Goal: Register for event/course: Sign up to attend an event or enroll in a course

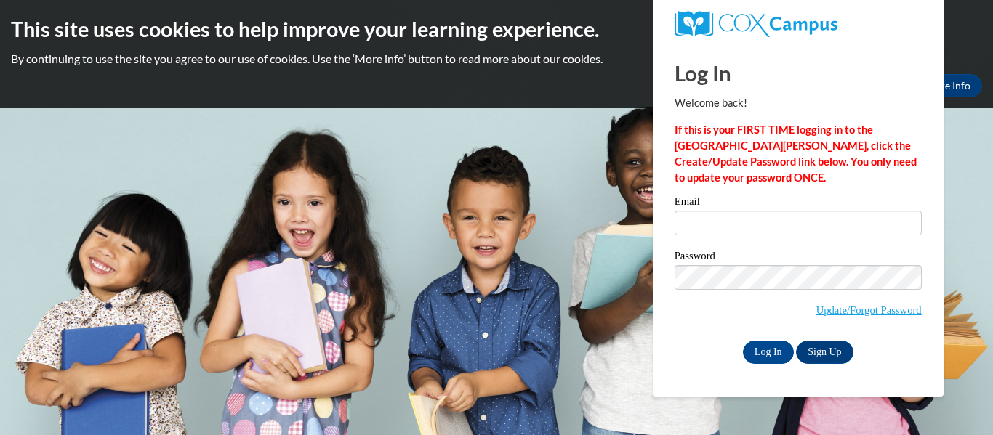
type input "gbehnke@clintonville.k12.wi.us"
click at [771, 355] on input "Log In" at bounding box center [768, 352] width 51 height 23
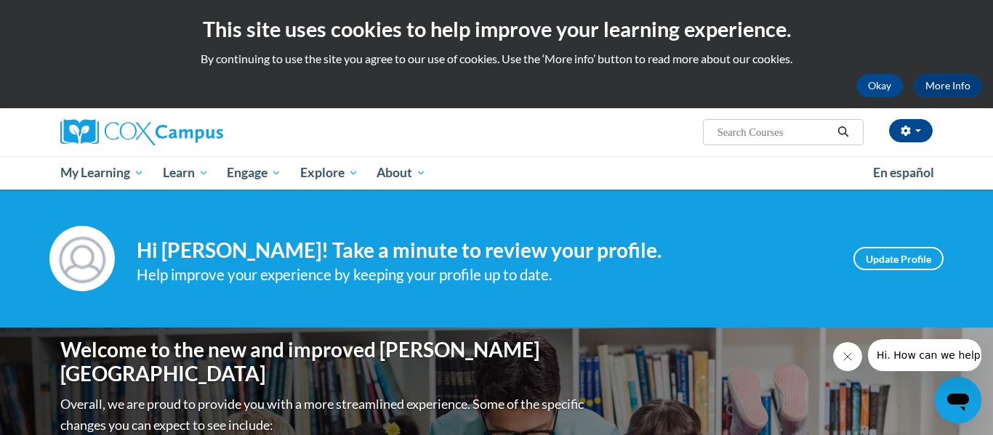
click at [742, 129] on input "Search..." at bounding box center [774, 132] width 116 height 17
type input "systematic"
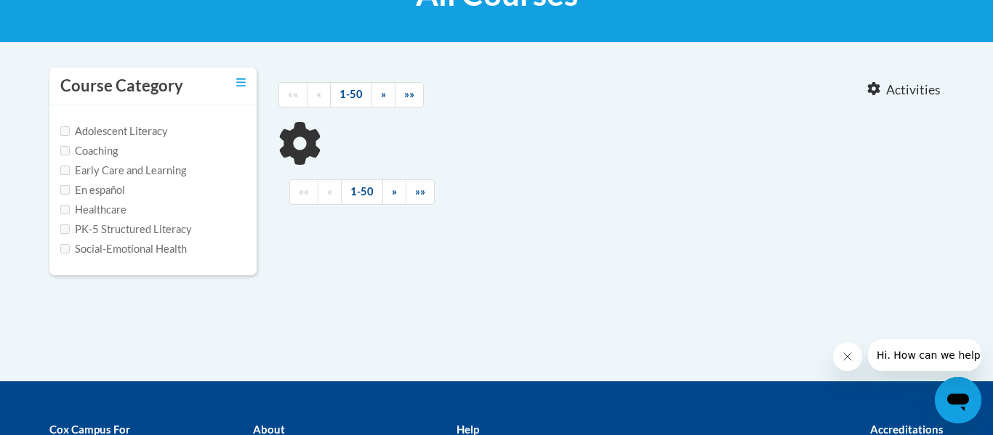
type input "systematic"
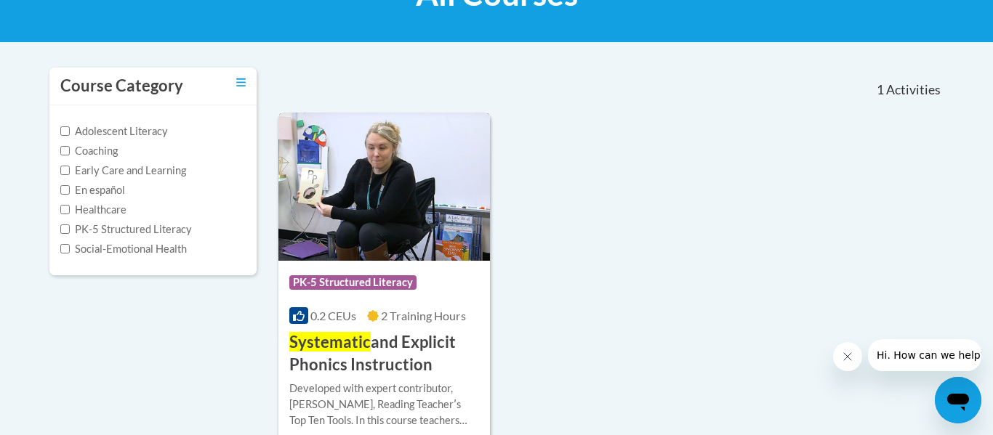
click at [388, 315] on span "2 Training Hours" at bounding box center [423, 316] width 85 height 14
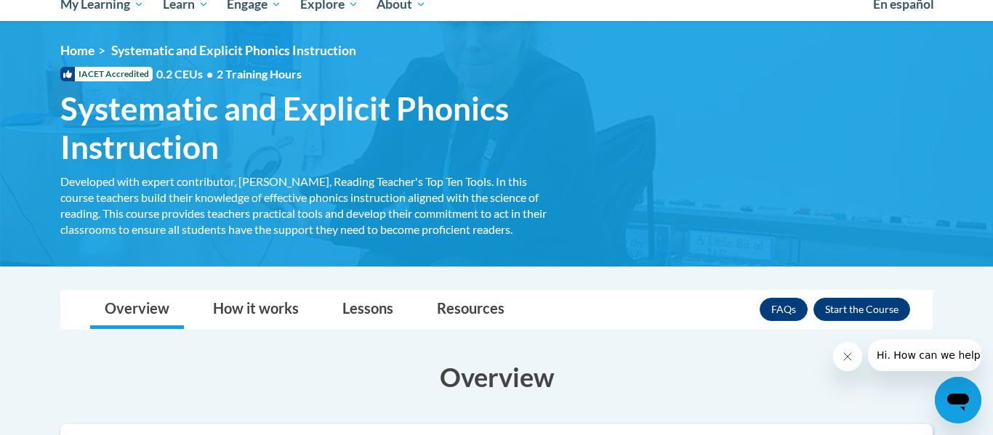
scroll to position [173, 0]
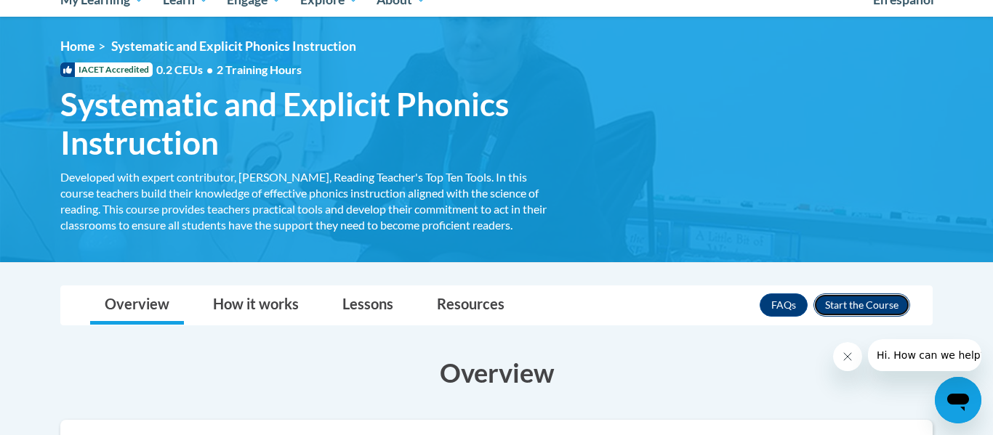
click at [861, 300] on button "Enroll" at bounding box center [861, 305] width 97 height 23
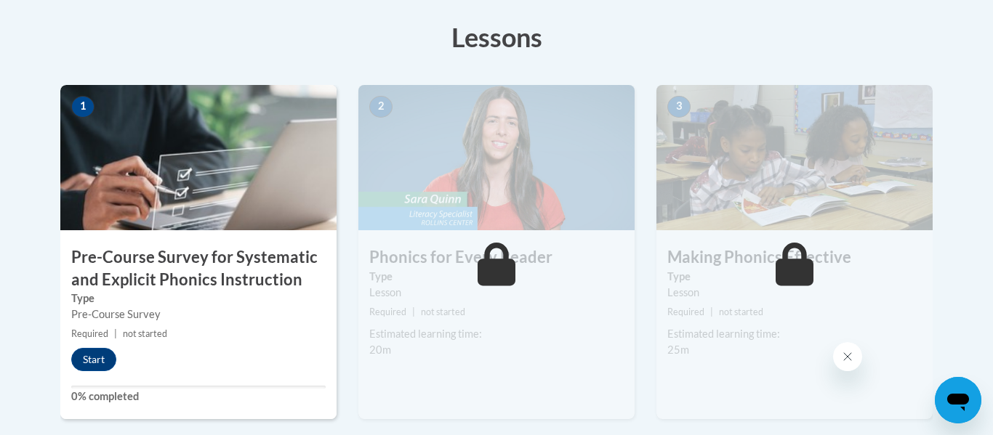
scroll to position [411, 0]
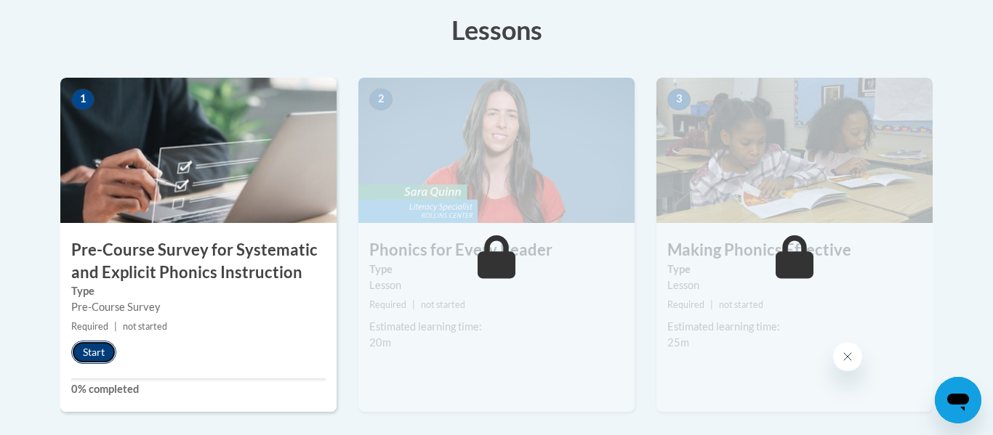
click at [100, 356] on button "Start" at bounding box center [93, 352] width 45 height 23
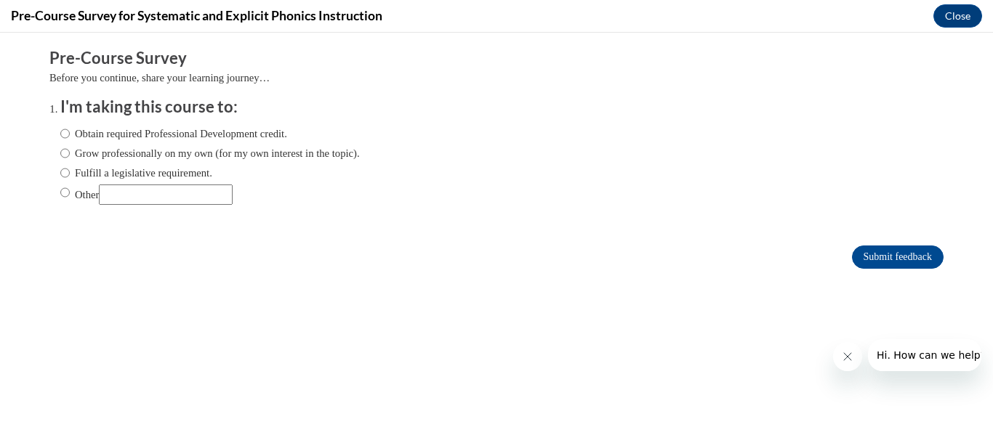
scroll to position [0, 0]
click at [64, 171] on input "Fulfill a legislative requirement." at bounding box center [64, 173] width 9 height 16
radio input "true"
click at [892, 255] on input "Submit feedback" at bounding box center [898, 257] width 92 height 23
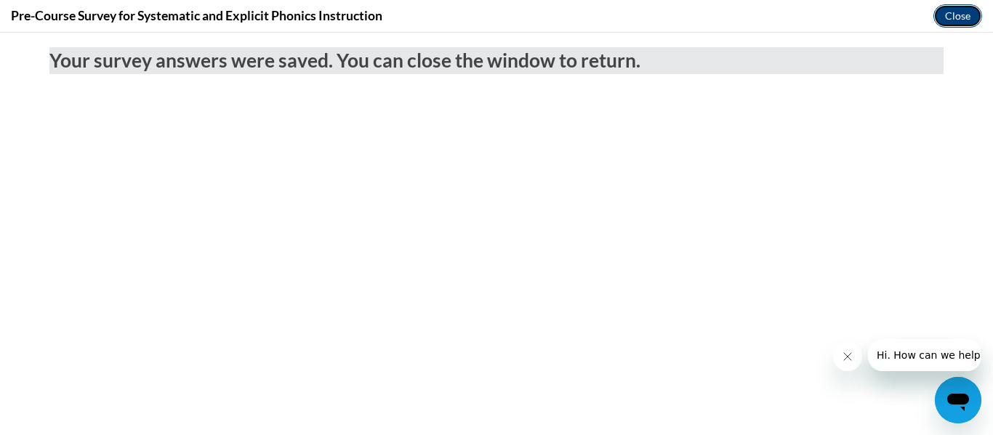
click at [946, 15] on button "Close" at bounding box center [957, 15] width 49 height 23
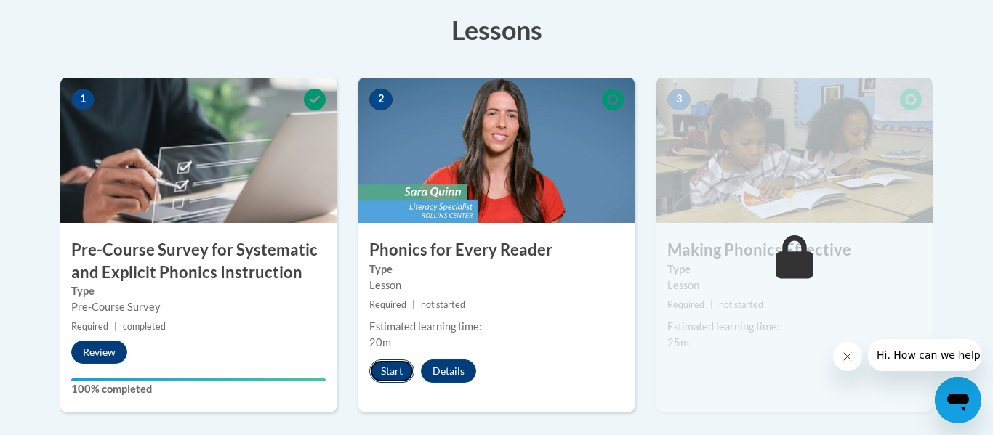
click at [379, 380] on button "Start" at bounding box center [391, 371] width 45 height 23
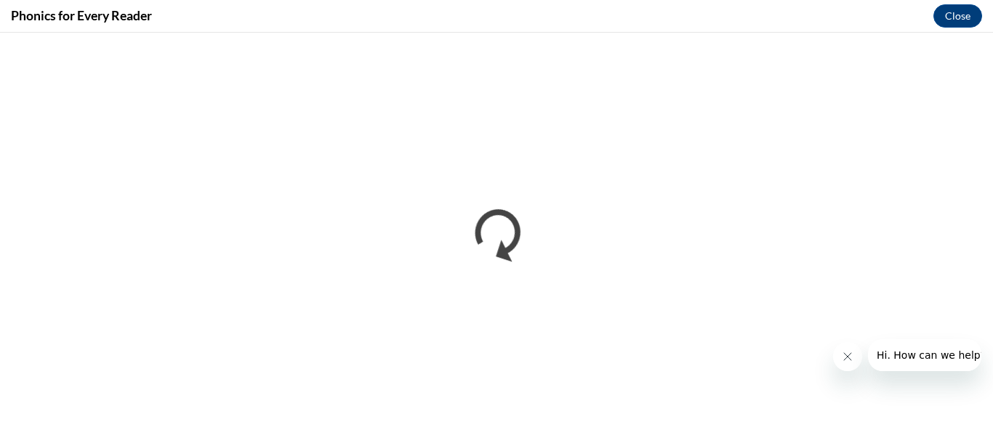
click at [845, 351] on icon "Close message from company" at bounding box center [848, 357] width 12 height 12
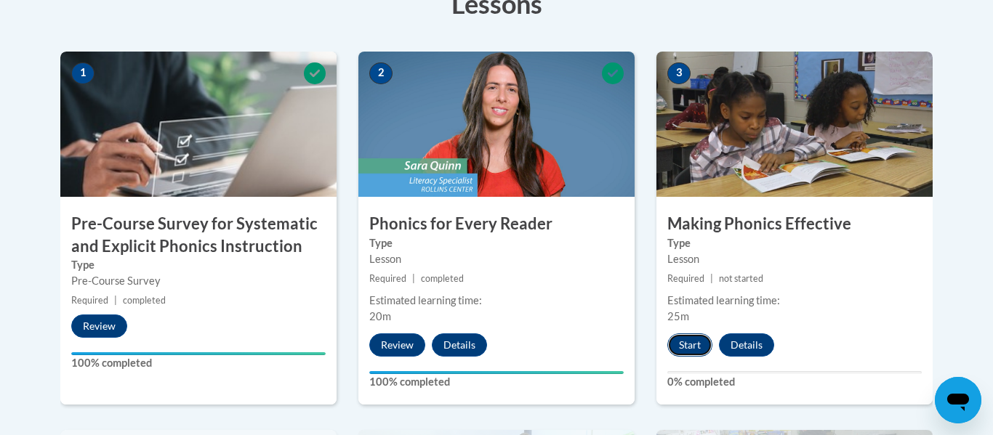
click at [698, 341] on button "Start" at bounding box center [689, 345] width 45 height 23
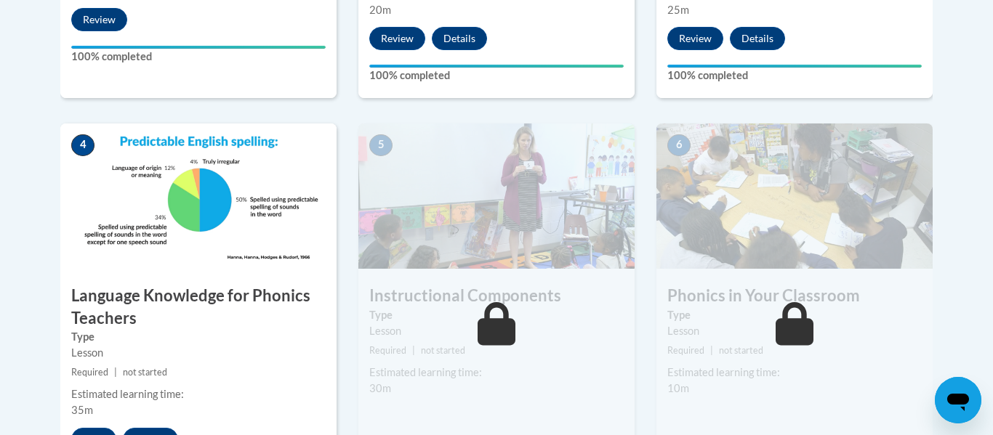
scroll to position [816, 0]
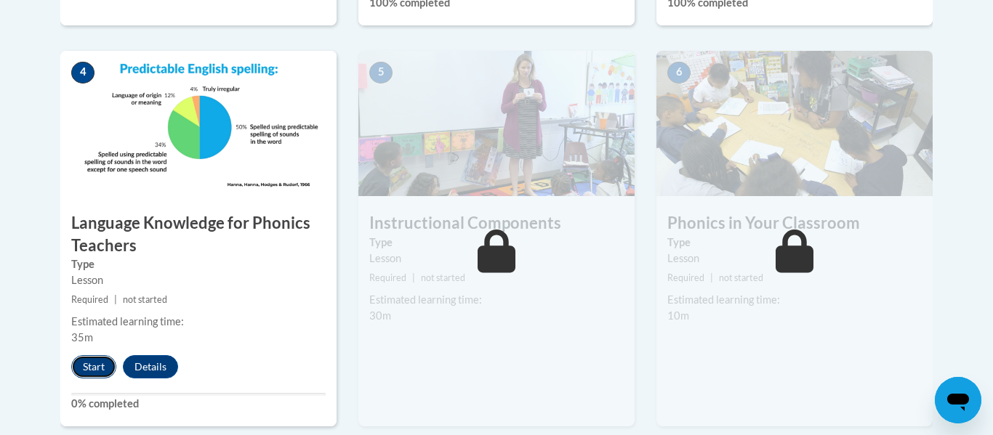
click at [93, 368] on button "Start" at bounding box center [93, 366] width 45 height 23
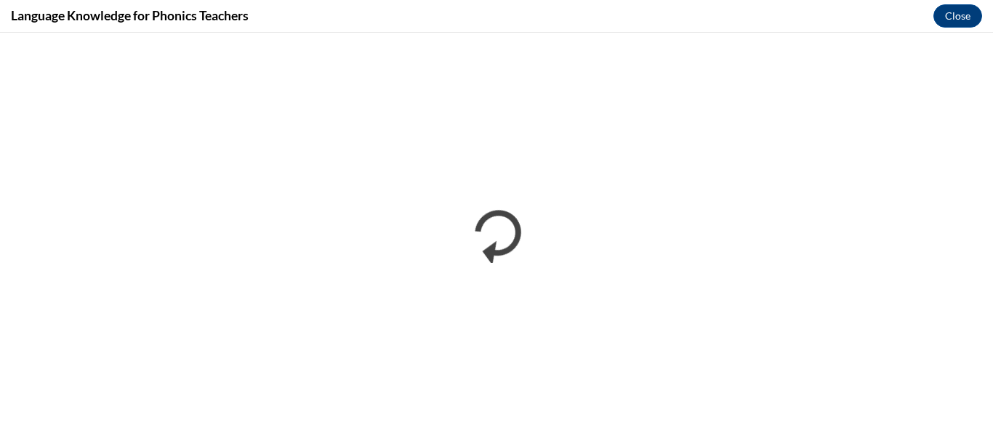
scroll to position [0, 0]
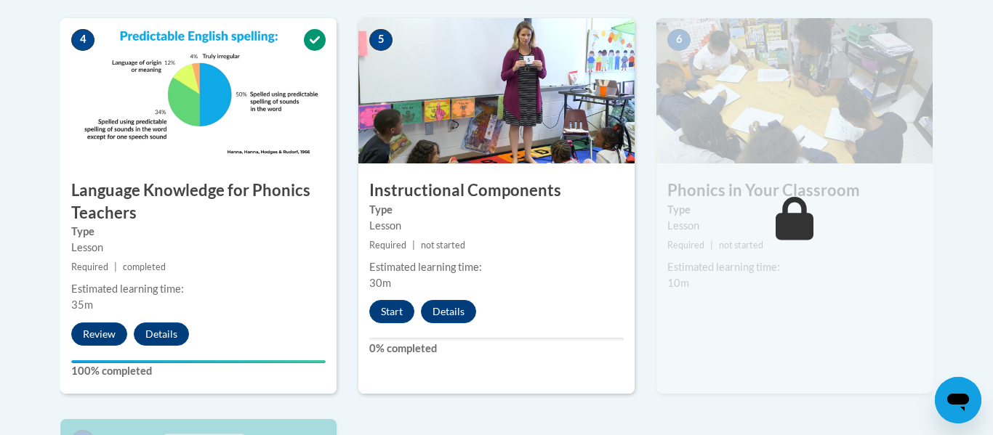
scroll to position [850, 0]
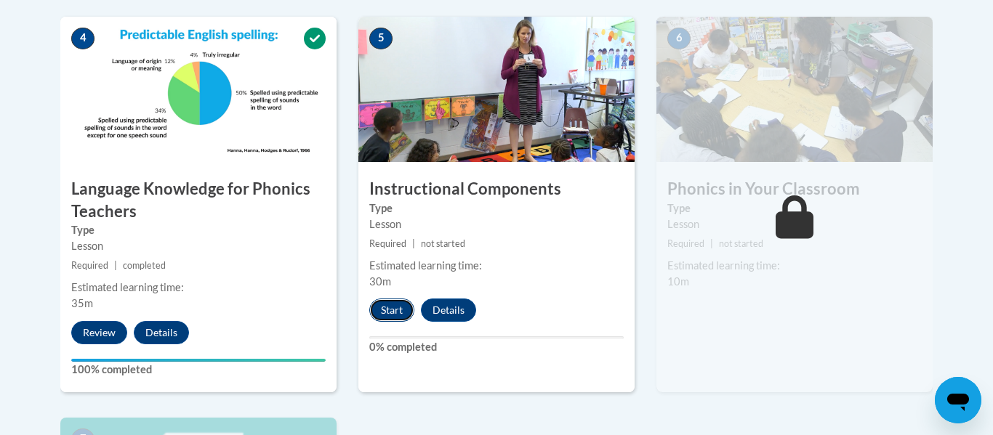
click at [387, 309] on button "Start" at bounding box center [391, 310] width 45 height 23
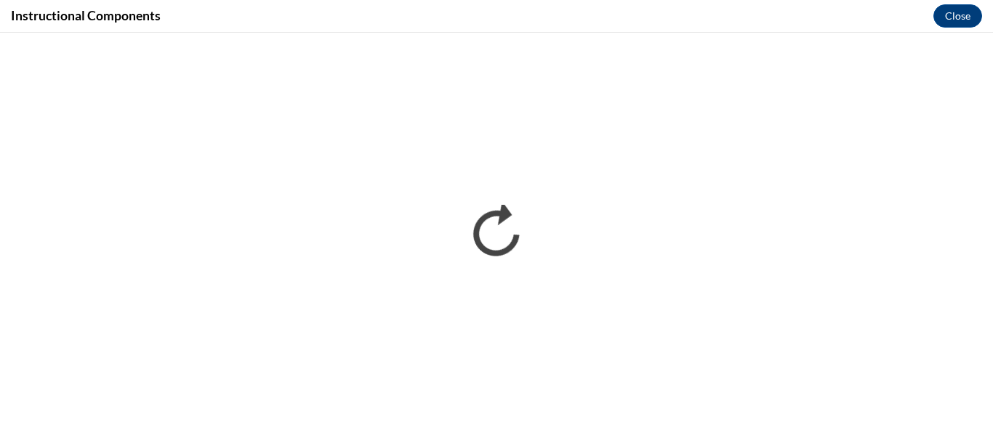
scroll to position [0, 0]
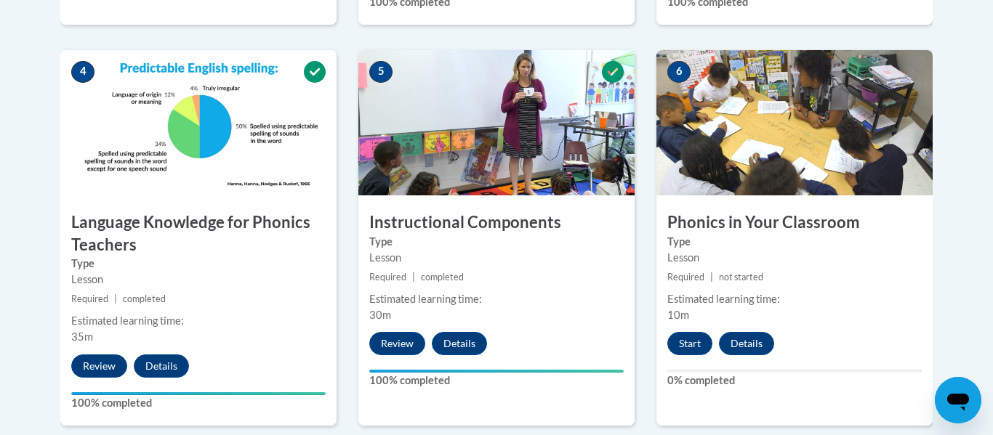
scroll to position [818, 0]
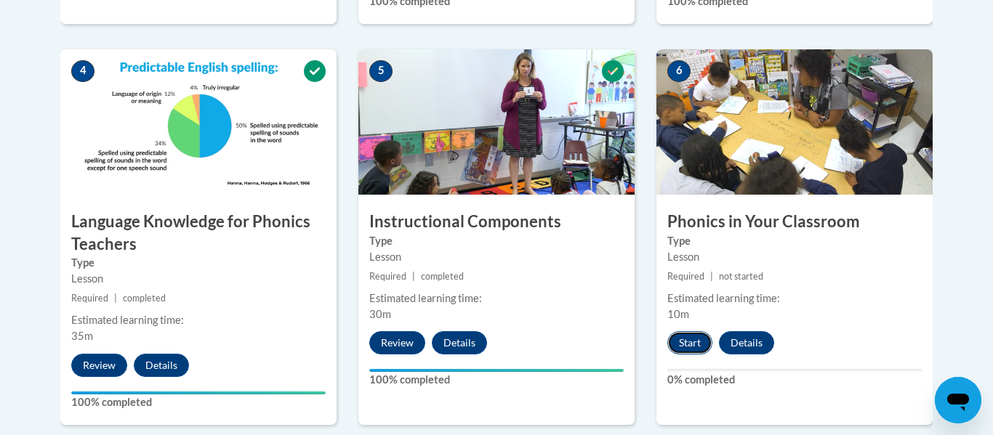
click at [701, 340] on button "Start" at bounding box center [689, 342] width 45 height 23
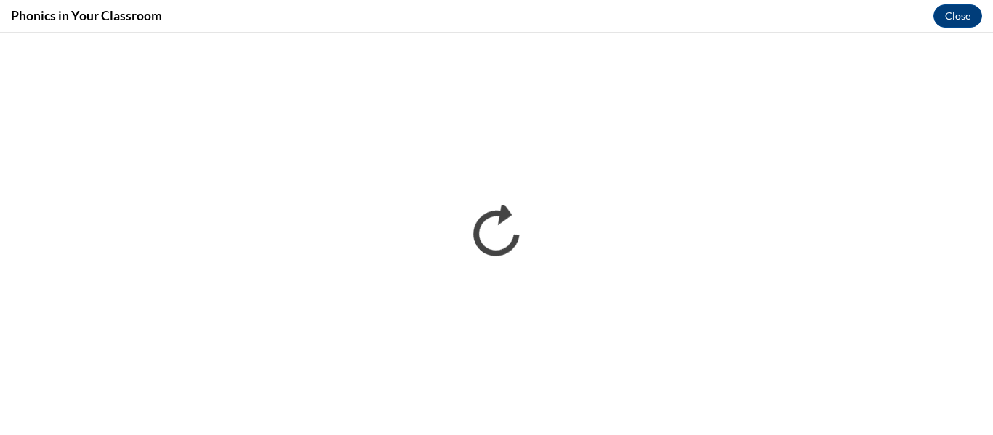
scroll to position [0, 0]
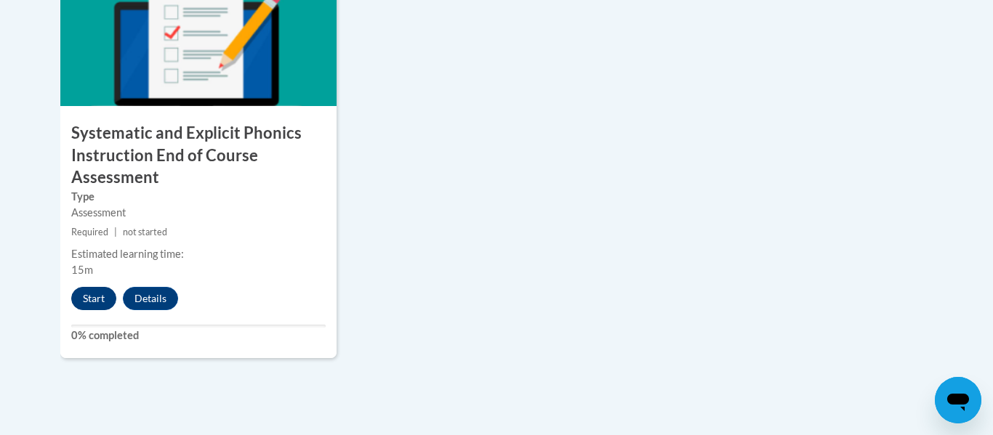
scroll to position [1320, 0]
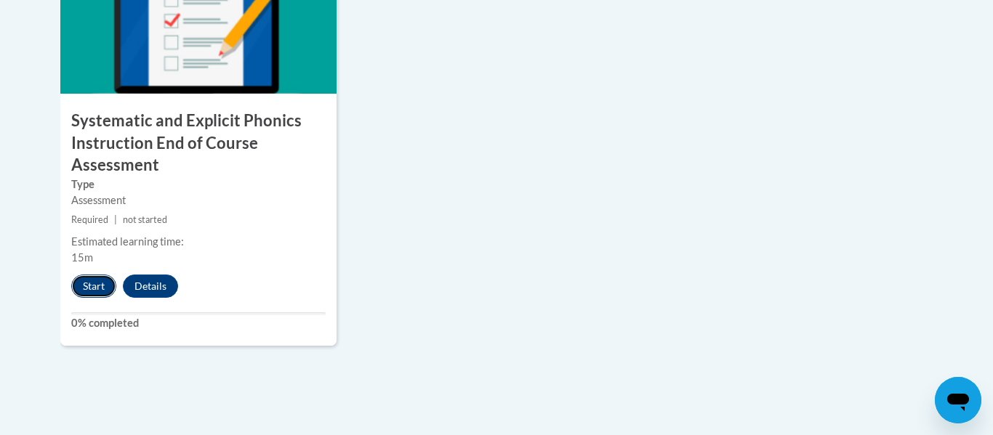
click at [87, 293] on button "Start" at bounding box center [93, 286] width 45 height 23
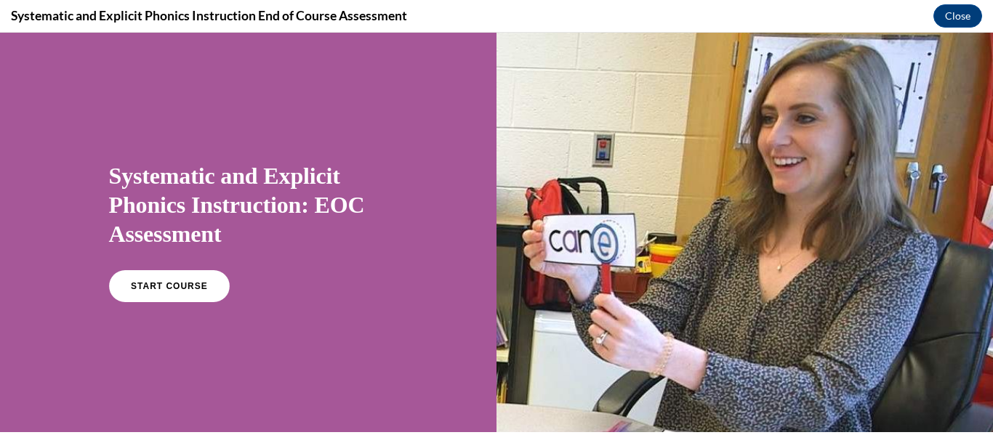
scroll to position [0, 0]
click at [130, 283] on span "START COURSE" at bounding box center [169, 286] width 81 height 11
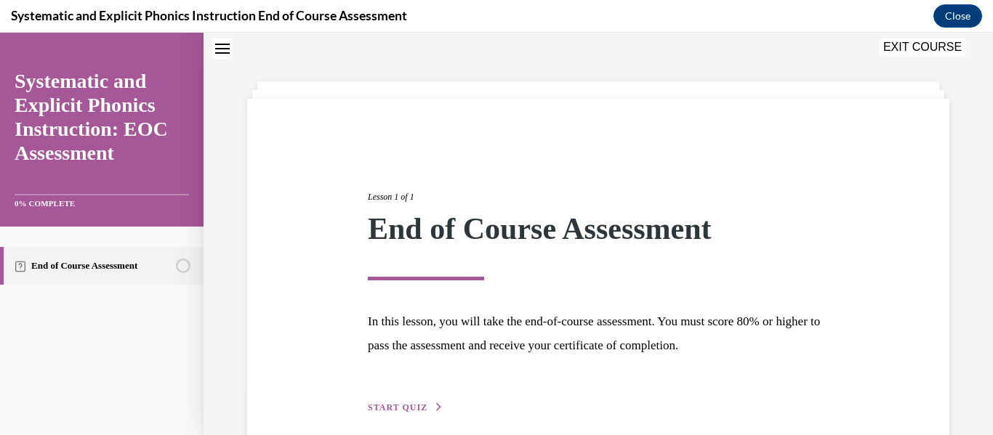
scroll to position [112, 0]
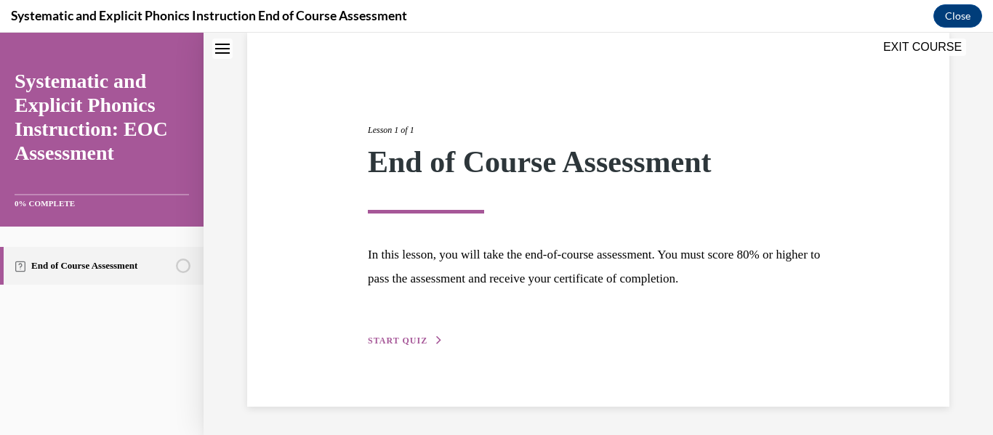
click at [390, 344] on span "START QUIZ" at bounding box center [398, 341] width 60 height 10
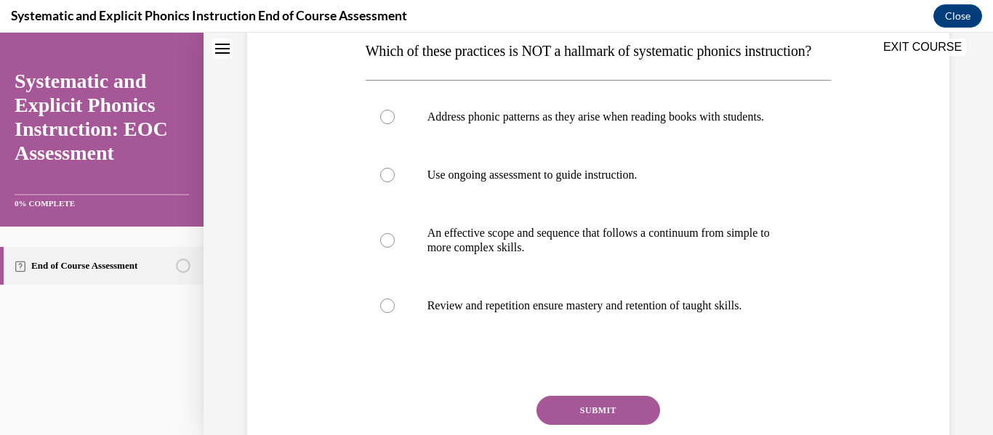
scroll to position [245, 0]
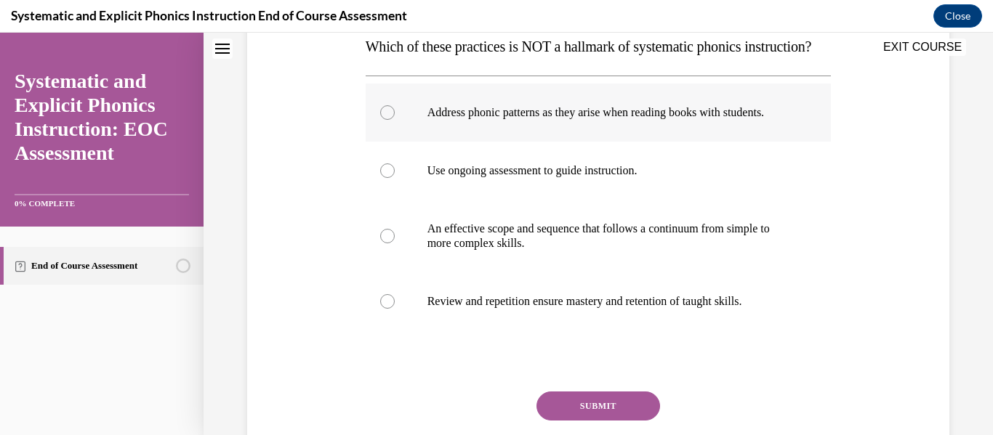
click at [519, 142] on div at bounding box center [599, 113] width 466 height 58
click at [613, 421] on button "SUBMIT" at bounding box center [598, 406] width 124 height 29
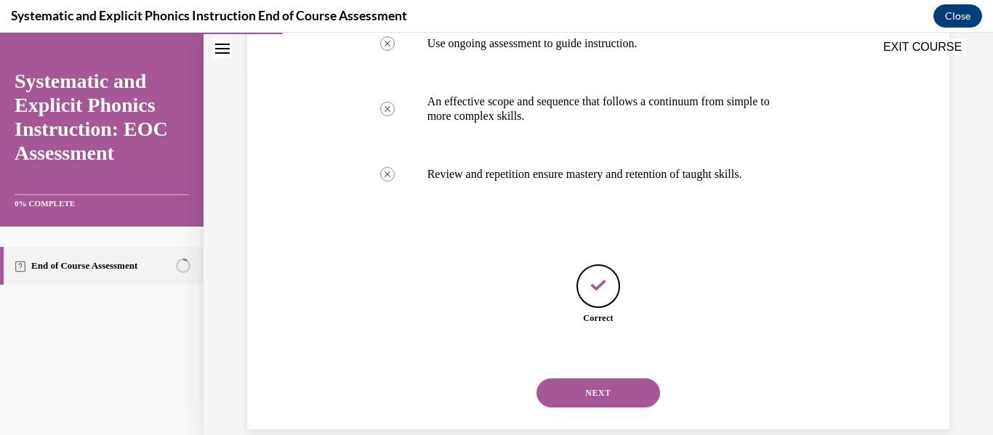
scroll to position [424, 0]
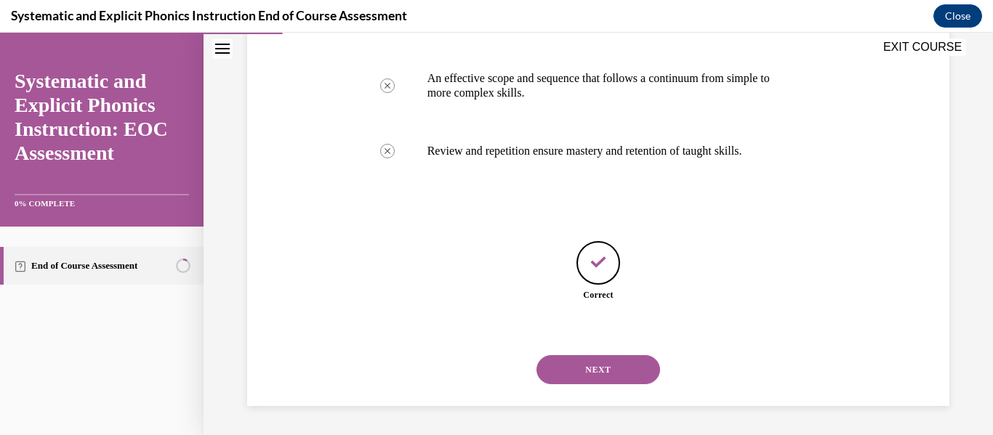
click at [602, 368] on button "NEXT" at bounding box center [598, 369] width 124 height 29
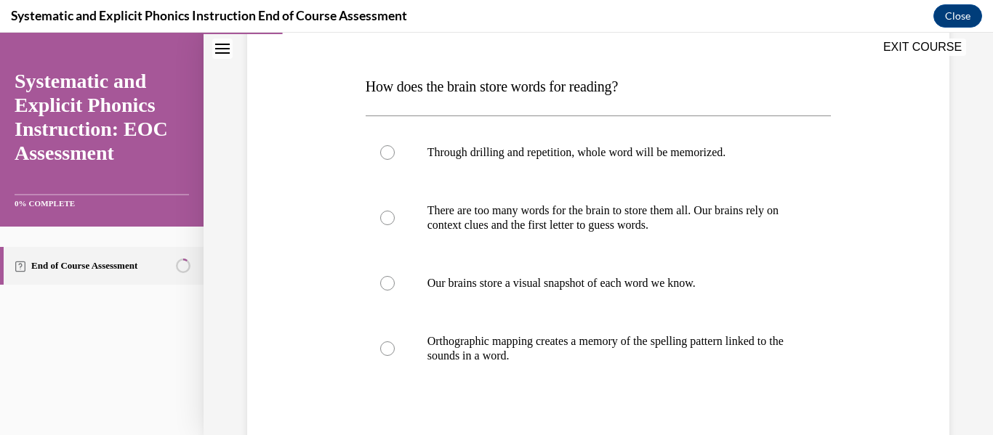
scroll to position [206, 0]
click at [548, 238] on div at bounding box center [599, 216] width 466 height 73
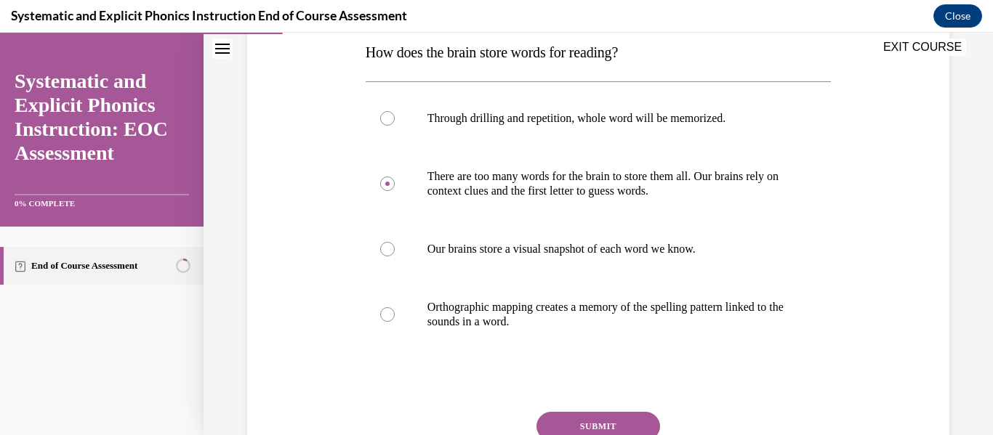
scroll to position [241, 0]
click at [566, 422] on button "SUBMIT" at bounding box center [598, 425] width 124 height 29
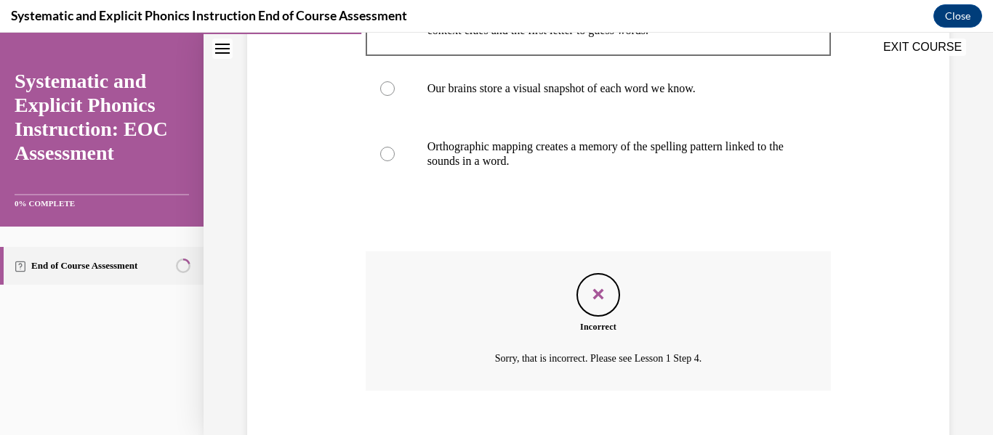
scroll to position [482, 0]
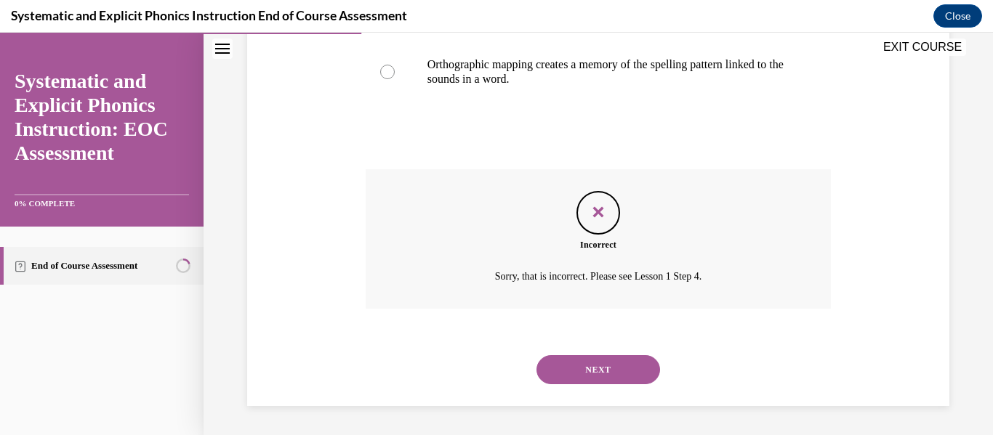
click at [552, 360] on button "NEXT" at bounding box center [598, 369] width 124 height 29
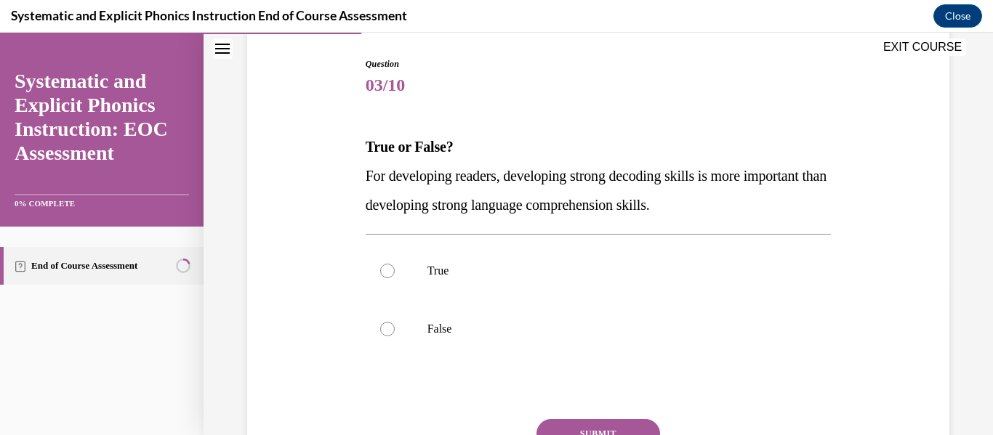
scroll to position [143, 0]
click at [474, 266] on p "True" at bounding box center [611, 272] width 368 height 15
click at [602, 424] on button "SUBMIT" at bounding box center [598, 435] width 124 height 29
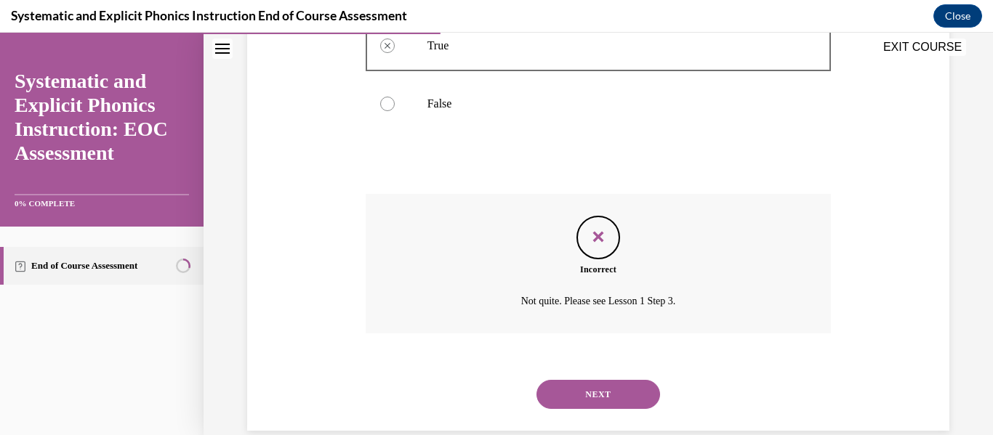
scroll to position [395, 0]
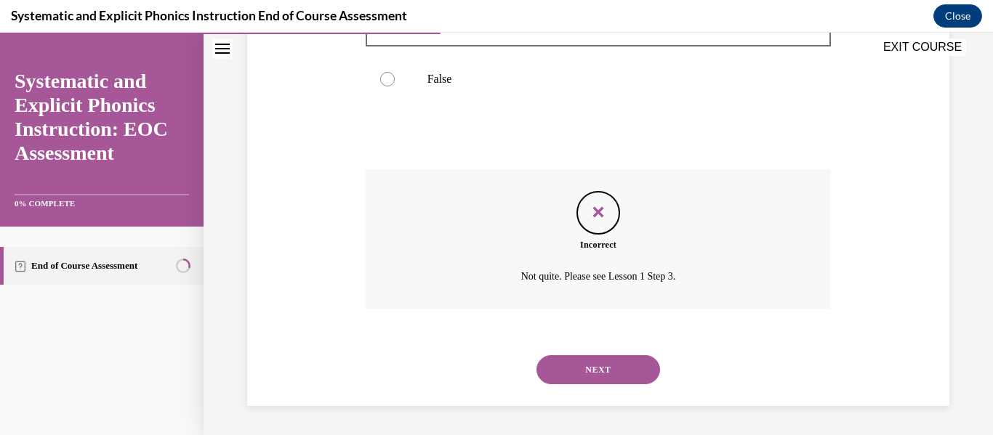
click at [612, 362] on button "NEXT" at bounding box center [598, 369] width 124 height 29
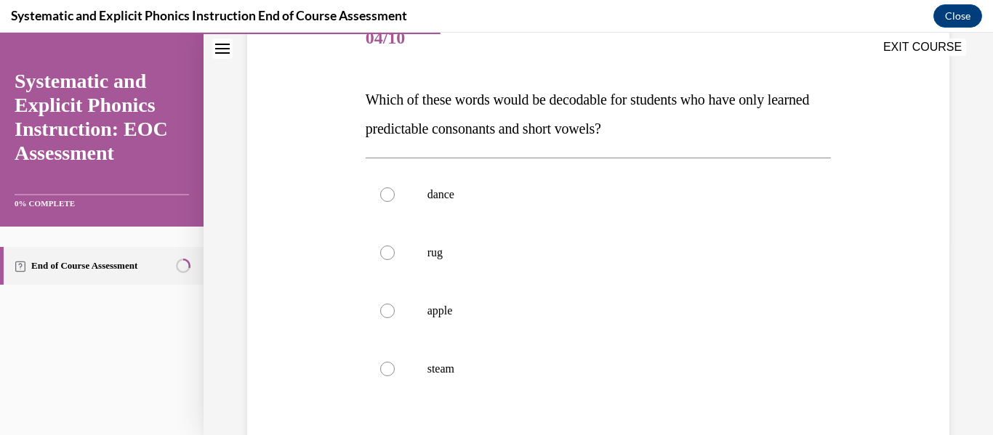
scroll to position [179, 0]
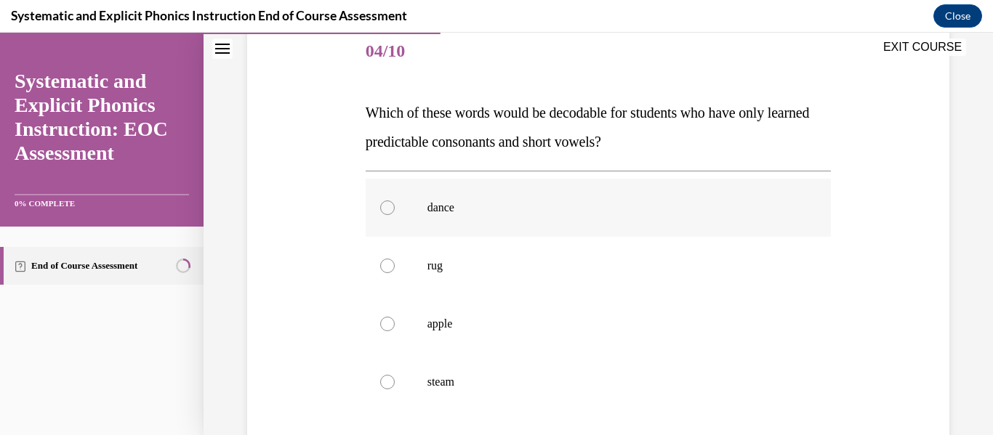
click at [420, 218] on div at bounding box center [599, 208] width 466 height 58
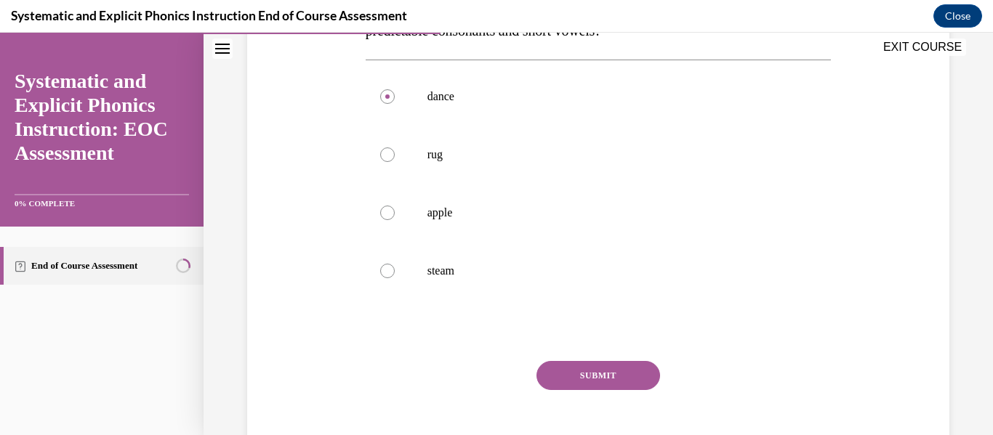
click at [539, 385] on button "SUBMIT" at bounding box center [598, 375] width 124 height 29
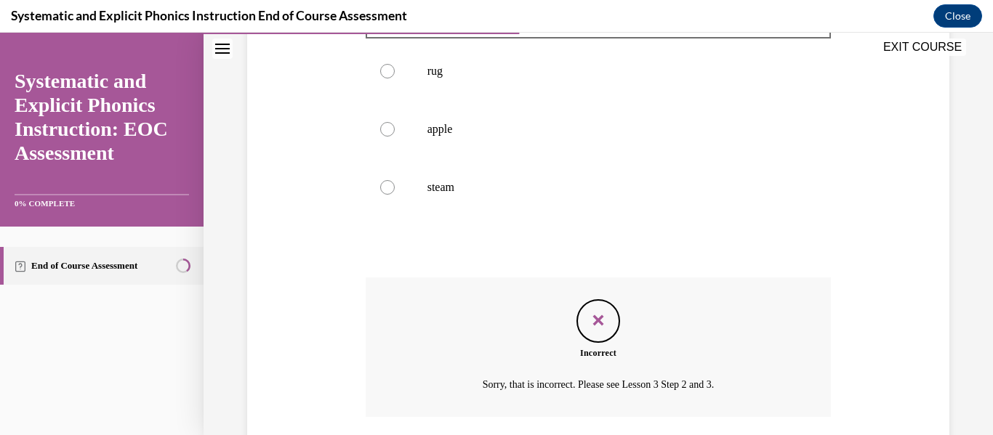
scroll to position [482, 0]
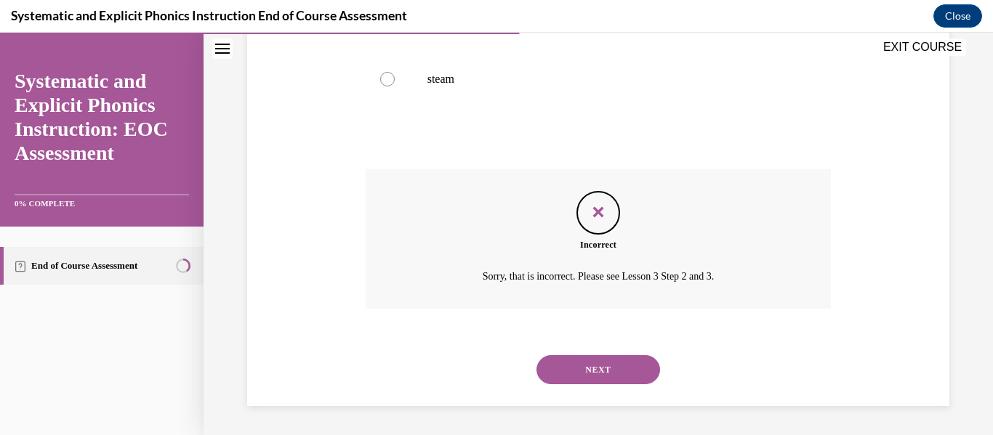
click at [558, 377] on button "NEXT" at bounding box center [598, 369] width 124 height 29
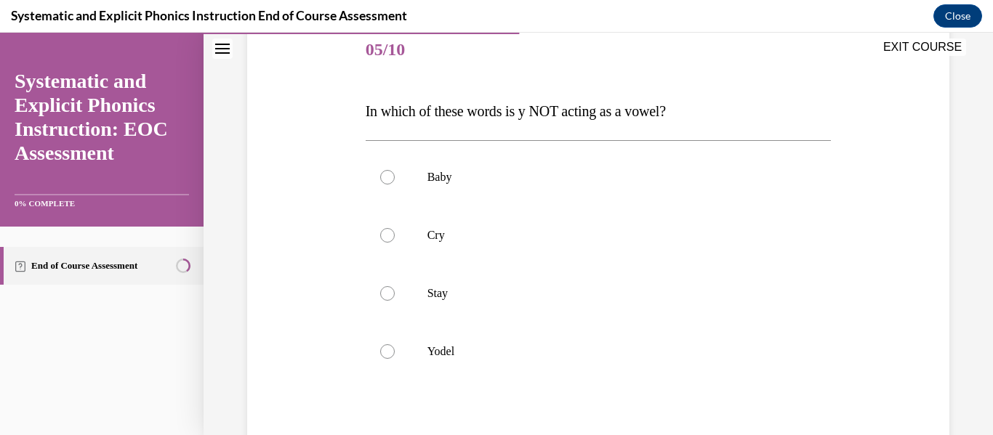
scroll to position [182, 0]
click at [456, 348] on p "Yodel" at bounding box center [611, 350] width 368 height 15
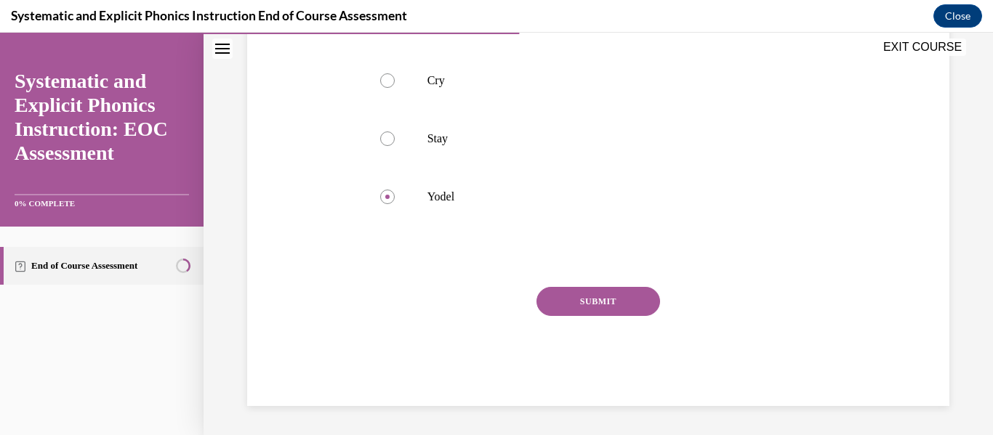
click at [597, 300] on button "SUBMIT" at bounding box center [598, 301] width 124 height 29
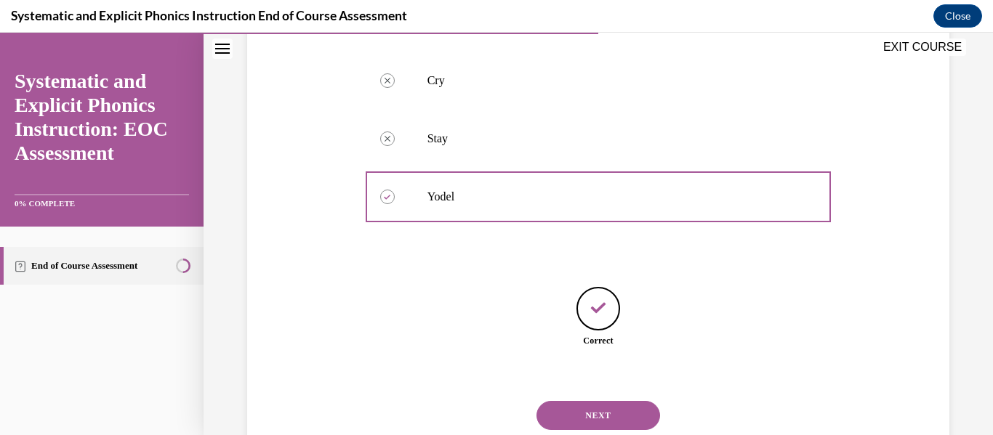
scroll to position [381, 0]
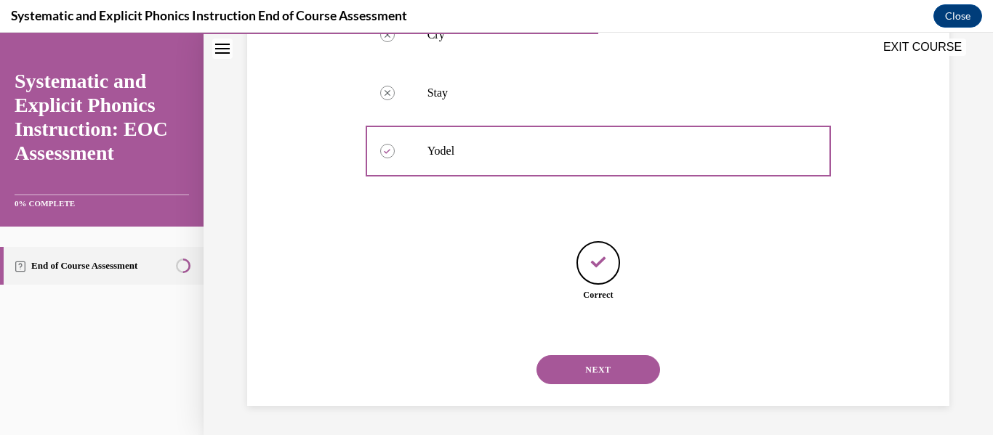
click at [592, 363] on button "NEXT" at bounding box center [598, 369] width 124 height 29
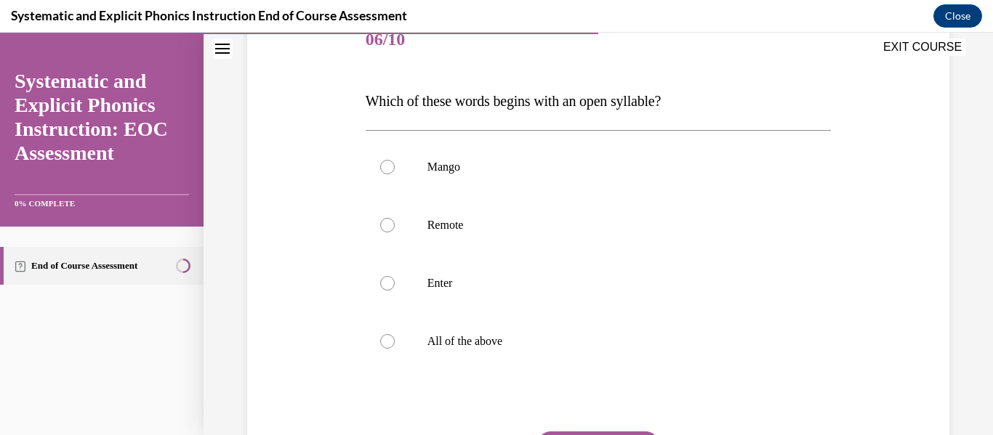
scroll to position [194, 0]
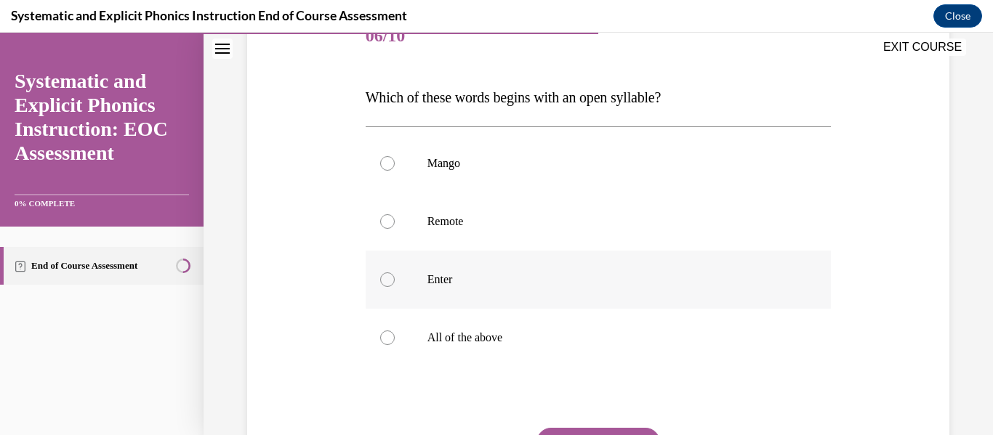
click at [475, 267] on div at bounding box center [599, 280] width 466 height 58
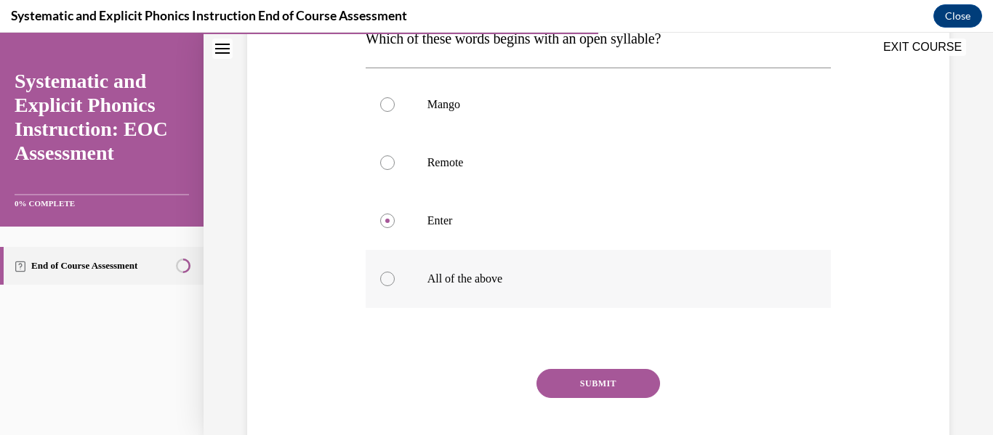
scroll to position [256, 0]
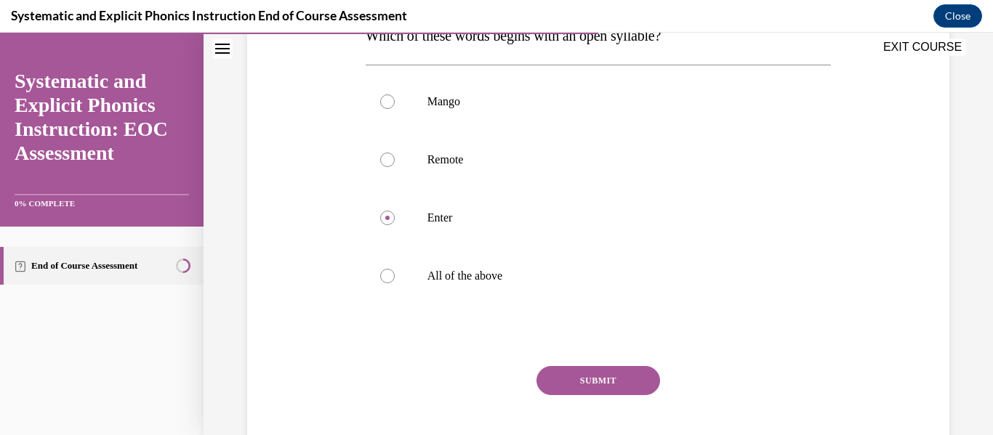
click at [600, 385] on button "SUBMIT" at bounding box center [598, 380] width 124 height 29
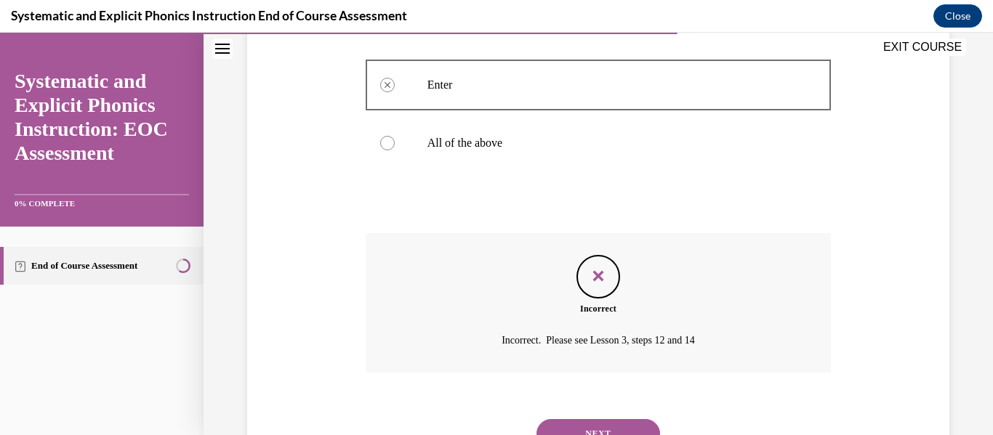
scroll to position [399, 0]
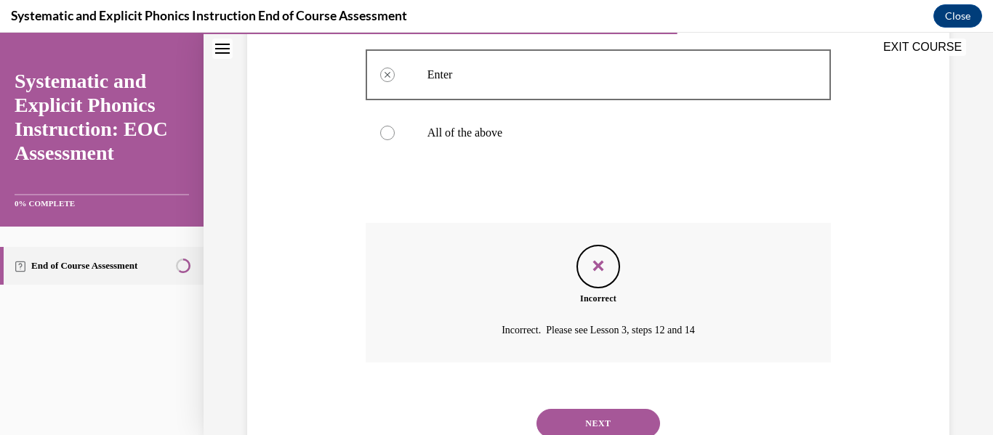
click at [608, 412] on button "NEXT" at bounding box center [598, 423] width 124 height 29
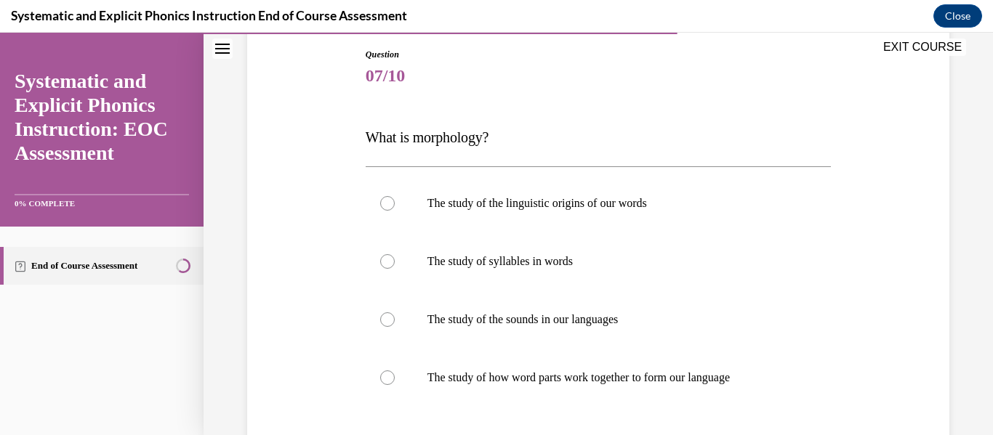
scroll to position [164, 0]
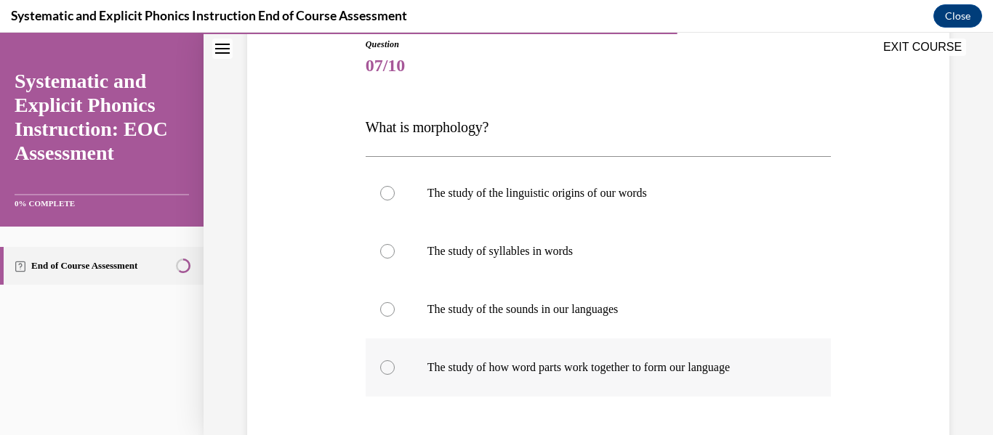
click at [518, 363] on p "The study of how word parts work together to form our language" at bounding box center [611, 367] width 368 height 15
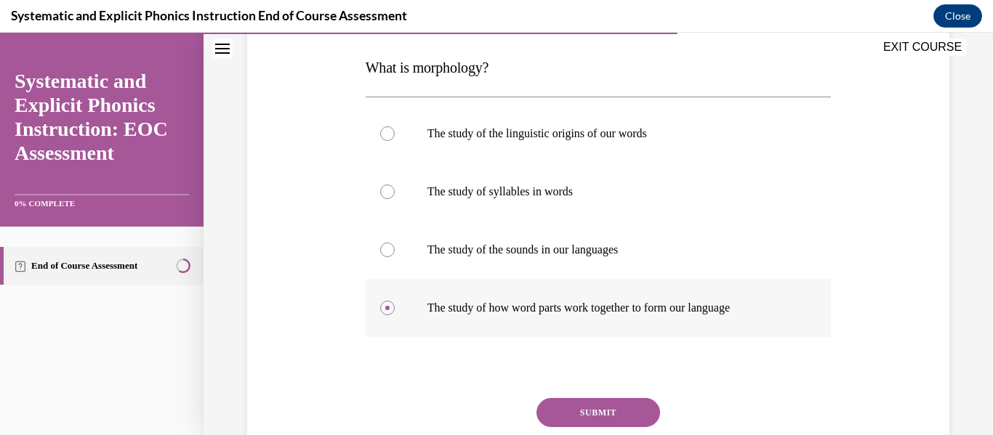
scroll to position [225, 0]
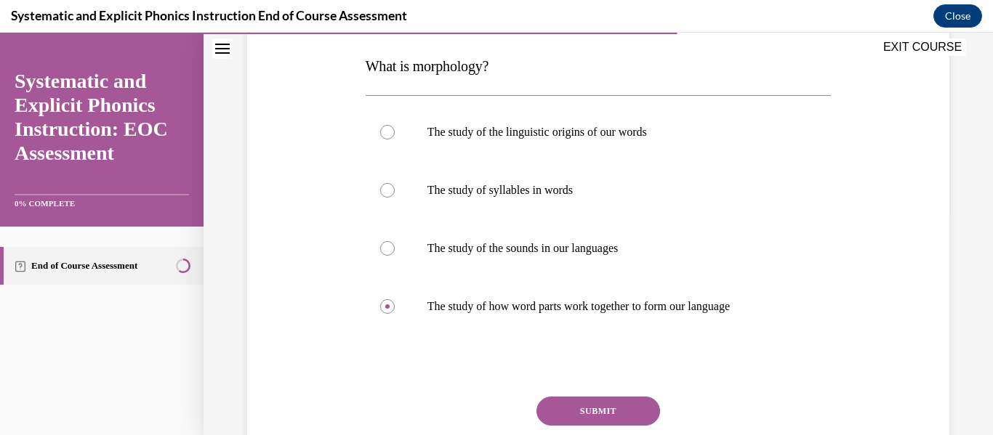
click at [595, 405] on button "SUBMIT" at bounding box center [598, 411] width 124 height 29
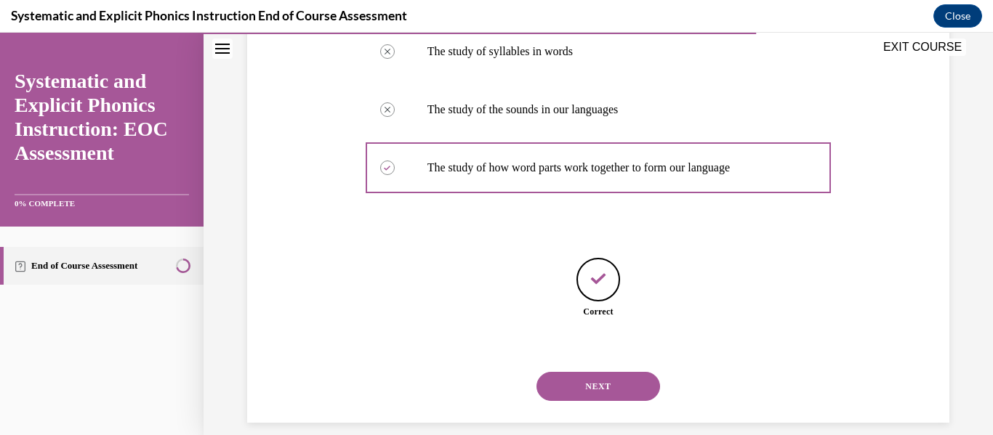
scroll to position [381, 0]
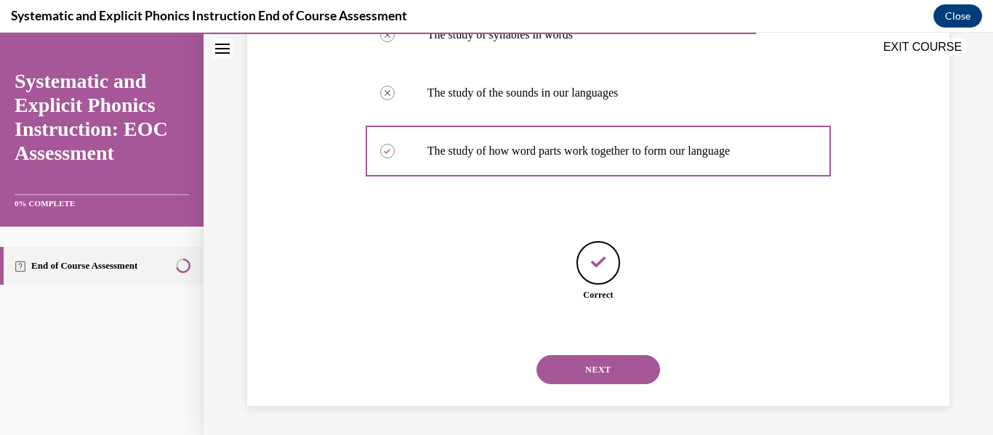
click at [618, 371] on button "NEXT" at bounding box center [598, 369] width 124 height 29
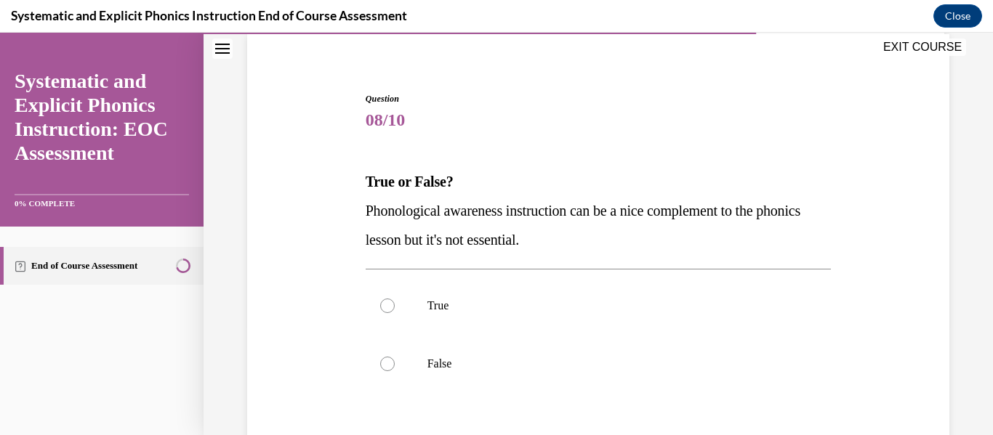
scroll to position [113, 0]
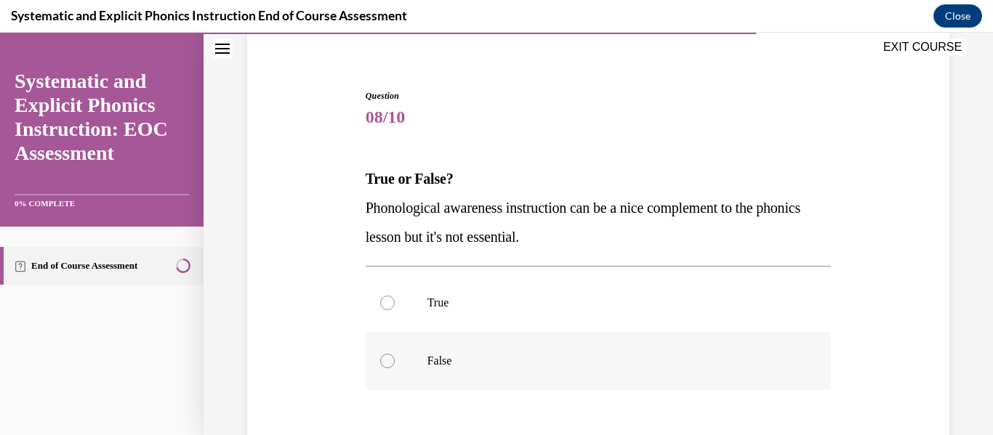
click at [531, 366] on p "False" at bounding box center [611, 361] width 368 height 15
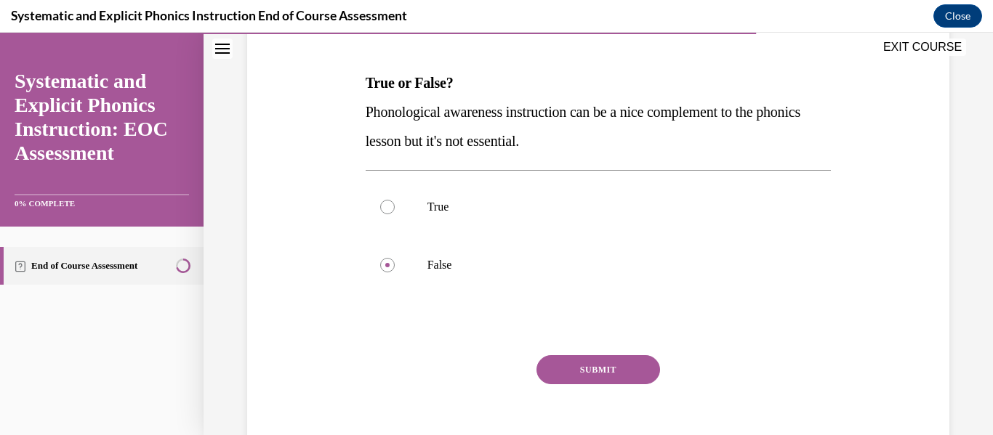
click at [560, 366] on button "SUBMIT" at bounding box center [598, 369] width 124 height 29
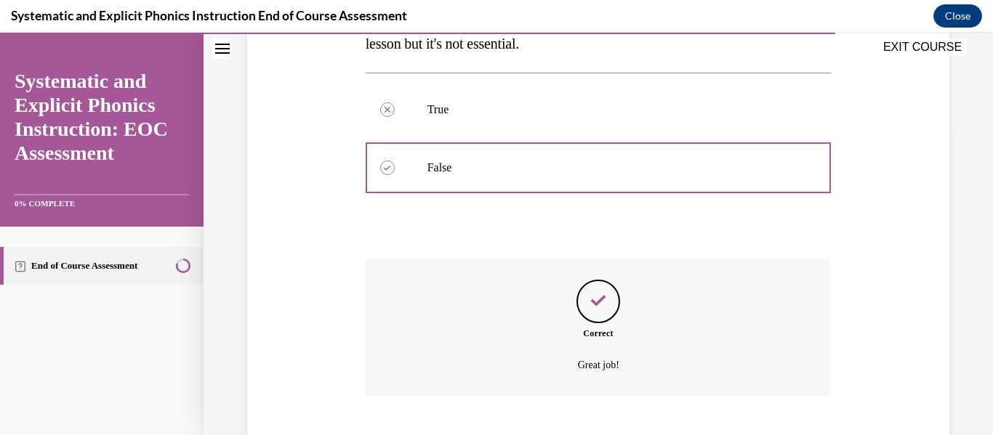
scroll to position [395, 0]
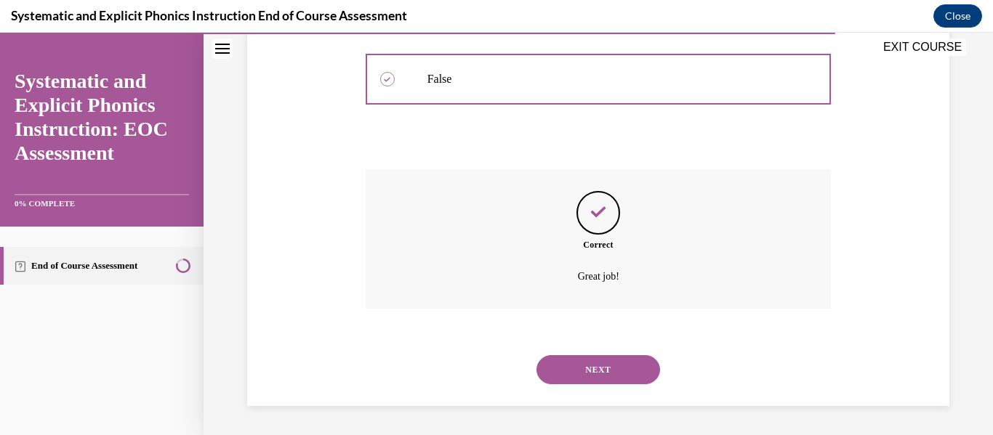
click at [597, 366] on button "NEXT" at bounding box center [598, 369] width 124 height 29
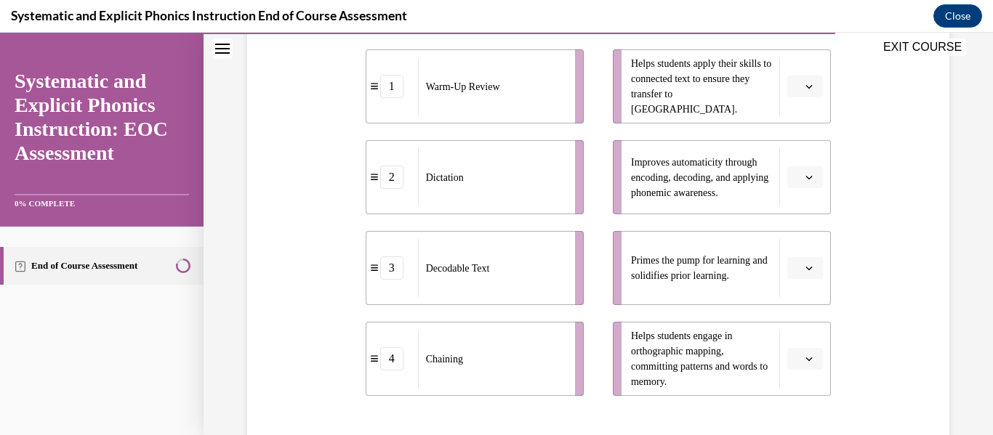
scroll to position [334, 0]
click at [791, 264] on button "button" at bounding box center [805, 270] width 36 height 22
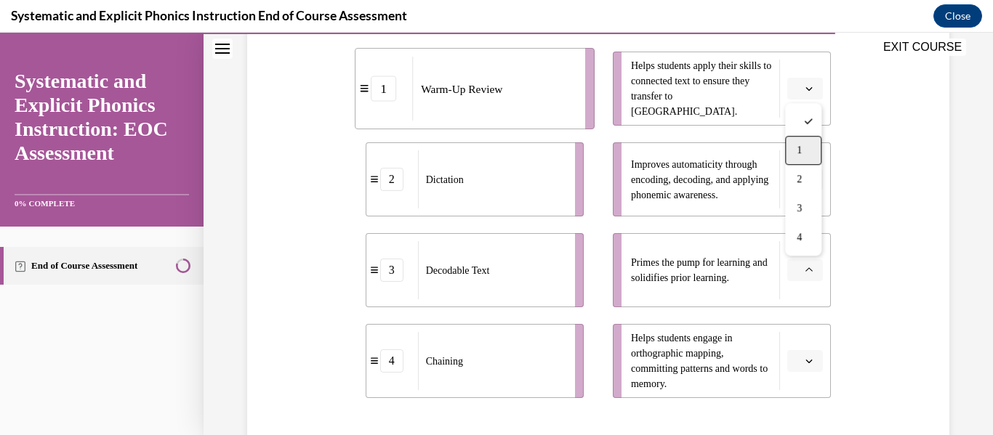
click at [799, 152] on span "1" at bounding box center [799, 151] width 5 height 12
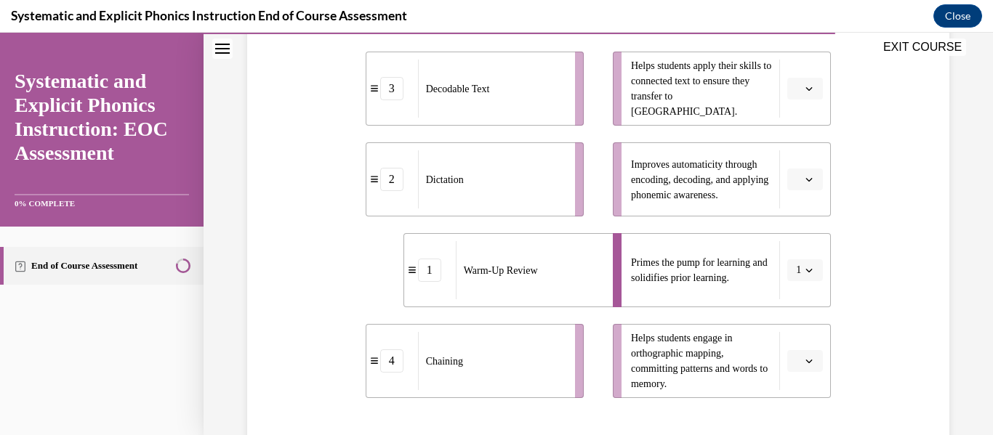
click at [807, 367] on button "button" at bounding box center [805, 361] width 36 height 22
click at [806, 279] on div "2" at bounding box center [803, 270] width 36 height 29
click at [791, 97] on button "button" at bounding box center [805, 89] width 36 height 22
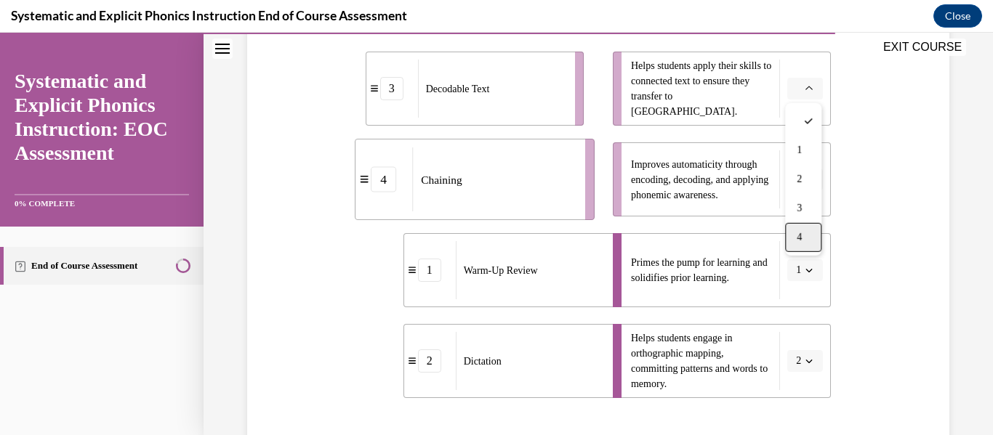
click at [794, 246] on div "4" at bounding box center [803, 237] width 36 height 29
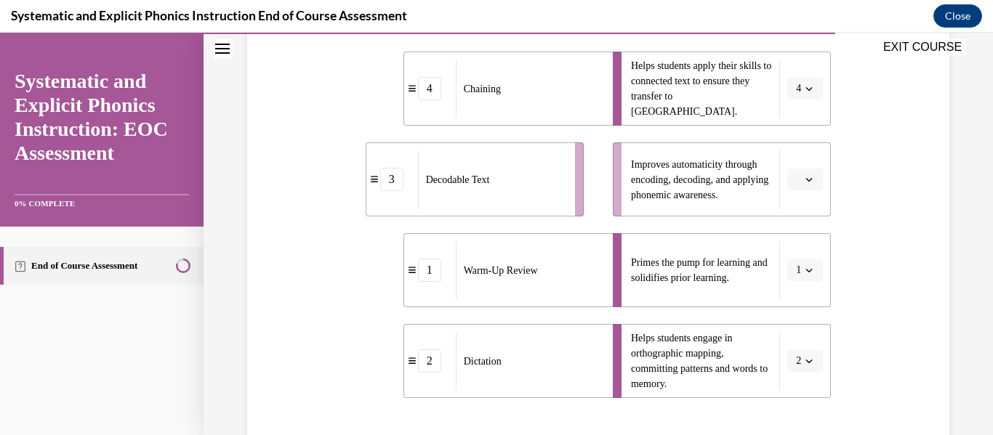
click at [809, 174] on span "button" at bounding box center [809, 179] width 10 height 10
click at [800, 302] on span "3" at bounding box center [799, 300] width 5 height 12
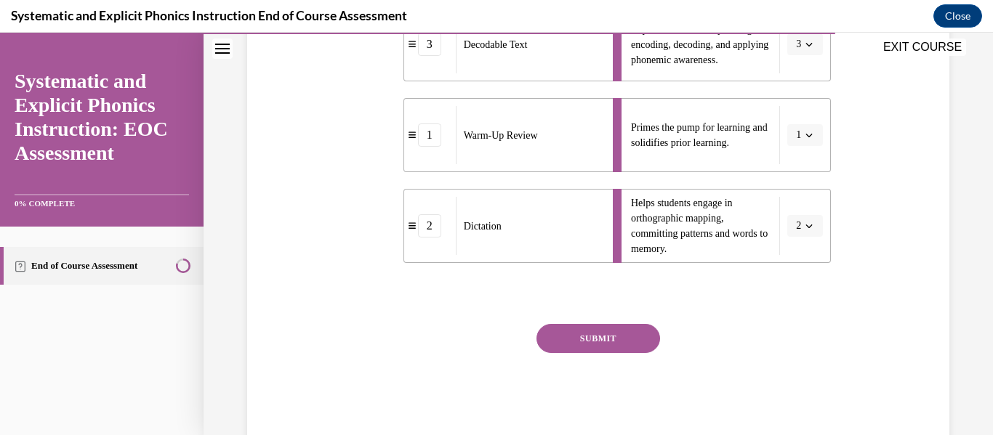
scroll to position [507, 0]
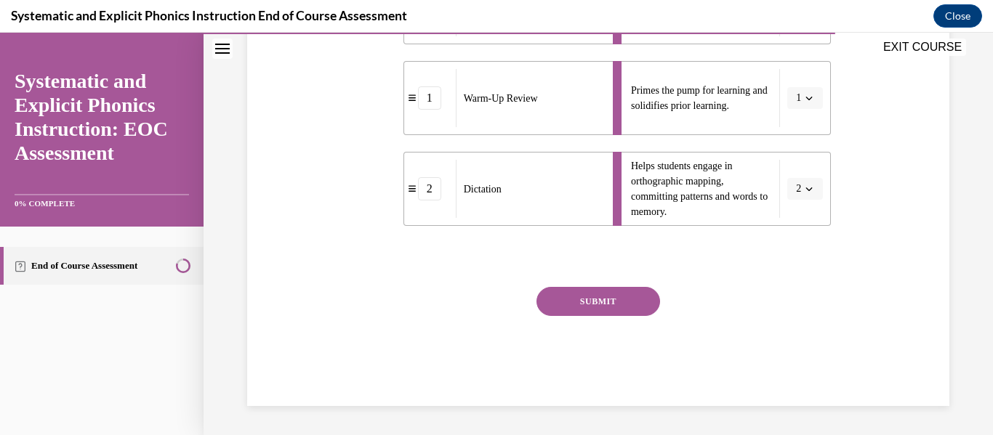
click at [620, 299] on button "SUBMIT" at bounding box center [598, 301] width 124 height 29
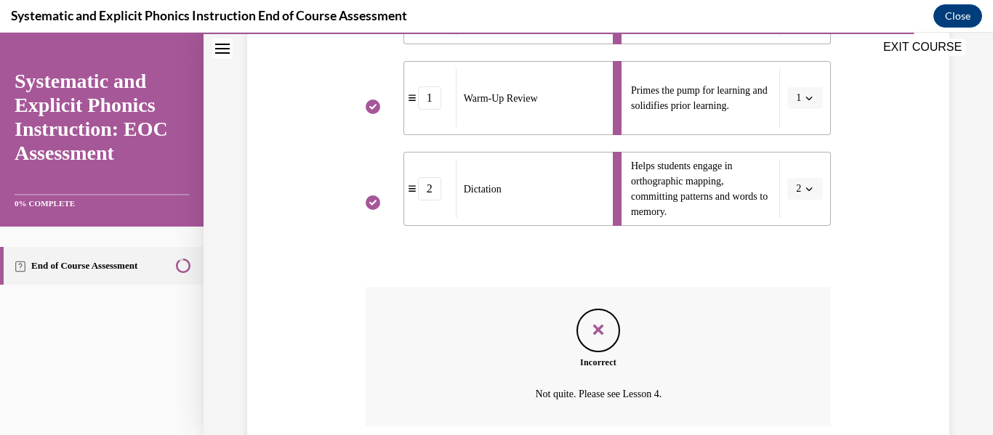
scroll to position [624, 0]
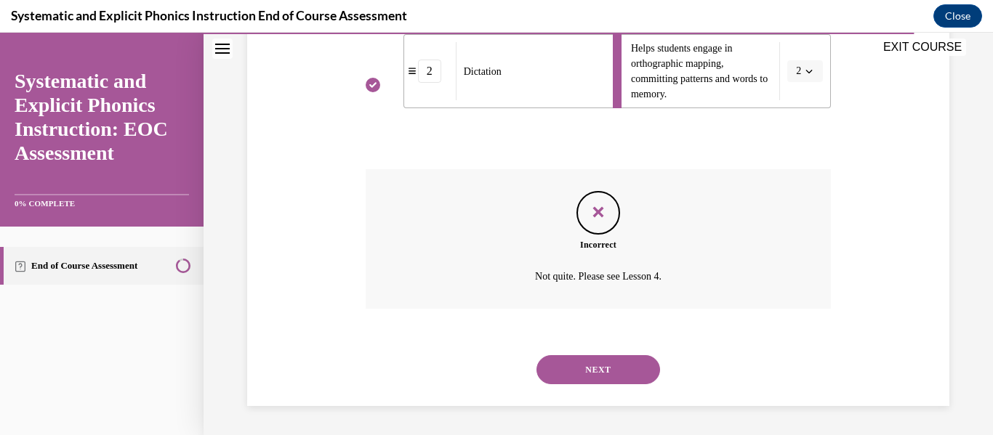
click at [593, 371] on button "NEXT" at bounding box center [598, 369] width 124 height 29
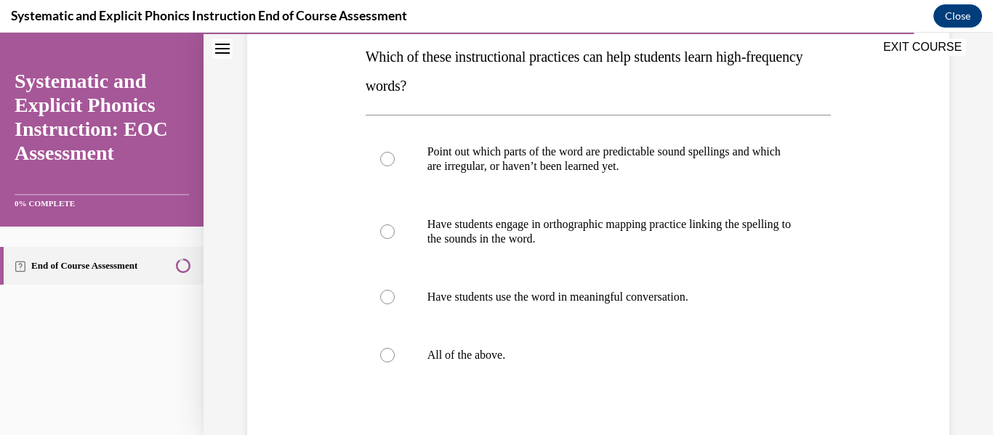
scroll to position [238, 0]
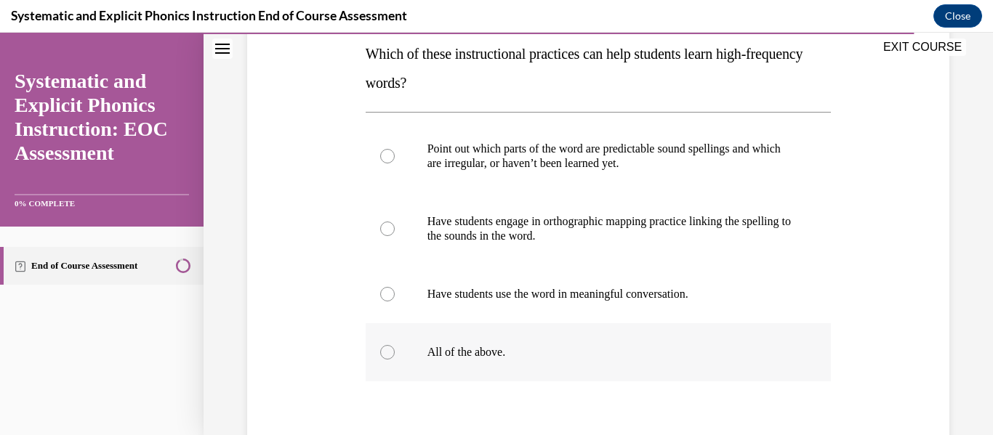
click at [519, 353] on p "All of the above." at bounding box center [611, 352] width 368 height 15
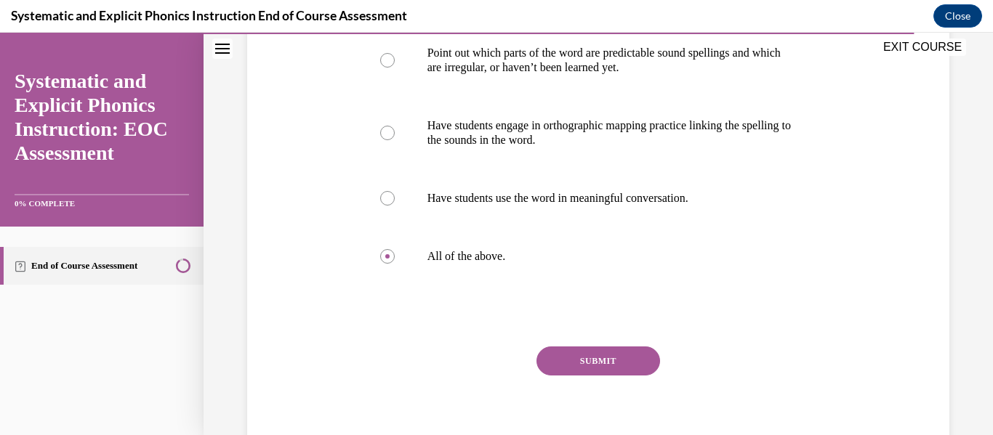
click at [584, 354] on button "SUBMIT" at bounding box center [598, 361] width 124 height 29
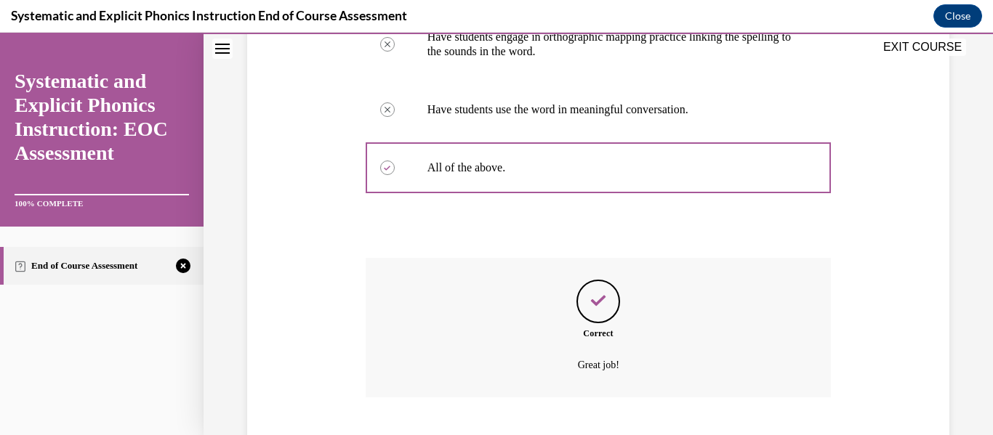
scroll to position [511, 0]
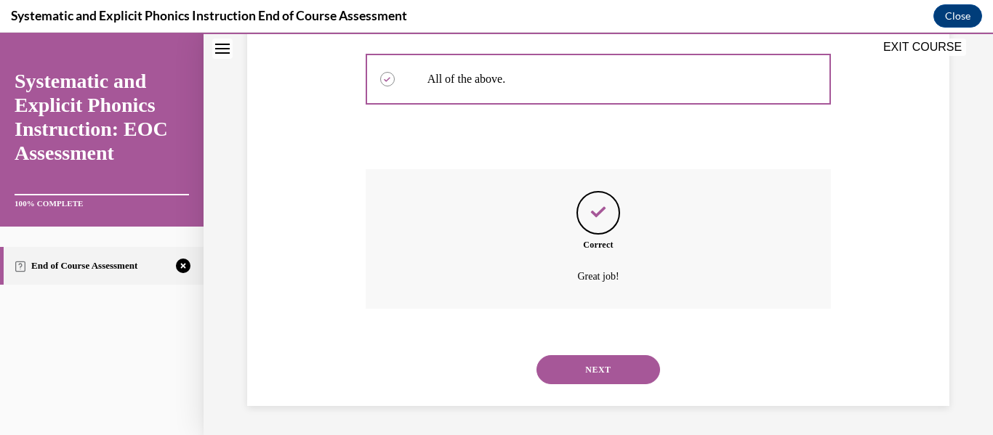
click at [592, 374] on button "NEXT" at bounding box center [598, 369] width 124 height 29
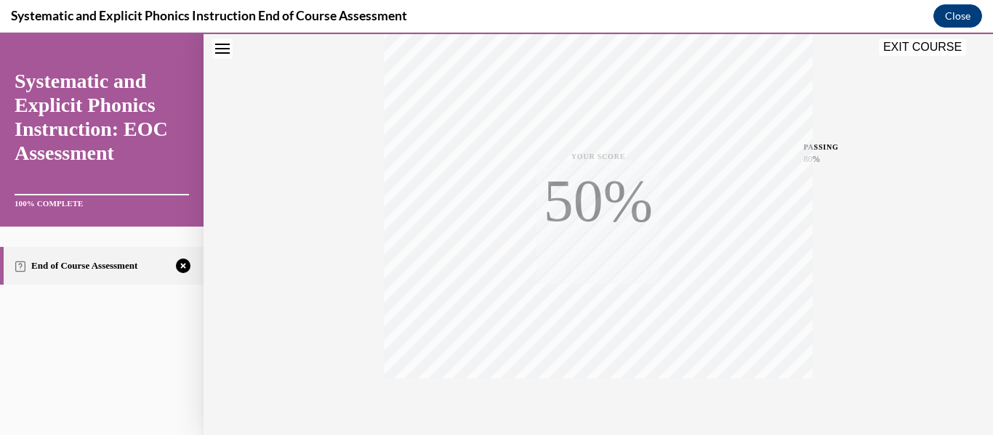
scroll to position [342, 0]
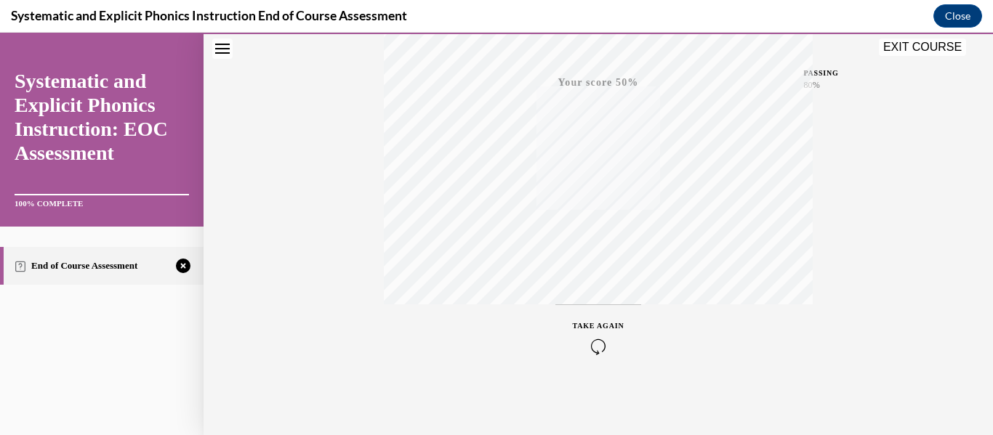
click at [597, 347] on icon "button" at bounding box center [599, 347] width 52 height 16
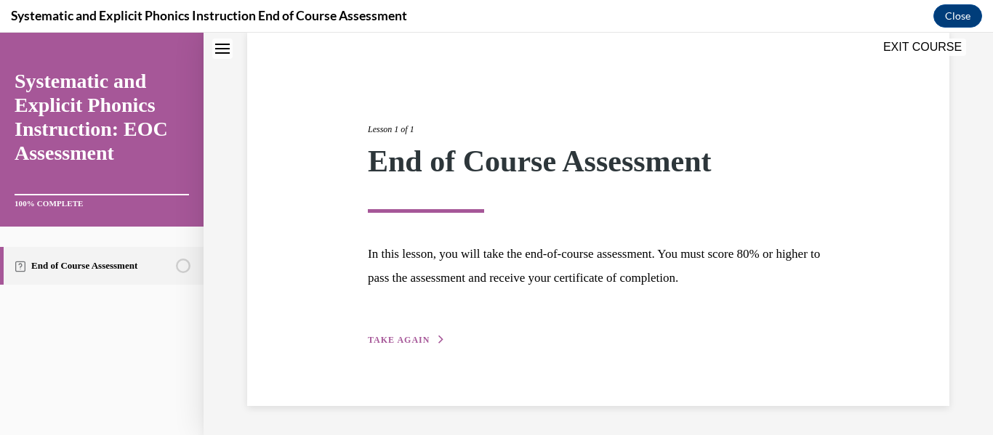
scroll to position [112, 0]
click at [422, 340] on span "TAKE AGAIN" at bounding box center [399, 341] width 62 height 10
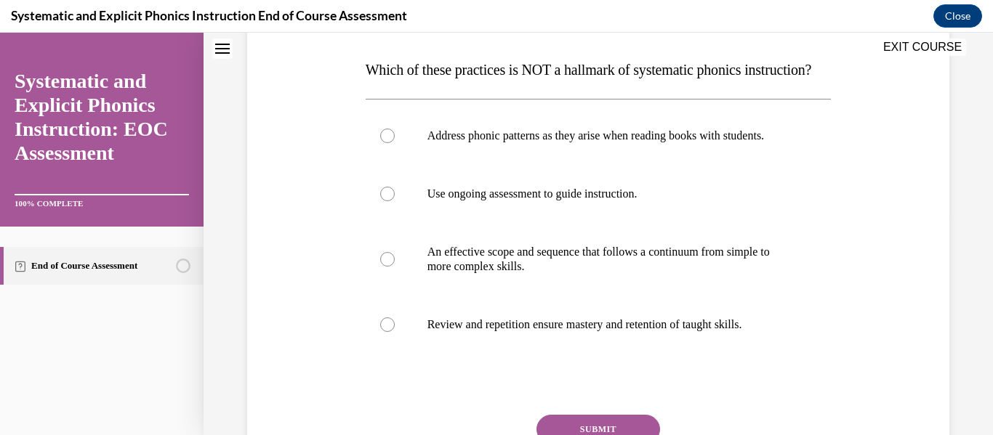
scroll to position [223, 0]
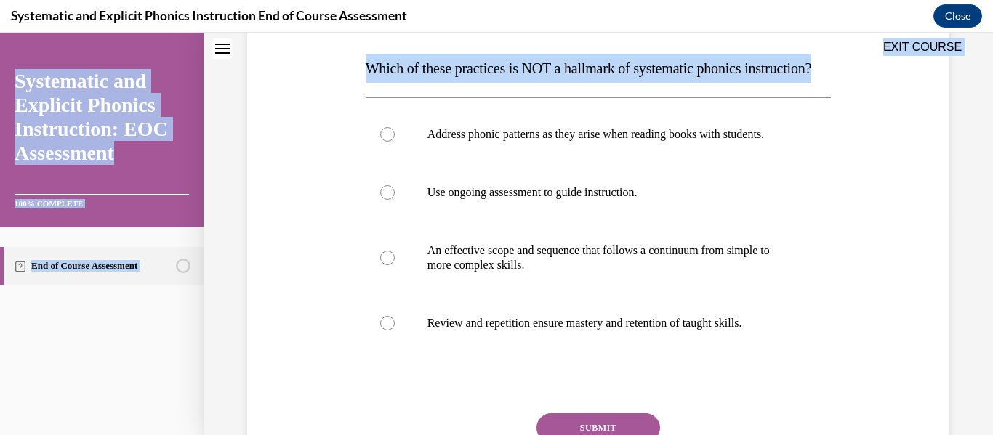
drag, startPoint x: 439, startPoint y: 102, endPoint x: 357, endPoint y: 60, distance: 92.3
click at [357, 60] on div "EXIT COURSE Systematic and Explicit Phonics Instruction: EOC Assessment 100% CO…" at bounding box center [496, 234] width 993 height 403
copy div "EXIT COURSE Systematic and Explicit Phonics Instruction: EOC Assessment 100% CO…"
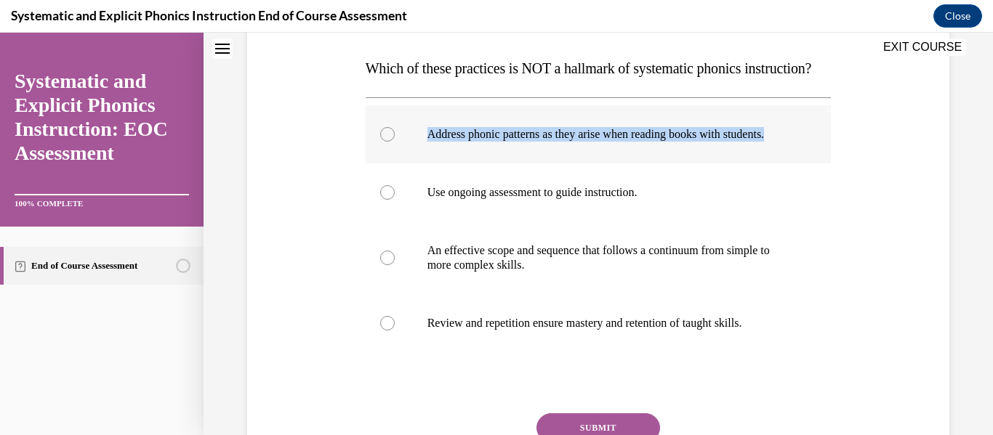
drag, startPoint x: 429, startPoint y: 164, endPoint x: 794, endPoint y: 164, distance: 364.8
click at [794, 142] on p "Address phonic patterns as they arise when reading books with students." at bounding box center [611, 134] width 368 height 15
copy p "Address phonic patterns as they arise when reading books with students."
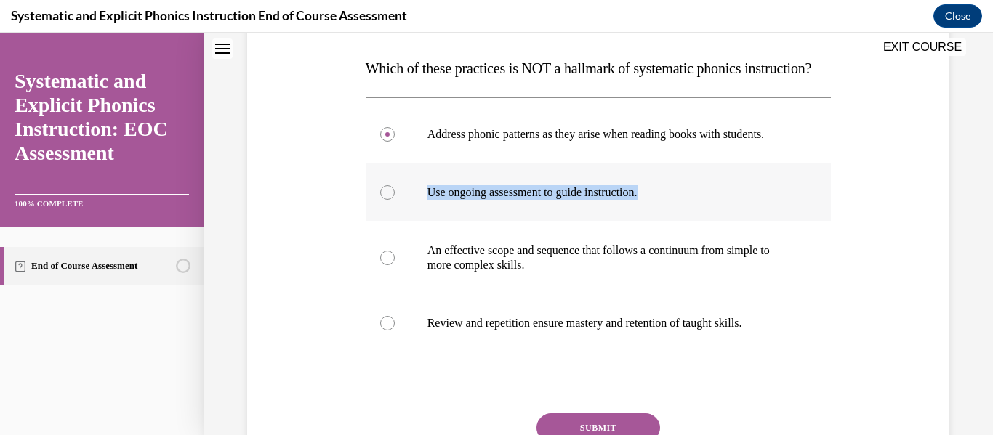
drag, startPoint x: 679, startPoint y: 225, endPoint x: 430, endPoint y: 222, distance: 249.3
click at [430, 200] on p "Use ongoing assessment to guide instruction." at bounding box center [611, 192] width 368 height 15
copy p "Use ongoing assessment to guide instruction."
click at [533, 164] on div at bounding box center [599, 134] width 466 height 58
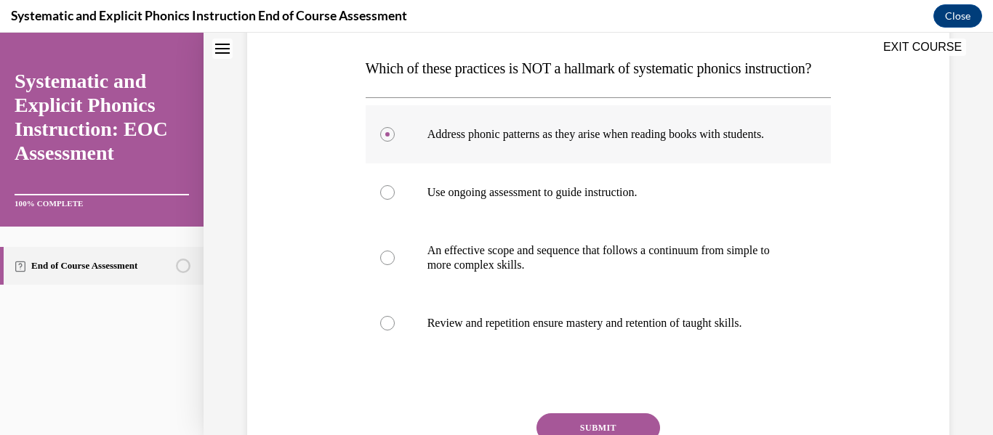
scroll to position [379, 0]
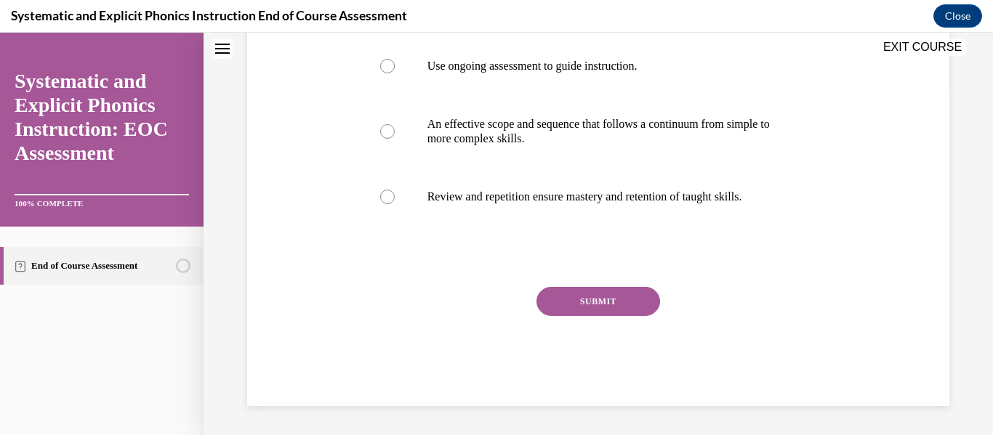
click at [610, 303] on button "SUBMIT" at bounding box center [598, 301] width 124 height 29
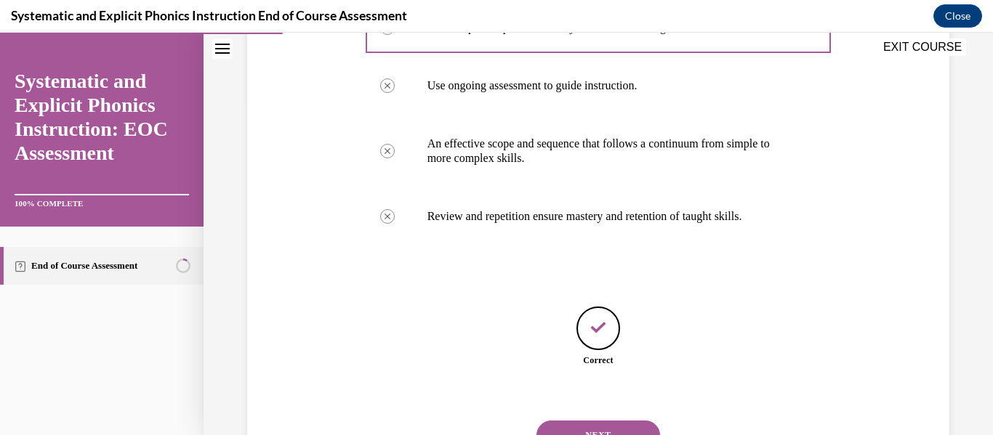
scroll to position [424, 0]
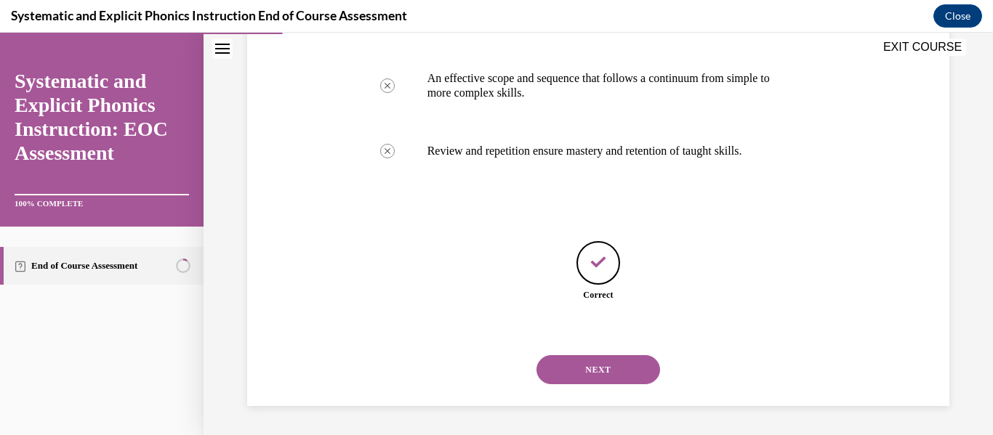
click at [613, 371] on button "NEXT" at bounding box center [598, 369] width 124 height 29
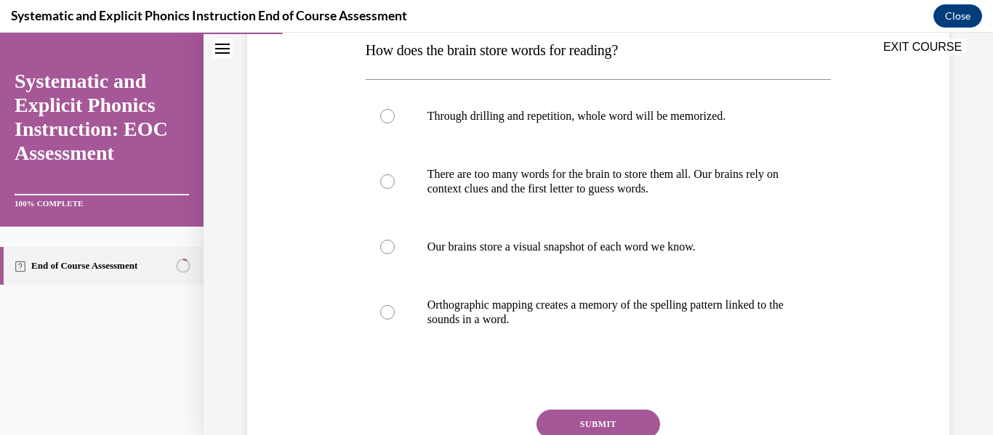
scroll to position [245, 0]
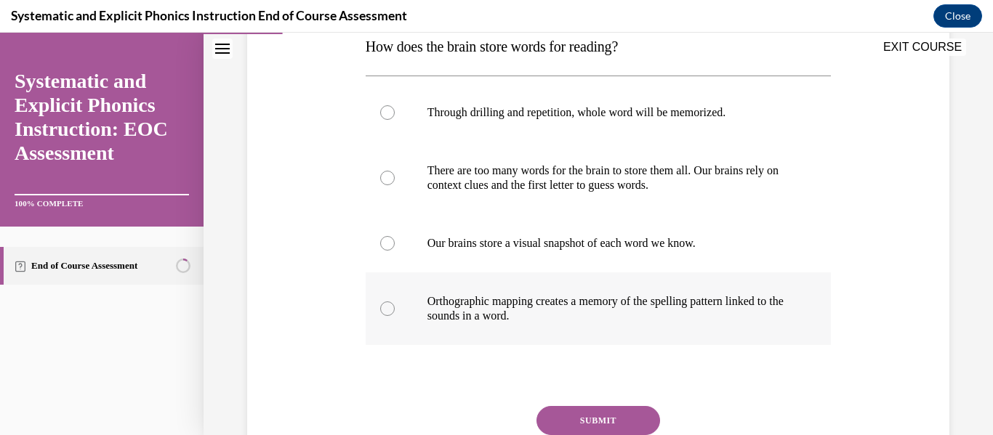
click at [604, 305] on p "Orthographic mapping creates a memory of the spelling pattern linked to the sou…" at bounding box center [611, 308] width 368 height 29
click at [592, 415] on button "SUBMIT" at bounding box center [598, 420] width 124 height 29
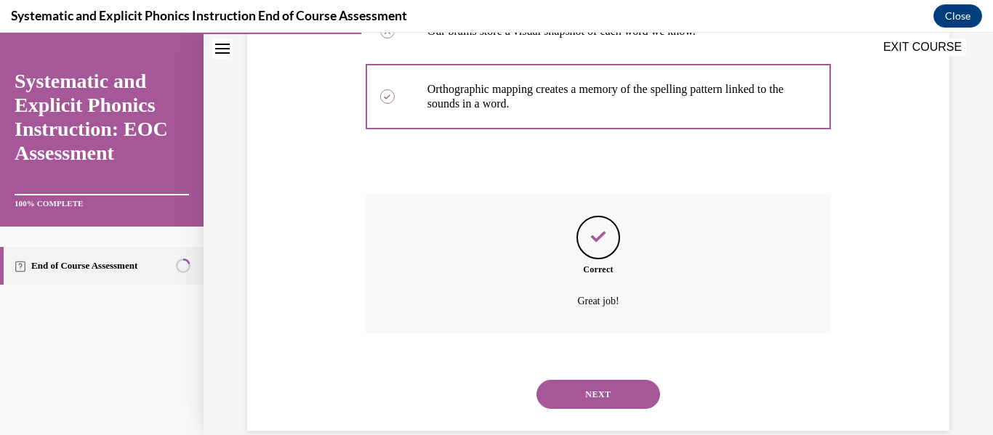
scroll to position [482, 0]
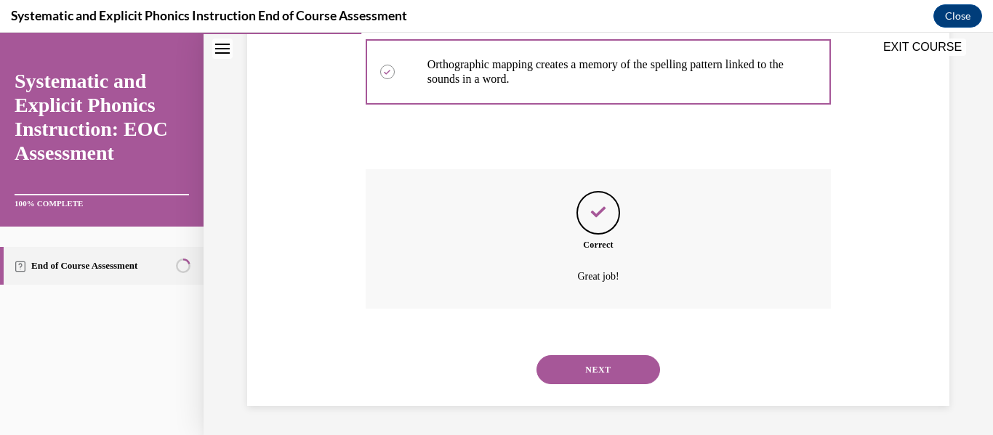
click at [597, 360] on button "NEXT" at bounding box center [598, 369] width 124 height 29
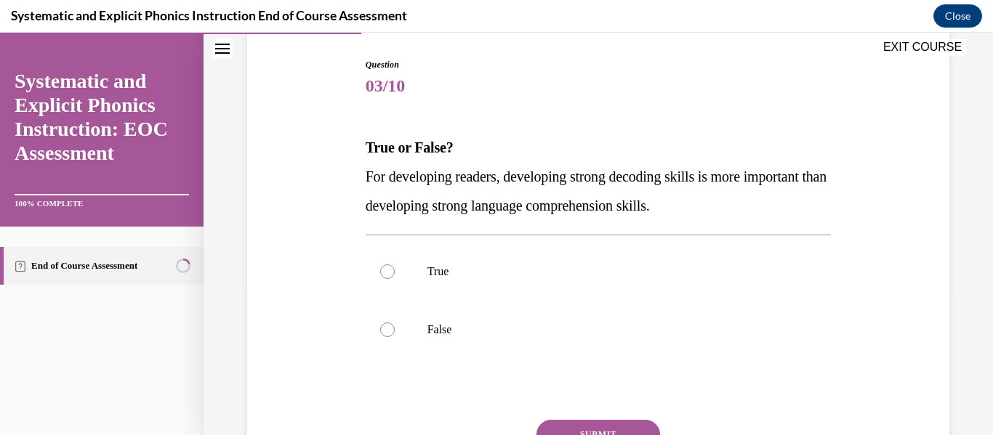
scroll to position [147, 0]
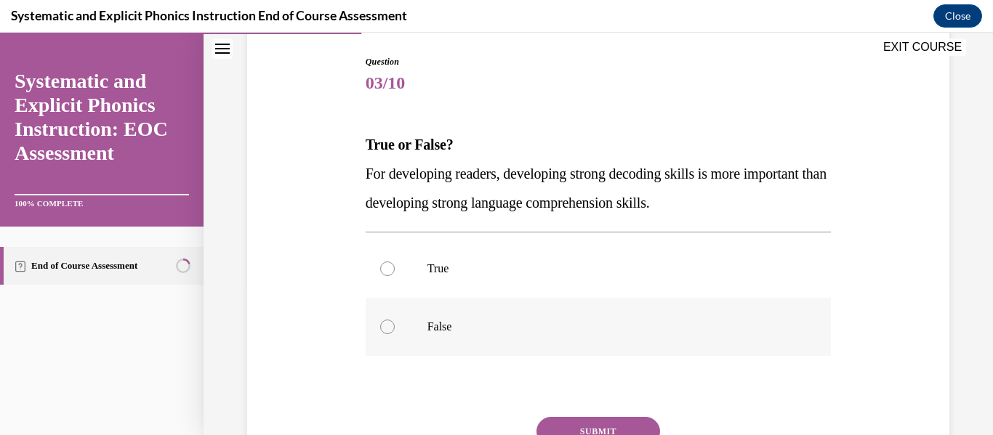
click at [499, 331] on p "False" at bounding box center [611, 327] width 368 height 15
click at [472, 275] on p "True" at bounding box center [611, 269] width 368 height 15
click at [431, 342] on div at bounding box center [599, 327] width 466 height 58
click at [566, 430] on button "SUBMIT" at bounding box center [598, 431] width 124 height 29
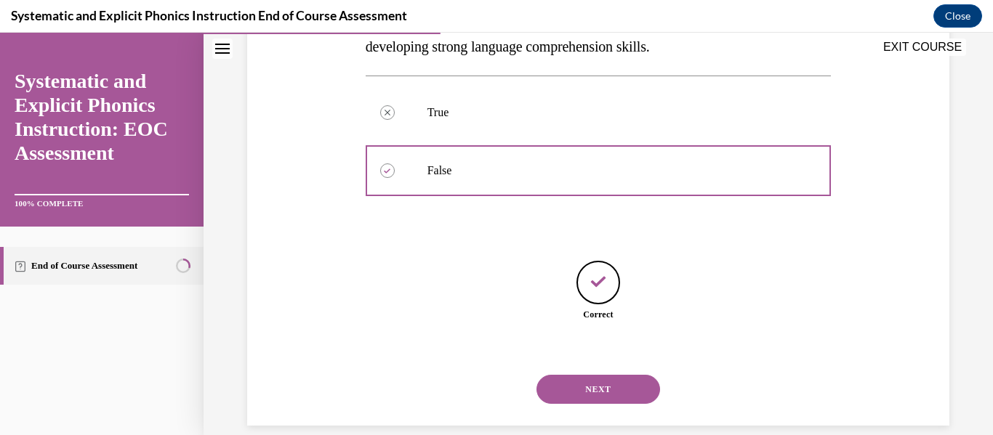
scroll to position [323, 0]
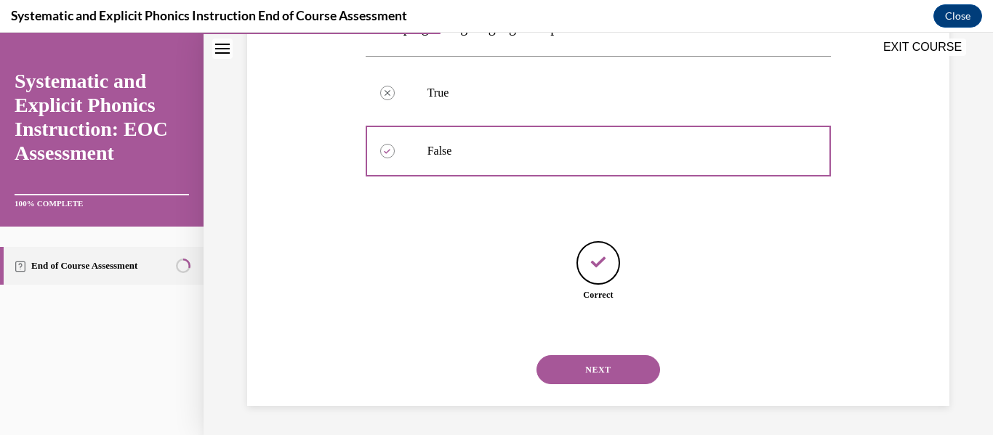
click at [608, 368] on button "NEXT" at bounding box center [598, 369] width 124 height 29
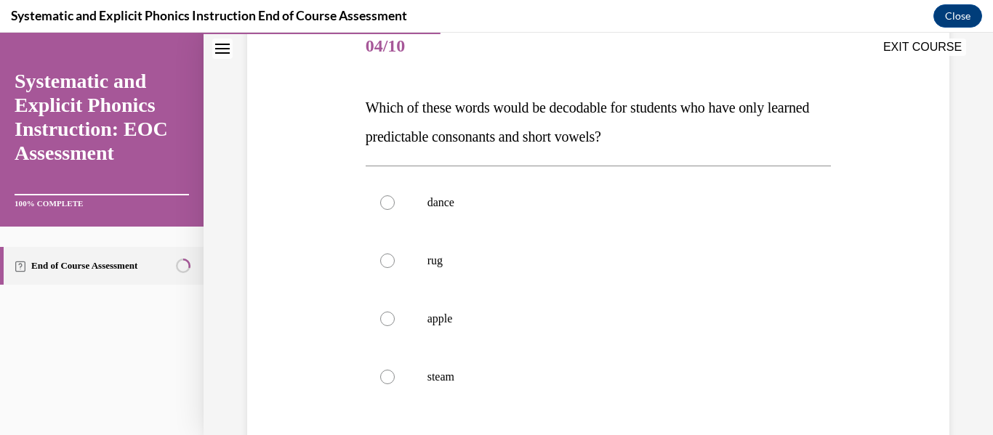
scroll to position [188, 0]
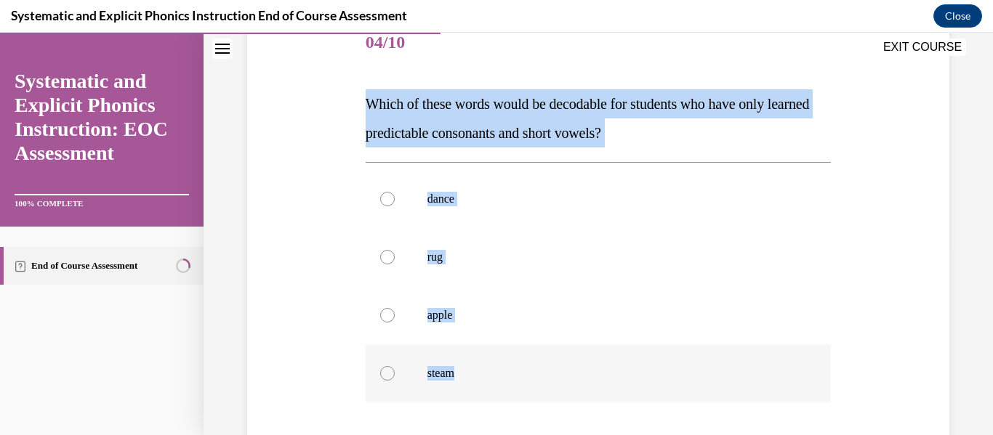
drag, startPoint x: 368, startPoint y: 105, endPoint x: 462, endPoint y: 377, distance: 287.8
click at [462, 377] on div "Question 04/10 Which of these words would be decodable for students who have on…" at bounding box center [599, 299] width 466 height 568
copy div "Which of these words would be decodable for students who have only learned pred…"
click at [390, 247] on div at bounding box center [599, 257] width 466 height 58
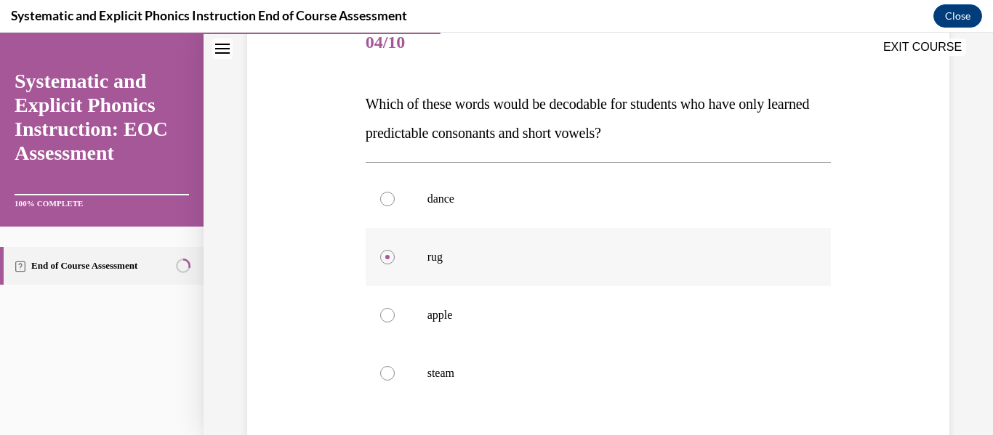
scroll to position [364, 0]
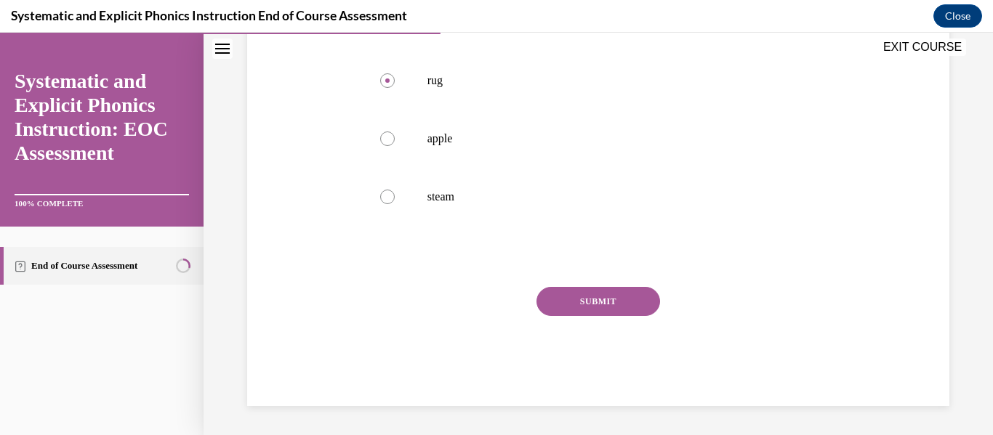
click at [597, 297] on button "SUBMIT" at bounding box center [598, 301] width 124 height 29
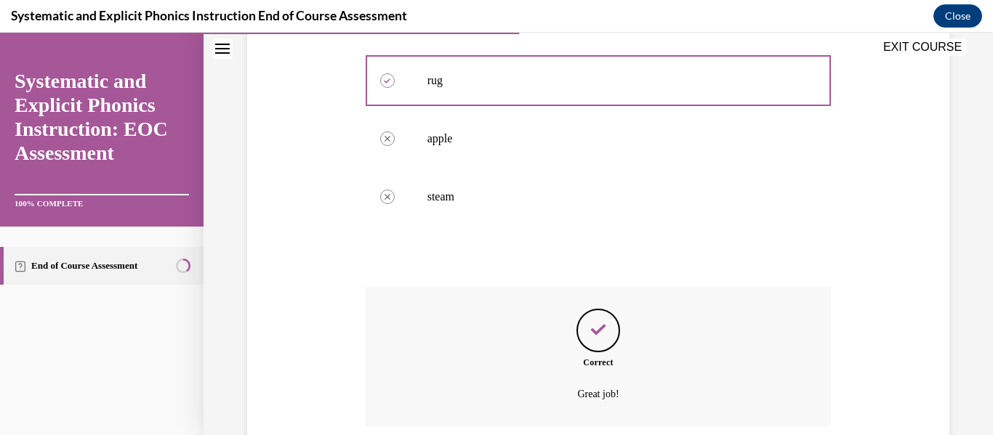
scroll to position [482, 0]
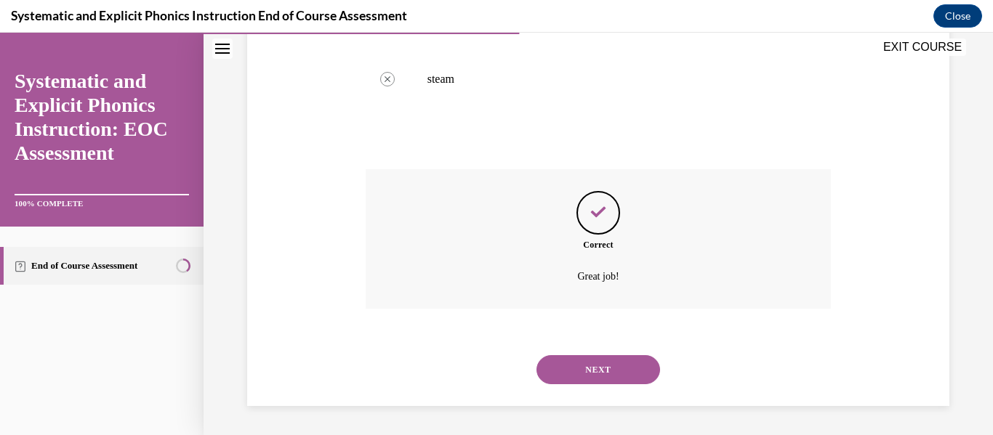
click at [595, 363] on button "NEXT" at bounding box center [598, 369] width 124 height 29
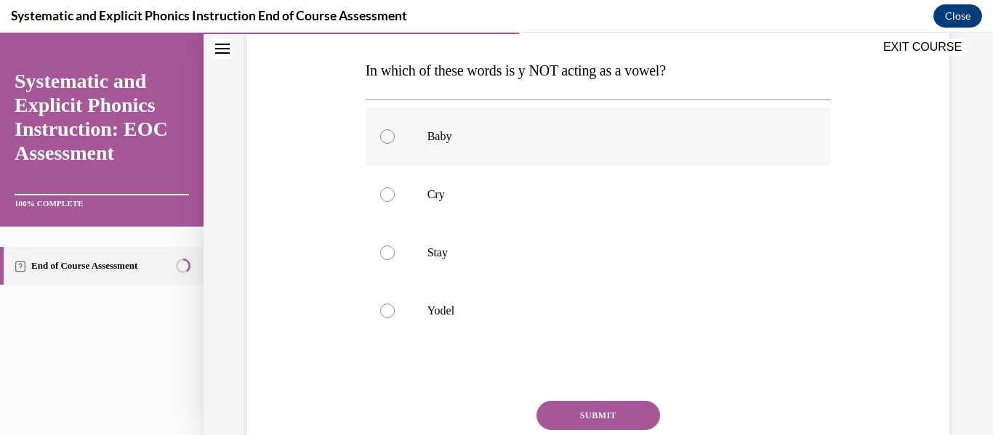
scroll to position [222, 0]
click at [467, 314] on p "Yodel" at bounding box center [611, 310] width 368 height 15
click at [622, 409] on button "SUBMIT" at bounding box center [598, 414] width 124 height 29
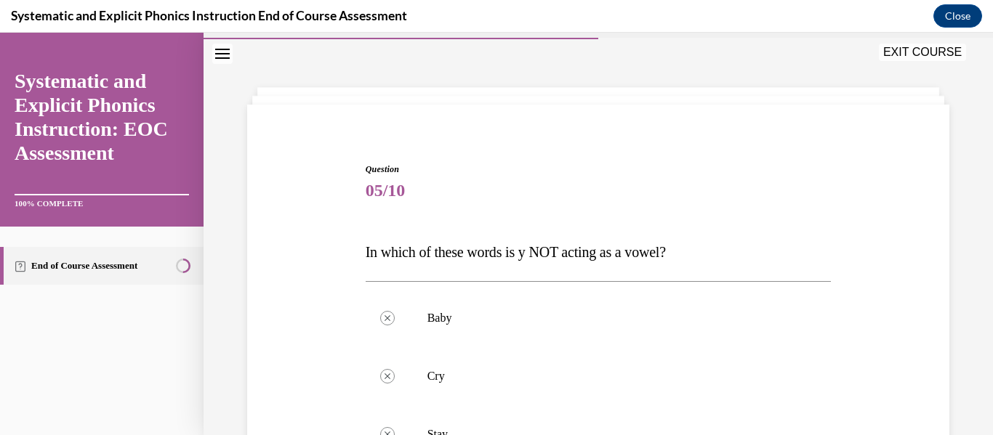
scroll to position [381, 0]
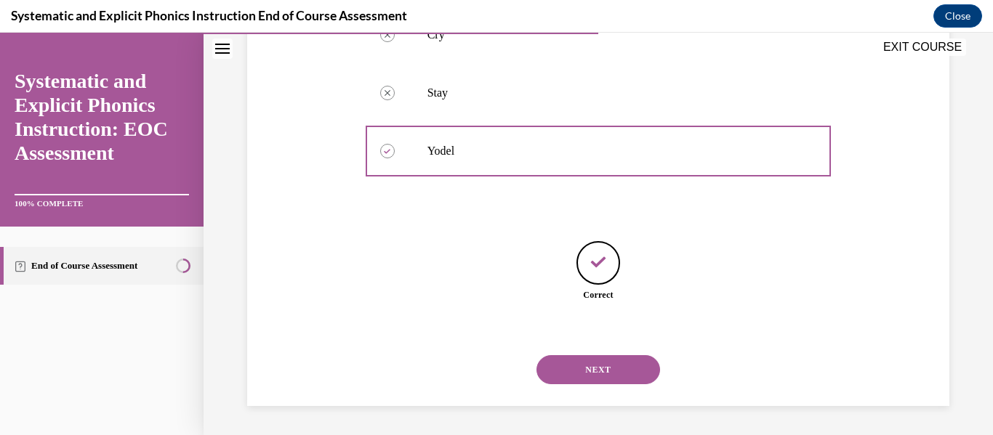
click at [601, 373] on button "NEXT" at bounding box center [598, 369] width 124 height 29
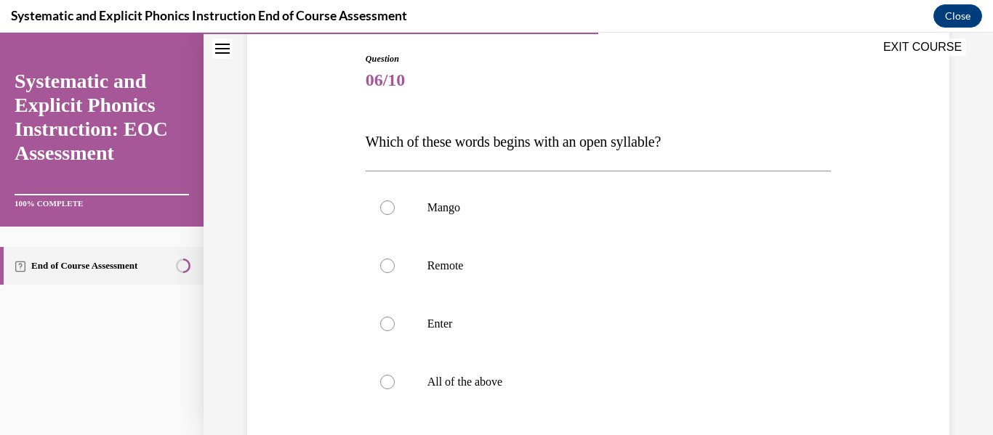
scroll to position [164, 0]
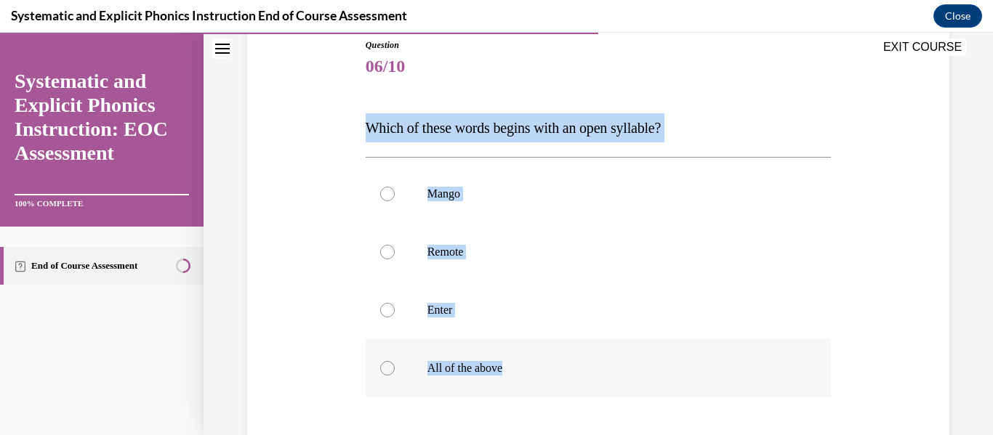
drag, startPoint x: 363, startPoint y: 129, endPoint x: 593, endPoint y: 374, distance: 335.7
click at [593, 374] on div "Question 06/10 Which of these words begins with an open syllable? Mango Remote …" at bounding box center [598, 297] width 473 height 561
copy div "Which of these words begins with an open syllable? Mango Remote Enter All of th…"
click at [396, 252] on div at bounding box center [599, 252] width 466 height 58
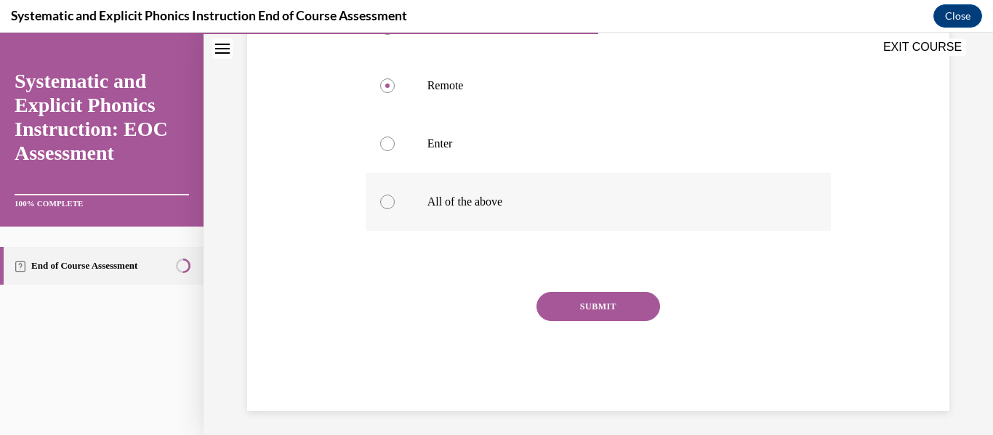
scroll to position [331, 0]
click at [582, 316] on button "SUBMIT" at bounding box center [598, 305] width 124 height 29
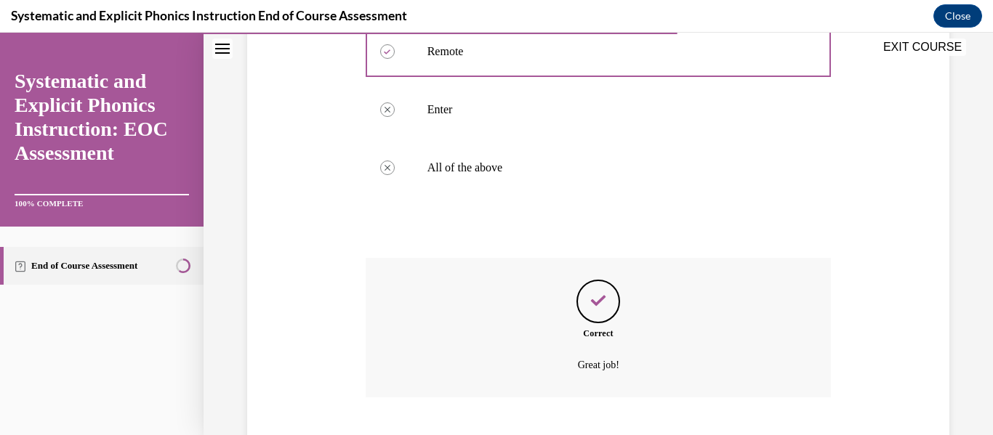
scroll to position [453, 0]
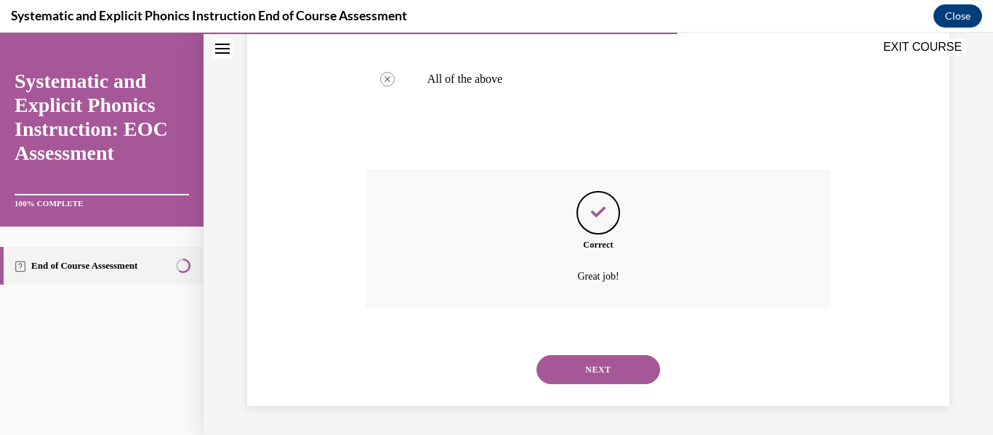
click at [604, 383] on button "NEXT" at bounding box center [598, 369] width 124 height 29
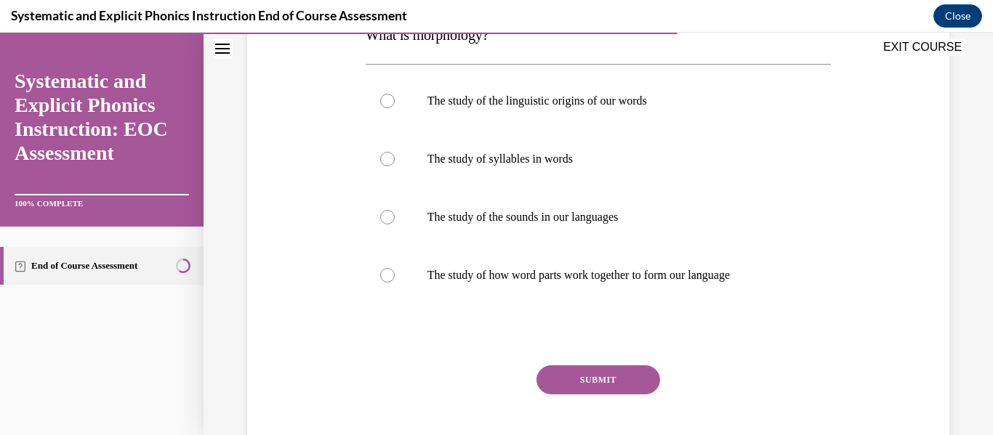
scroll to position [259, 0]
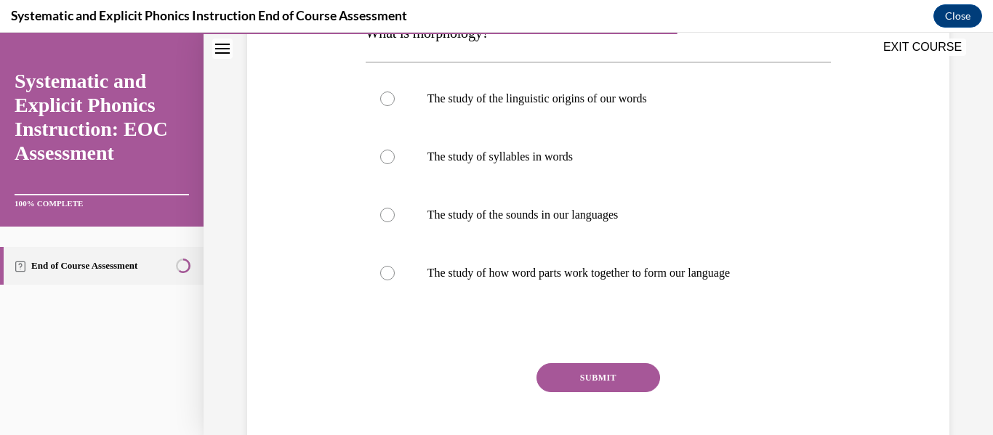
click at [526, 298] on div at bounding box center [599, 273] width 466 height 58
click at [581, 370] on button "SUBMIT" at bounding box center [598, 377] width 124 height 29
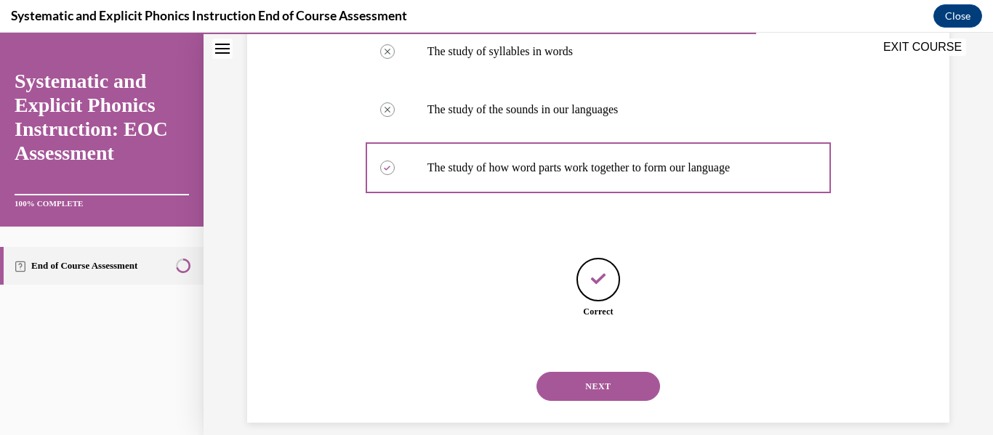
scroll to position [381, 0]
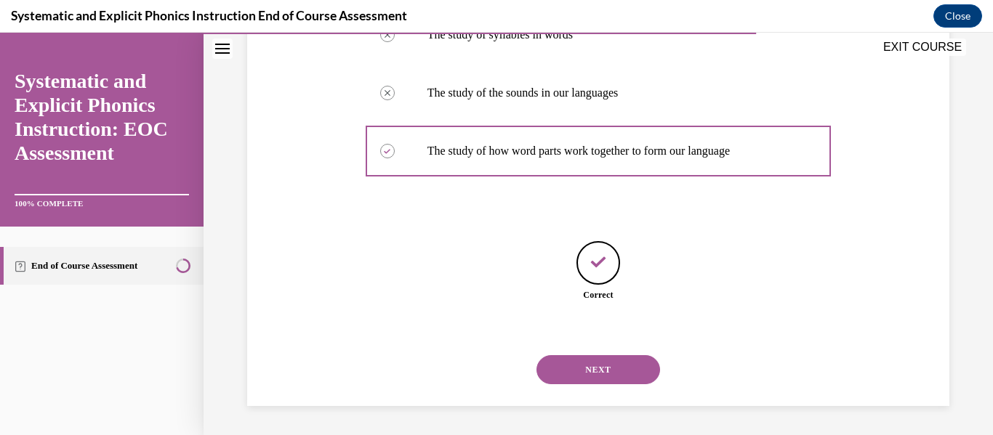
click at [576, 363] on button "NEXT" at bounding box center [598, 369] width 124 height 29
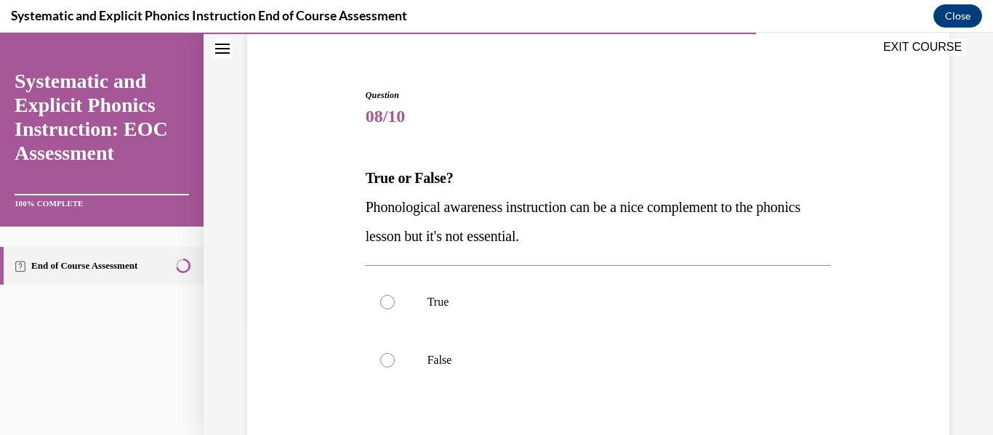
scroll to position [114, 0]
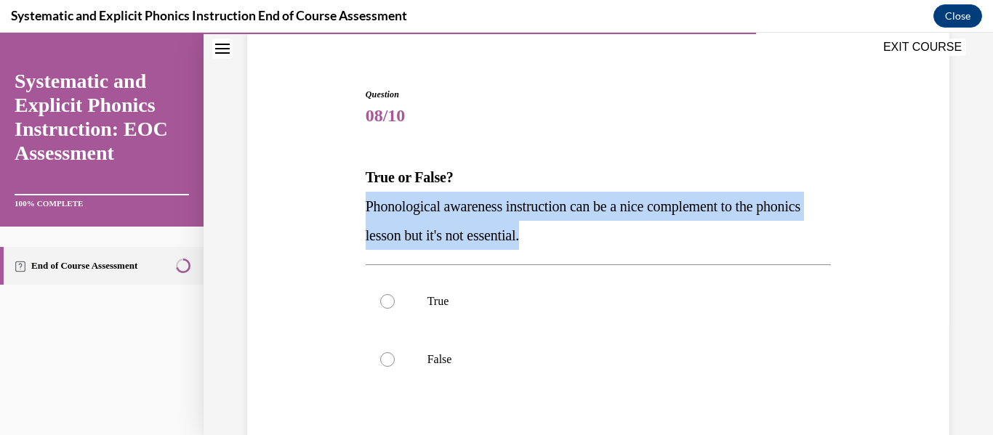
drag, startPoint x: 462, startPoint y: 222, endPoint x: 343, endPoint y: 213, distance: 119.6
click at [343, 213] on div "Question 08/10 True or False? Phonological awareness instruction can be a nice …" at bounding box center [597, 306] width 709 height 525
copy span "Phonological awareness instruction can be a nice complement to the phonics less…"
click at [446, 347] on div at bounding box center [599, 360] width 466 height 58
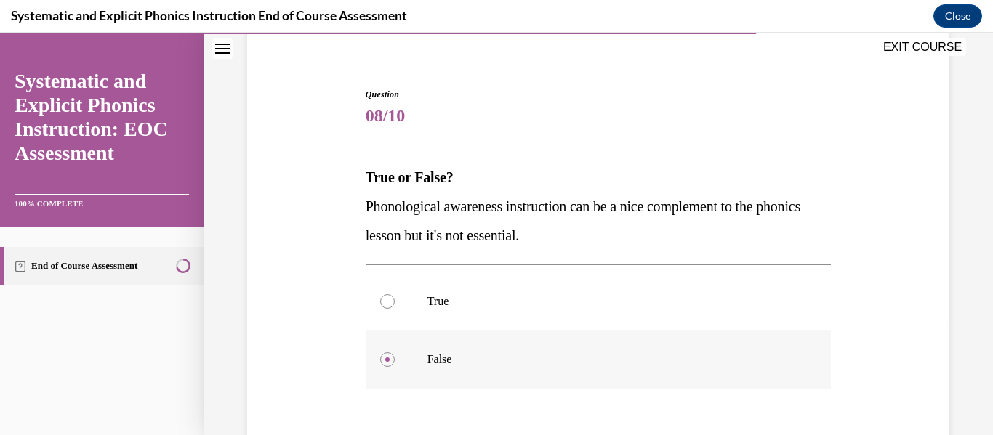
scroll to position [219, 0]
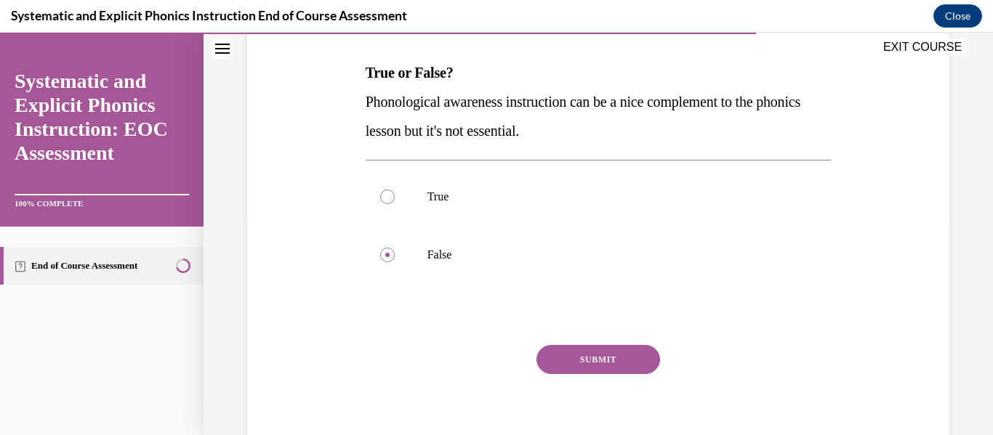
click at [579, 359] on button "SUBMIT" at bounding box center [598, 359] width 124 height 29
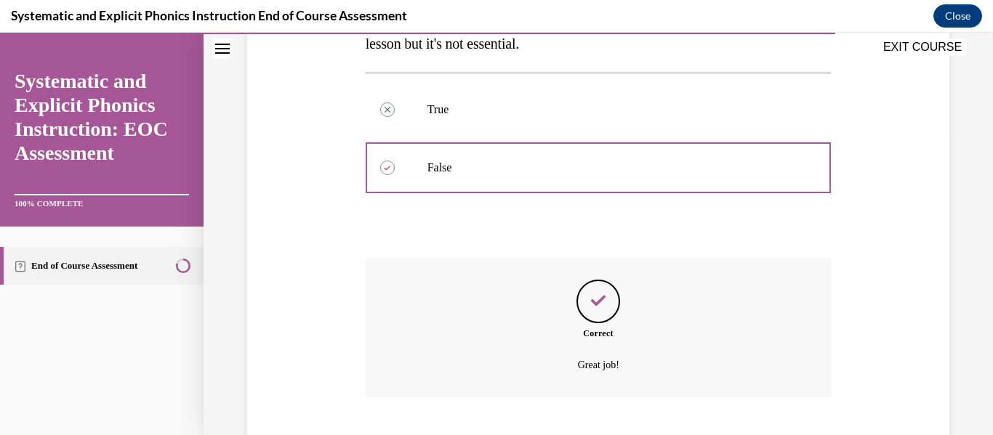
scroll to position [395, 0]
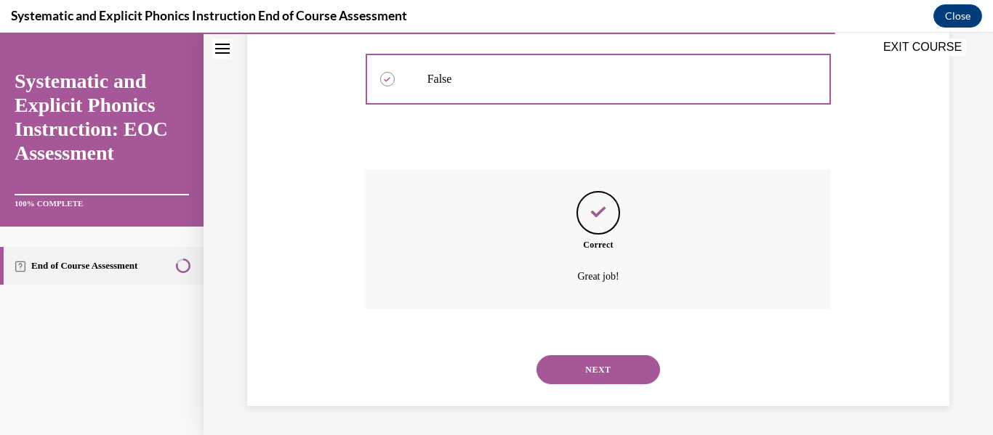
click at [587, 368] on button "NEXT" at bounding box center [598, 369] width 124 height 29
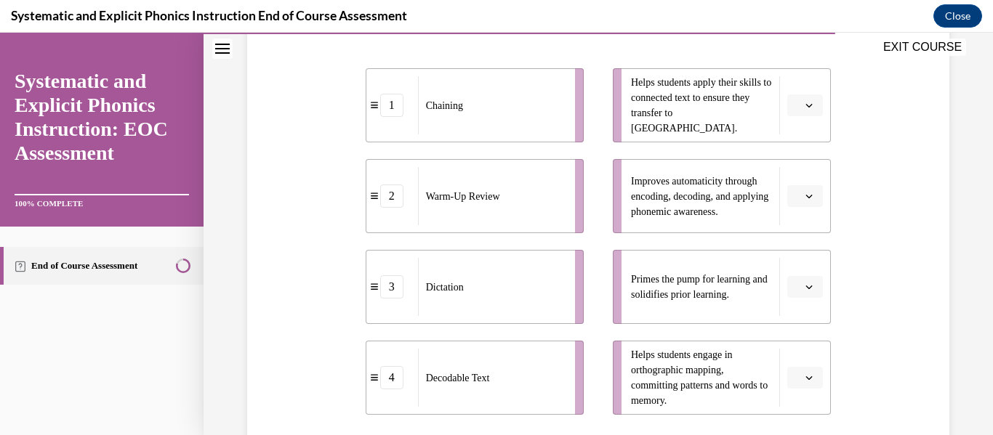
scroll to position [319, 0]
click at [796, 286] on span "Please select an option" at bounding box center [798, 285] width 5 height 15
click at [805, 201] on div "2" at bounding box center [803, 194] width 36 height 29
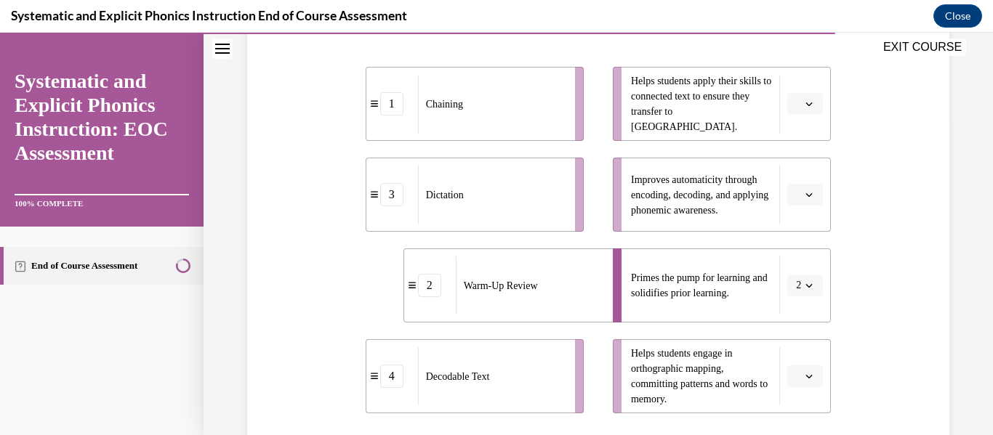
click at [798, 102] on span "Please select an option" at bounding box center [798, 104] width 5 height 15
click at [806, 164] on div "1" at bounding box center [803, 165] width 36 height 29
click at [808, 370] on button "button" at bounding box center [805, 377] width 36 height 22
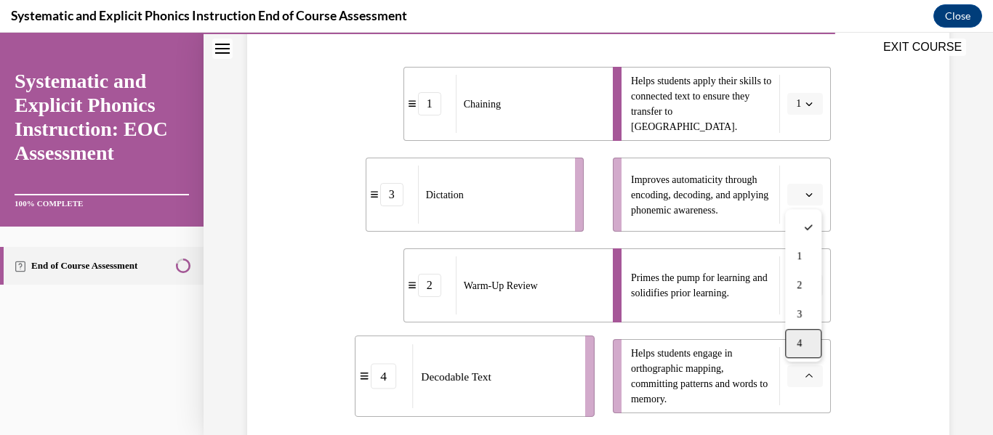
click at [799, 345] on span "4" at bounding box center [799, 344] width 5 height 12
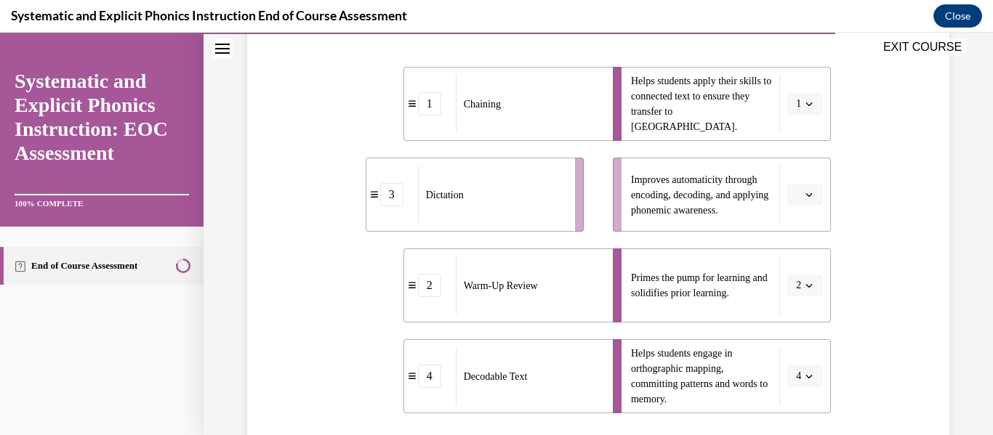
click at [809, 203] on button "button" at bounding box center [805, 195] width 36 height 22
click at [802, 307] on div "3" at bounding box center [803, 314] width 36 height 29
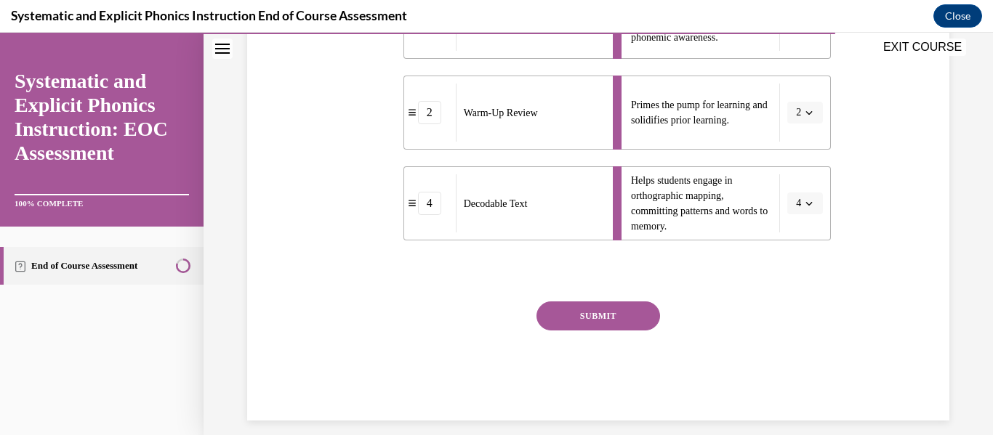
scroll to position [498, 0]
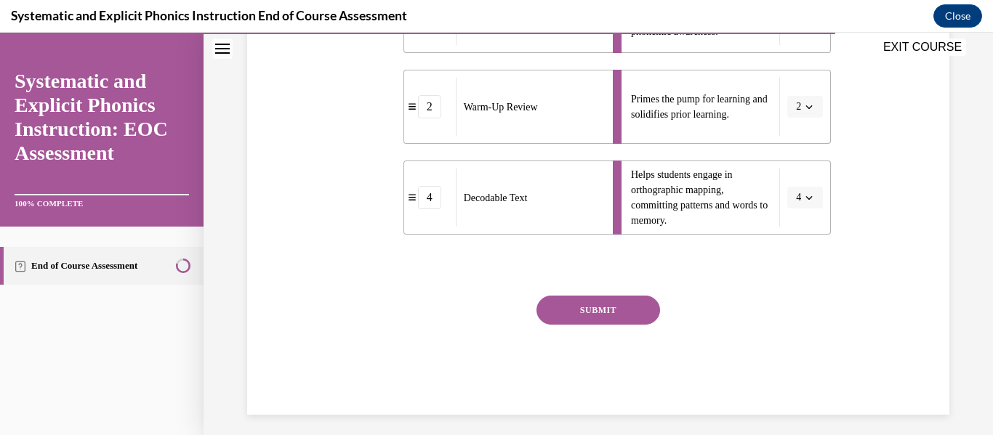
click at [637, 318] on button "SUBMIT" at bounding box center [598, 310] width 124 height 29
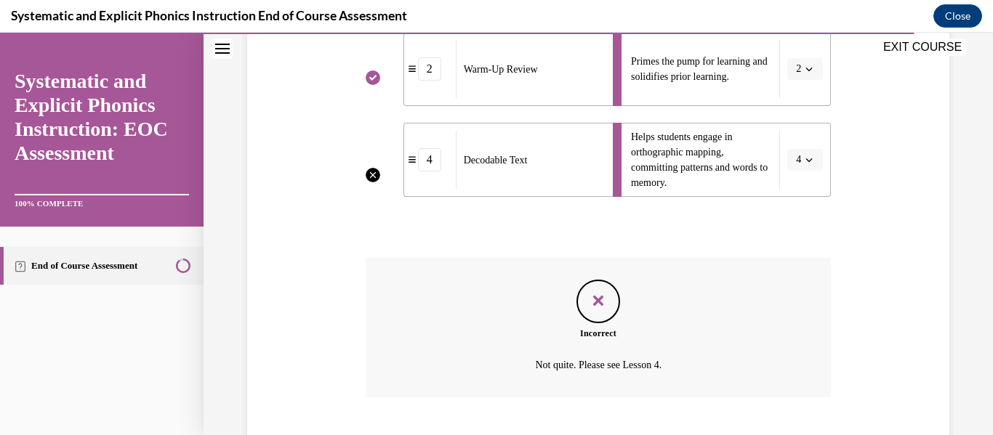
scroll to position [584, 0]
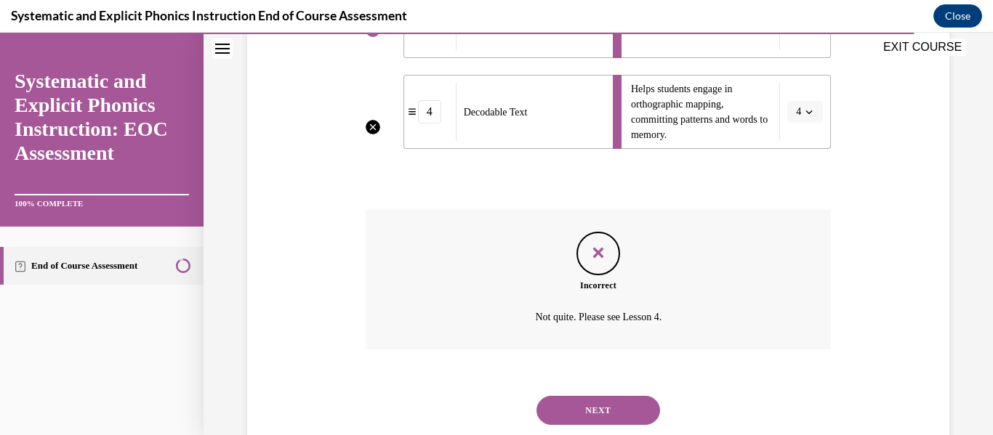
click at [610, 416] on button "NEXT" at bounding box center [598, 410] width 124 height 29
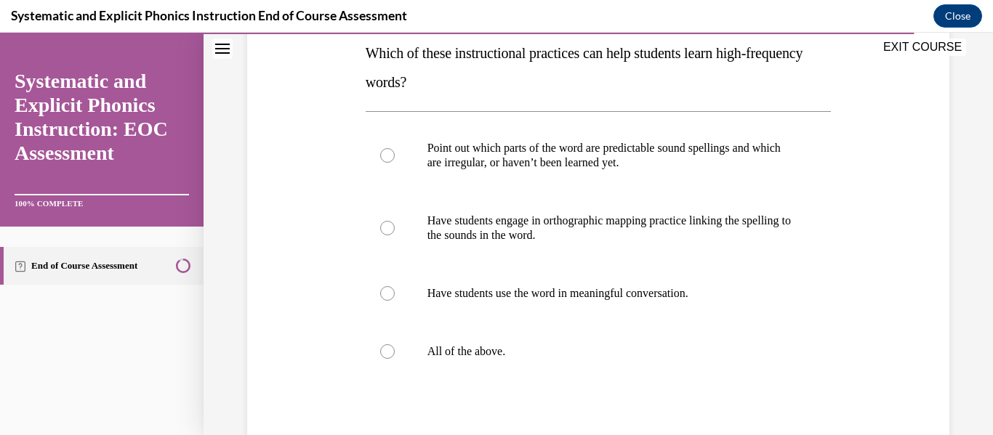
scroll to position [240, 0]
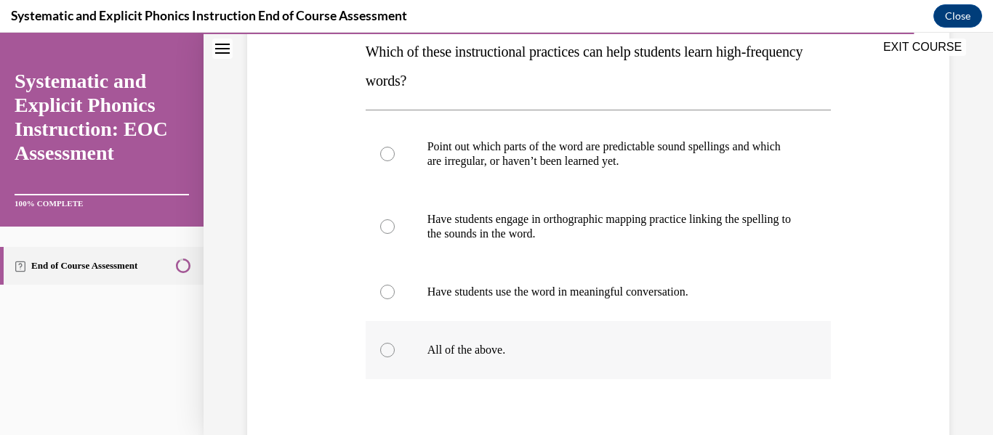
click at [473, 361] on div at bounding box center [599, 350] width 466 height 58
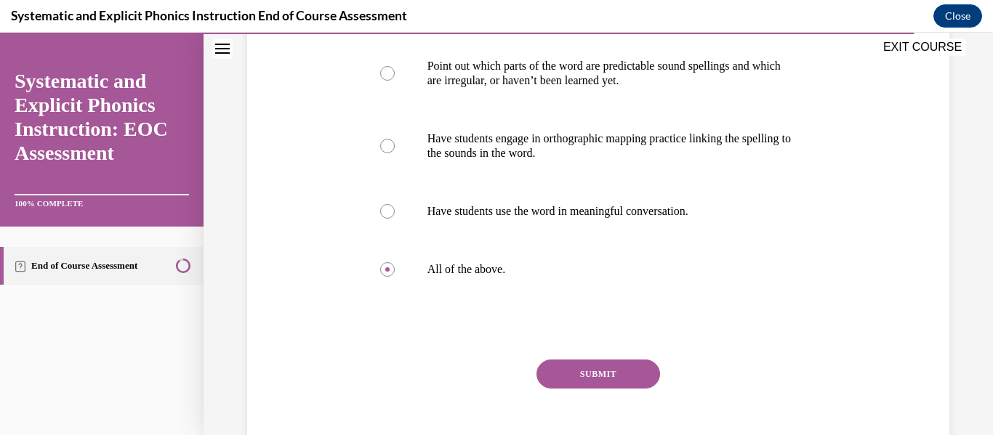
click at [587, 363] on button "SUBMIT" at bounding box center [598, 374] width 124 height 29
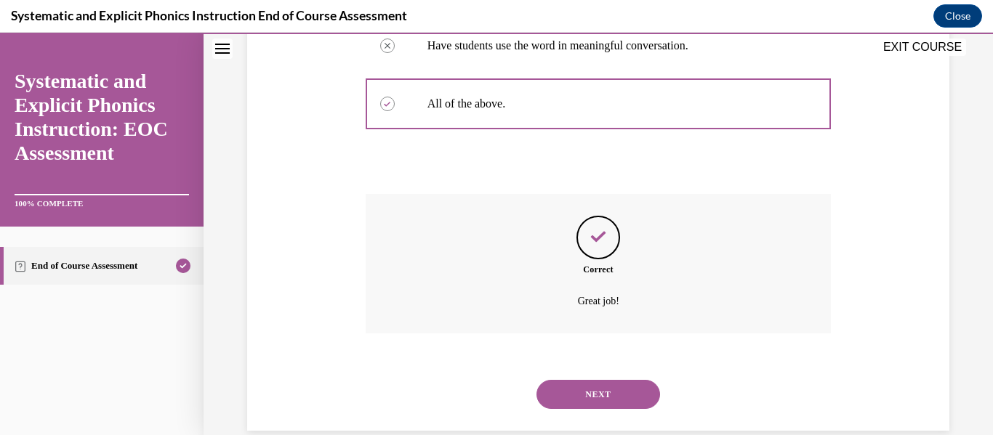
scroll to position [511, 0]
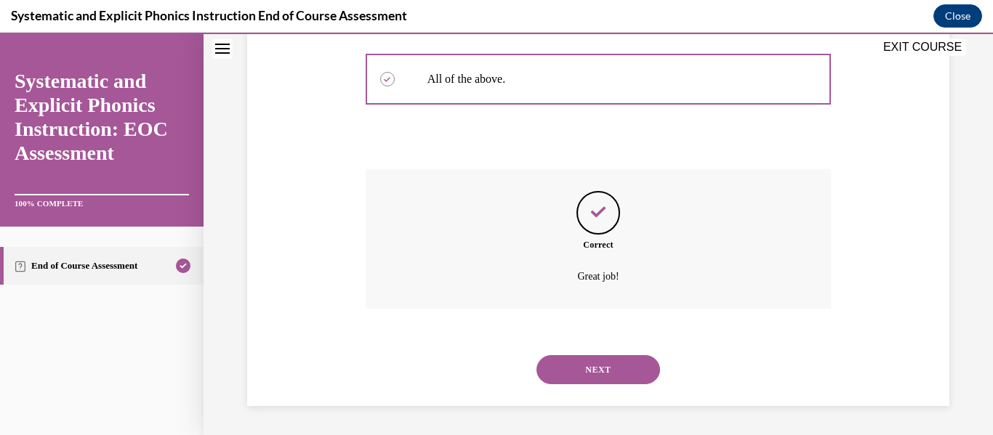
click at [589, 366] on button "NEXT" at bounding box center [598, 369] width 124 height 29
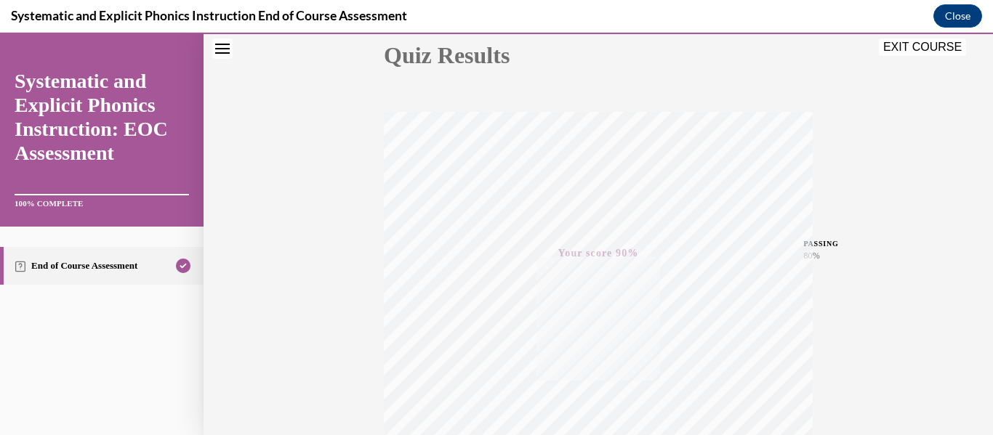
scroll to position [0, 0]
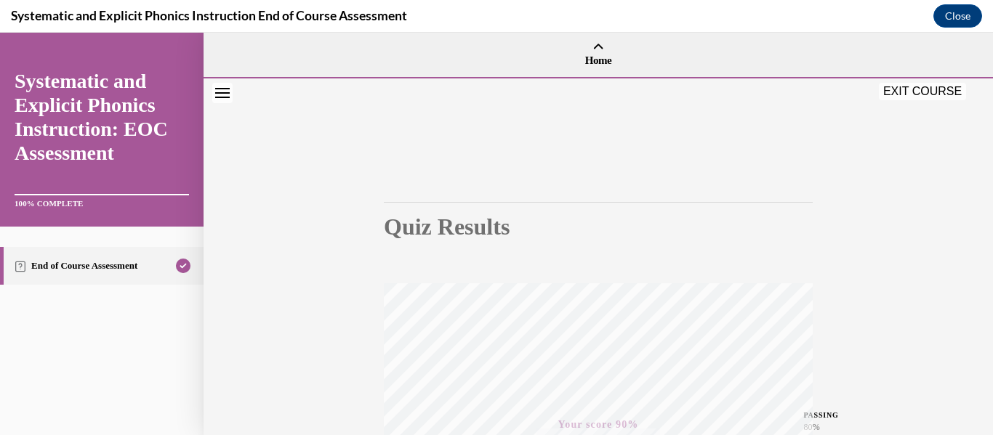
click at [904, 87] on button "EXIT COURSE" at bounding box center [922, 91] width 87 height 17
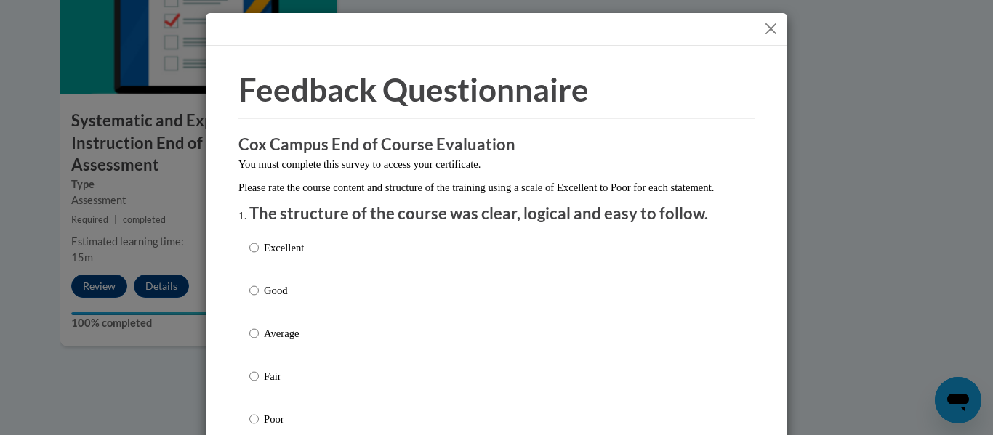
scroll to position [165, 0]
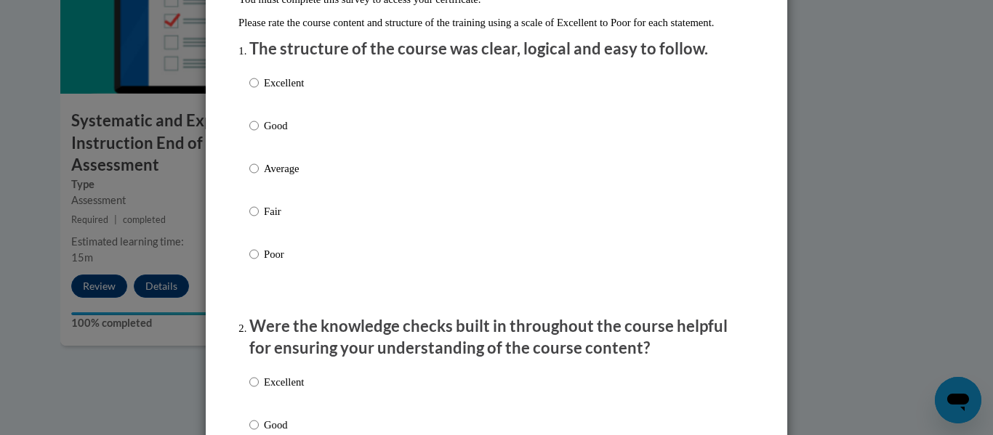
click at [262, 267] on label "Poor" at bounding box center [276, 265] width 55 height 39
click at [259, 262] on input "Poor" at bounding box center [253, 254] width 9 height 16
radio input "true"
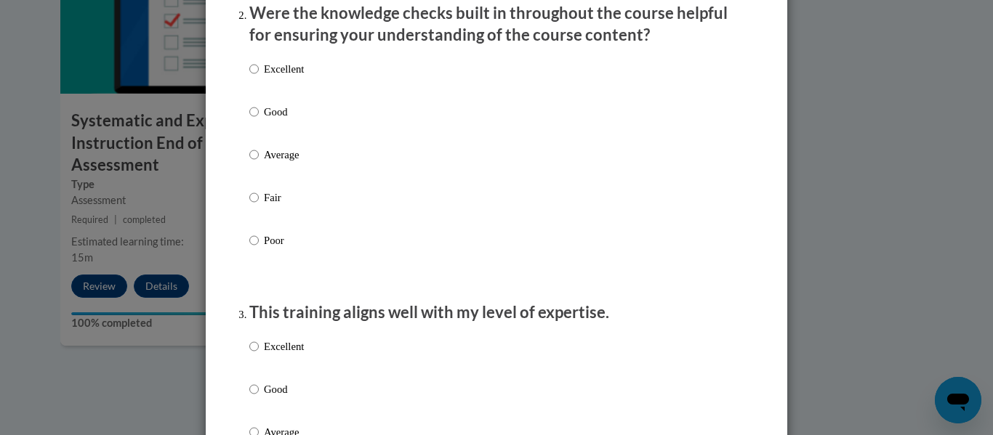
click at [262, 267] on label "Poor" at bounding box center [276, 252] width 55 height 39
click at [259, 249] on input "Poor" at bounding box center [253, 241] width 9 height 16
radio input "true"
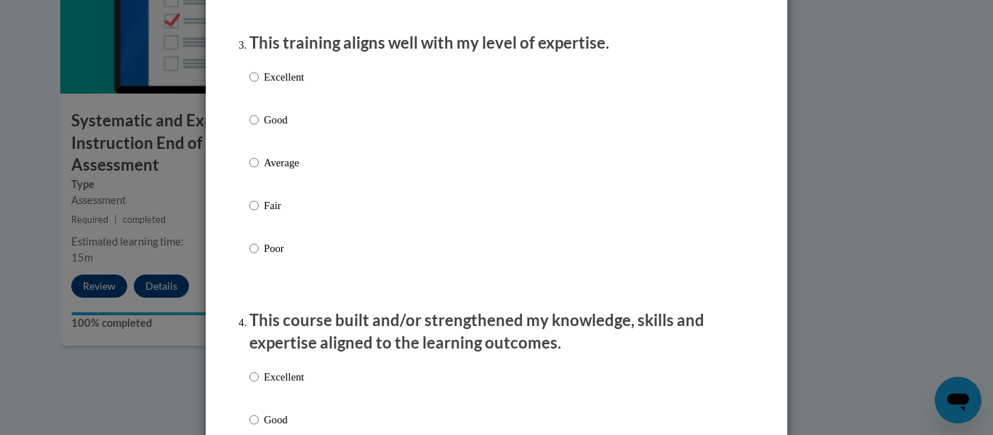
click at [262, 267] on label "Poor" at bounding box center [276, 260] width 55 height 39
click at [259, 257] on input "Poor" at bounding box center [253, 249] width 9 height 16
radio input "true"
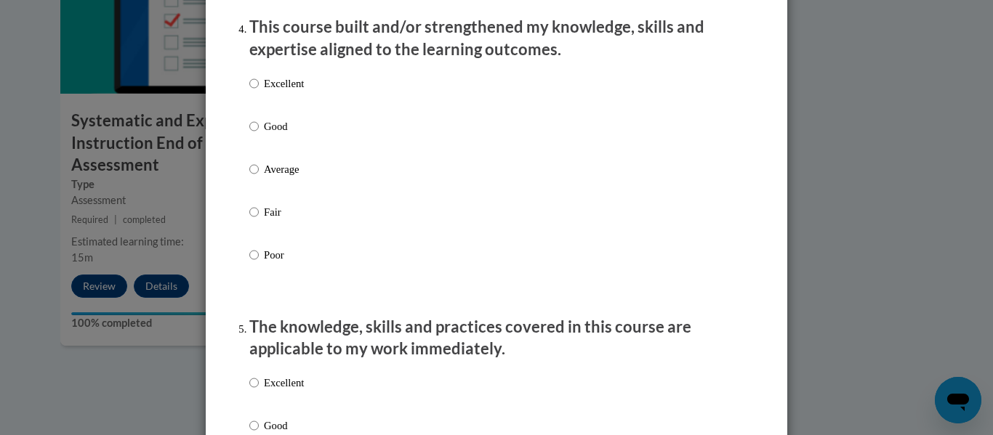
click at [262, 267] on label "Poor" at bounding box center [276, 266] width 55 height 39
click at [259, 263] on input "Poor" at bounding box center [253, 255] width 9 height 16
radio input "true"
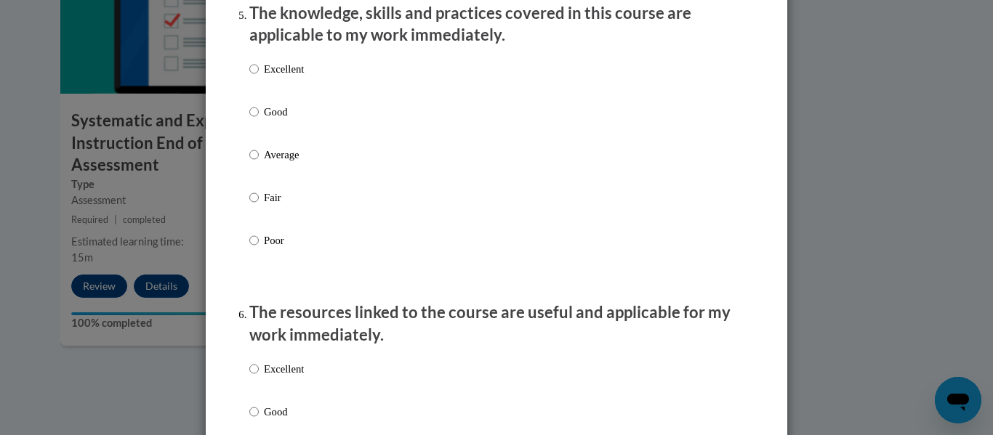
scroll to position [1359, 0]
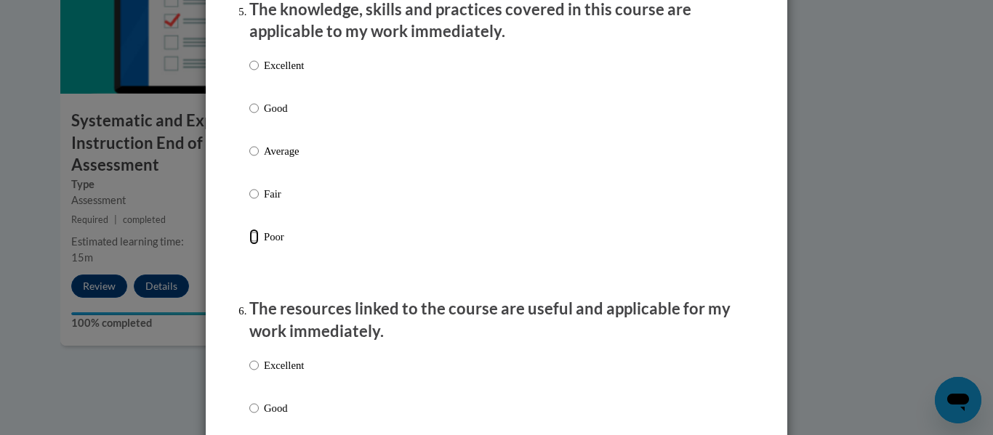
click at [257, 245] on input "Poor" at bounding box center [253, 237] width 9 height 16
radio input "true"
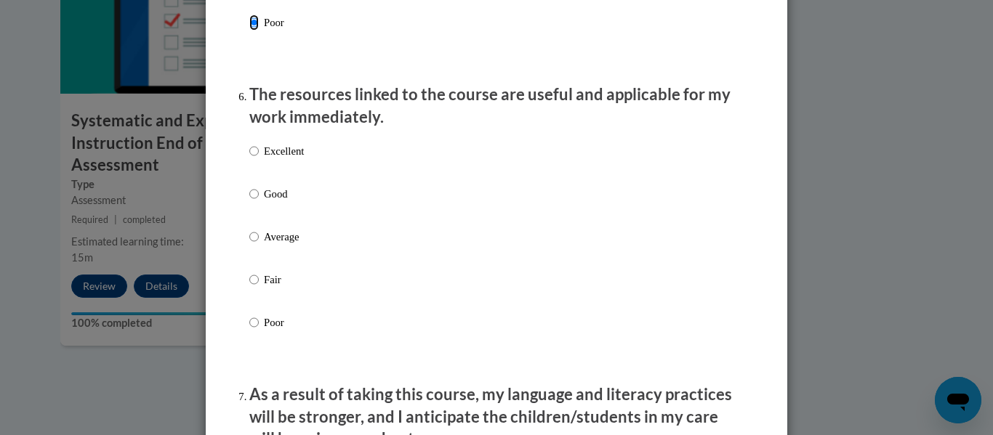
scroll to position [1594, 0]
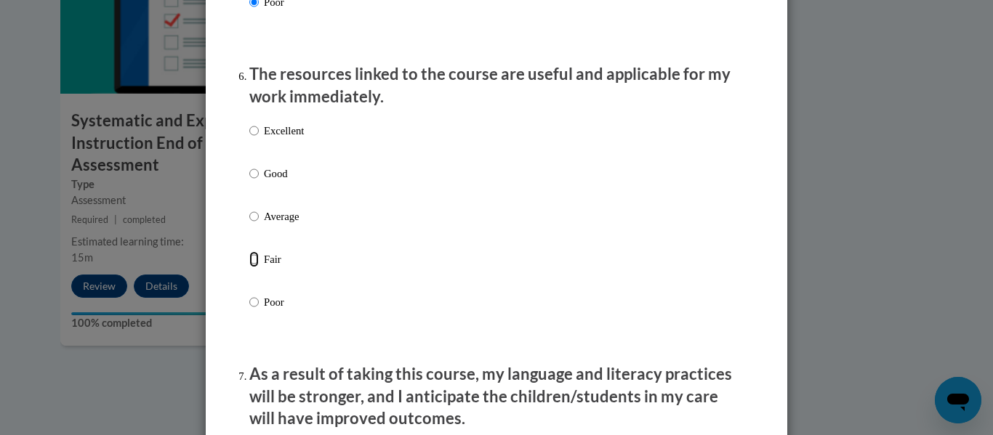
click at [258, 267] on input "Fair" at bounding box center [253, 259] width 9 height 16
radio input "true"
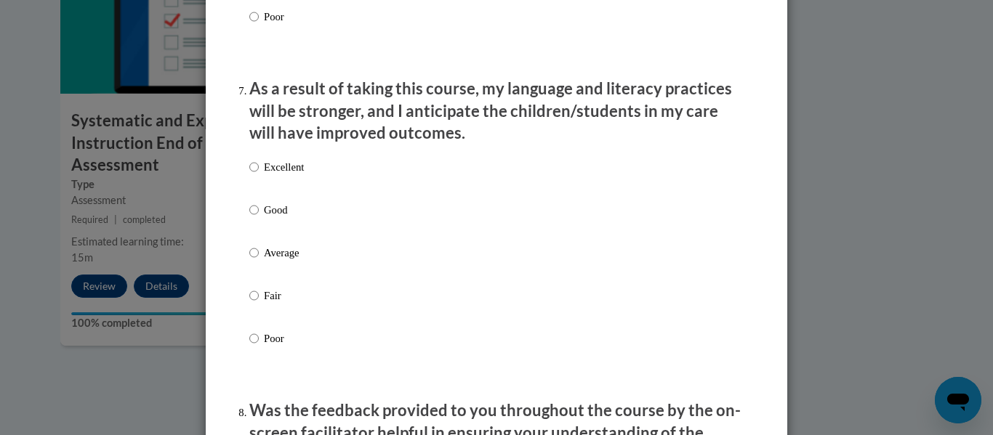
scroll to position [1880, 0]
click at [249, 260] on input "Average" at bounding box center [253, 252] width 9 height 16
radio input "true"
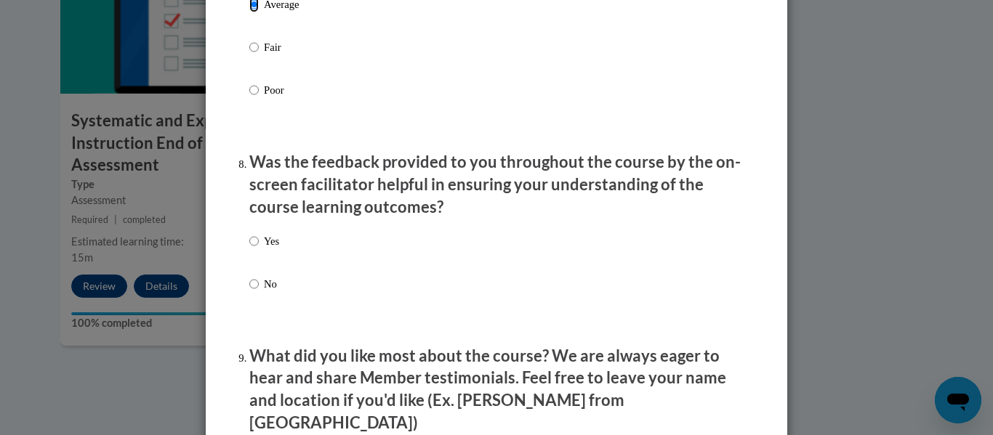
scroll to position [2131, 0]
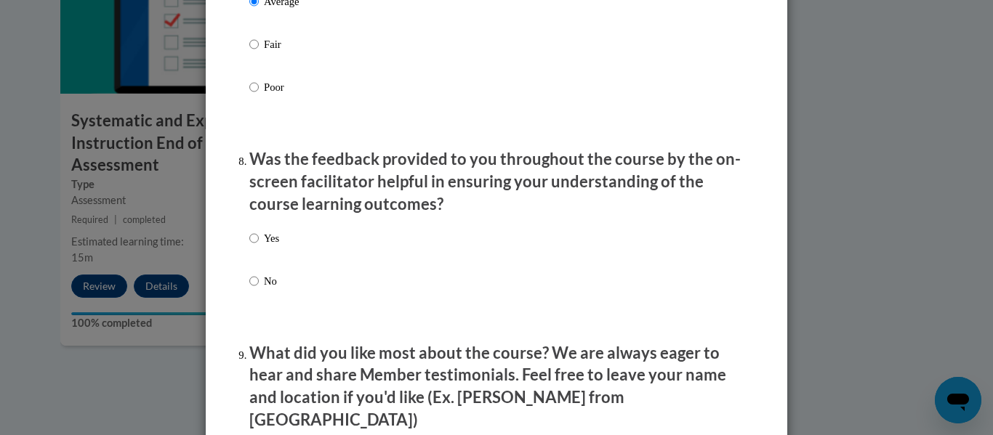
click at [260, 294] on label "No" at bounding box center [264, 292] width 30 height 39
click at [259, 289] on input "No" at bounding box center [253, 281] width 9 height 16
radio input "true"
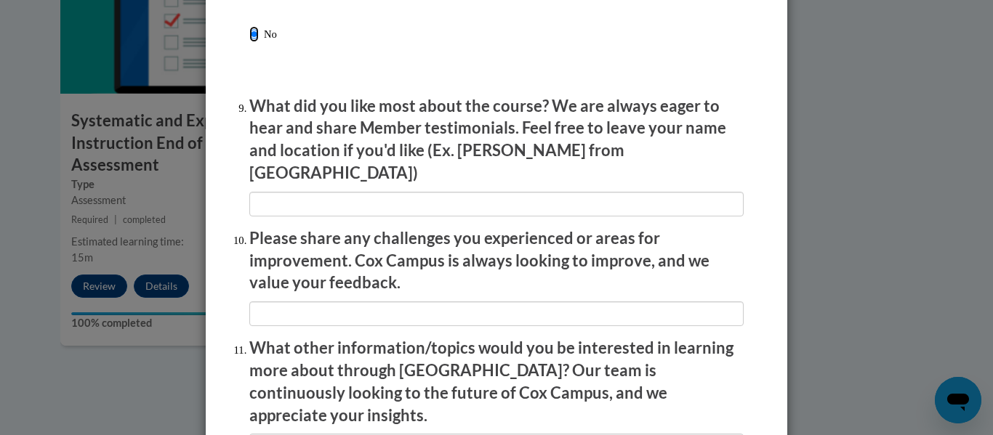
scroll to position [2584, 0]
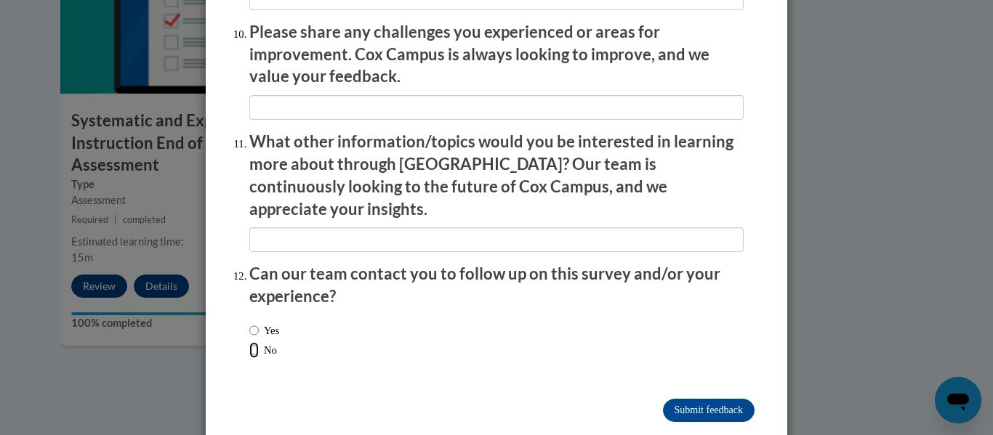
click at [257, 342] on input "No" at bounding box center [253, 350] width 9 height 16
radio input "true"
click at [720, 399] on input "Submit feedback" at bounding box center [709, 410] width 92 height 23
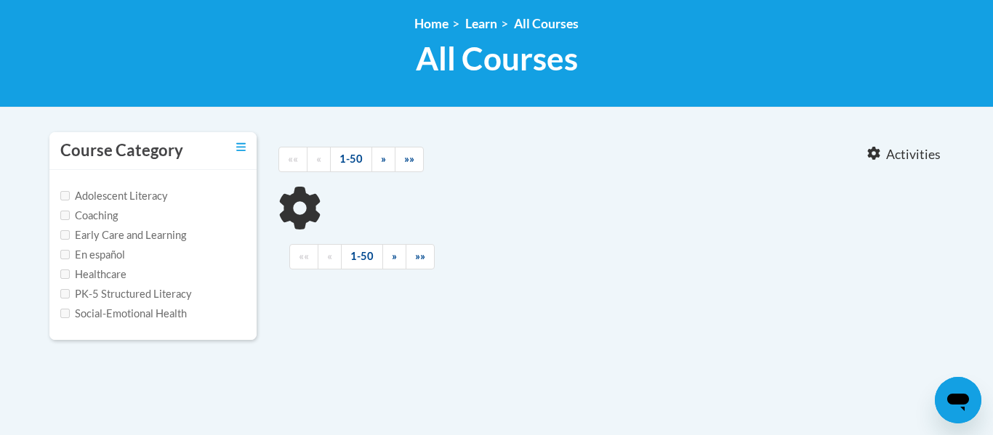
scroll to position [179, 0]
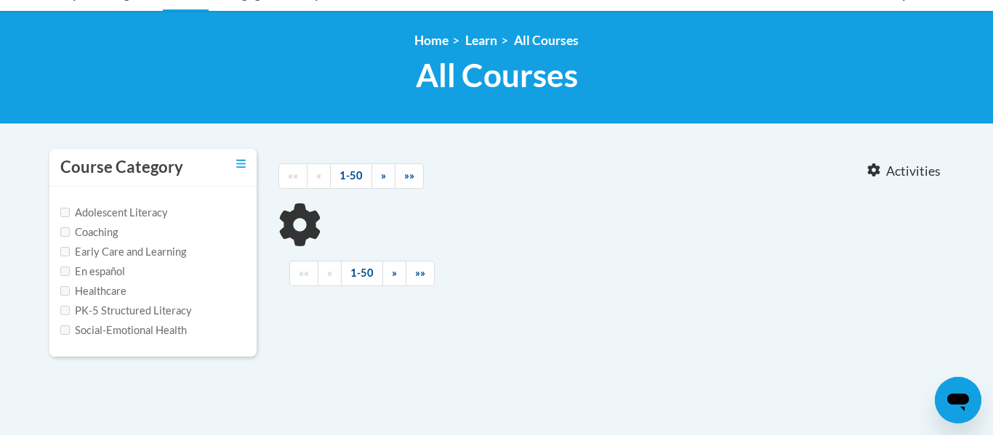
type input "data"
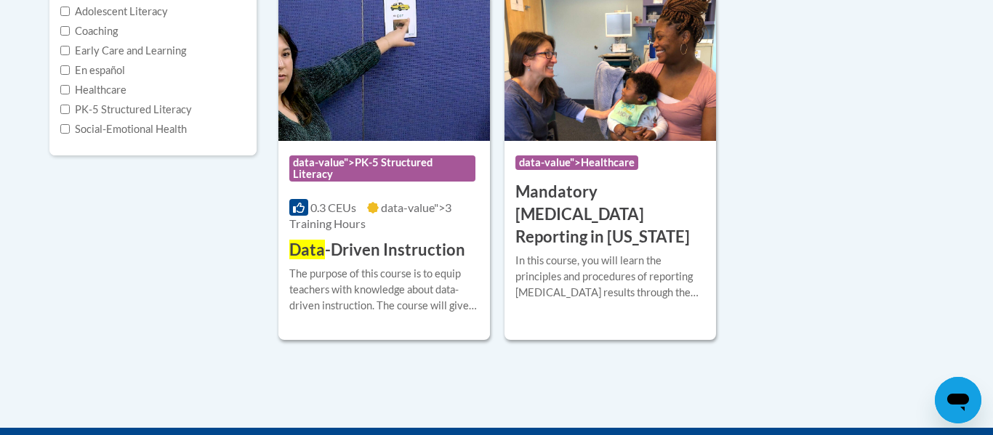
scroll to position [382, 0]
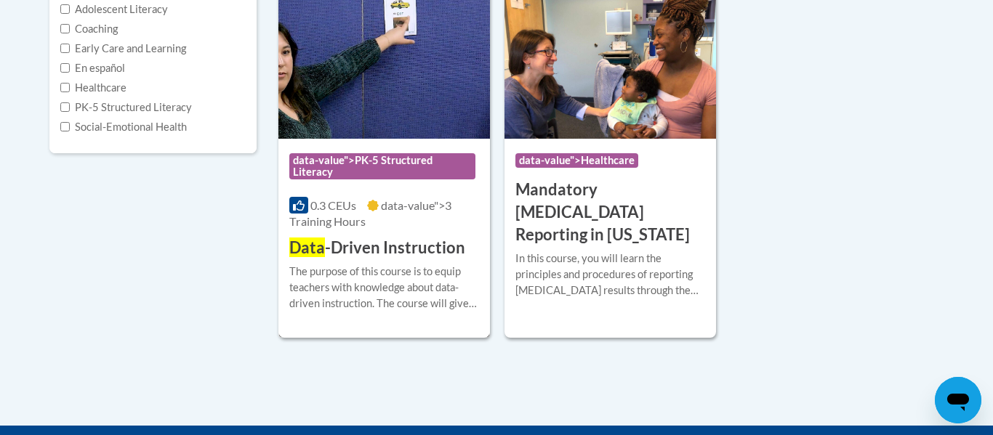
click at [352, 173] on span "data-value">PK-5 Structured Literacy" at bounding box center [382, 166] width 186 height 26
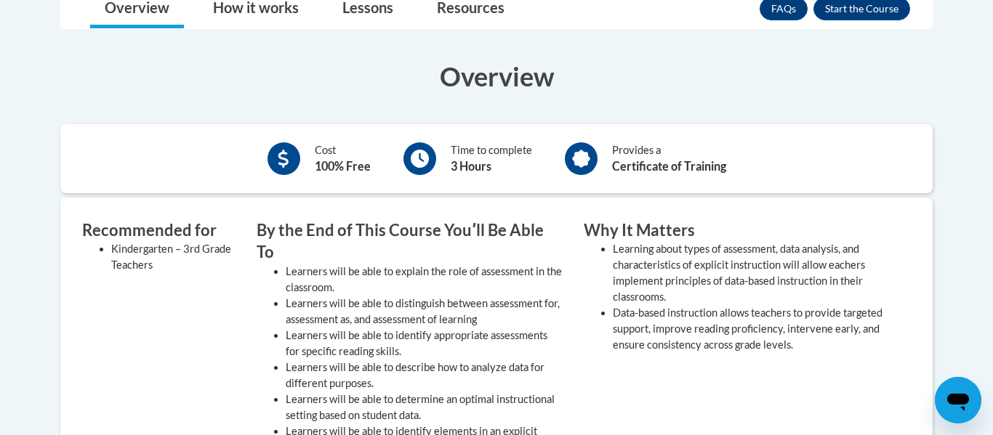
scroll to position [271, 0]
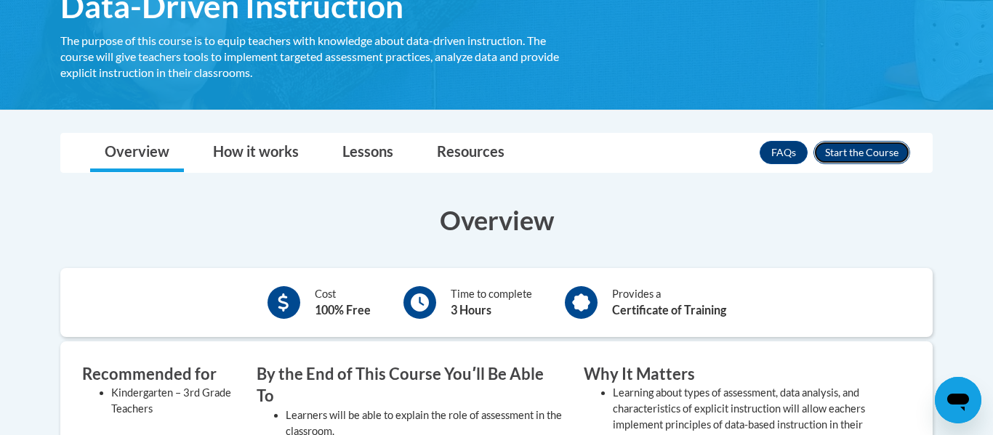
click at [899, 150] on button "Enroll" at bounding box center [861, 152] width 97 height 23
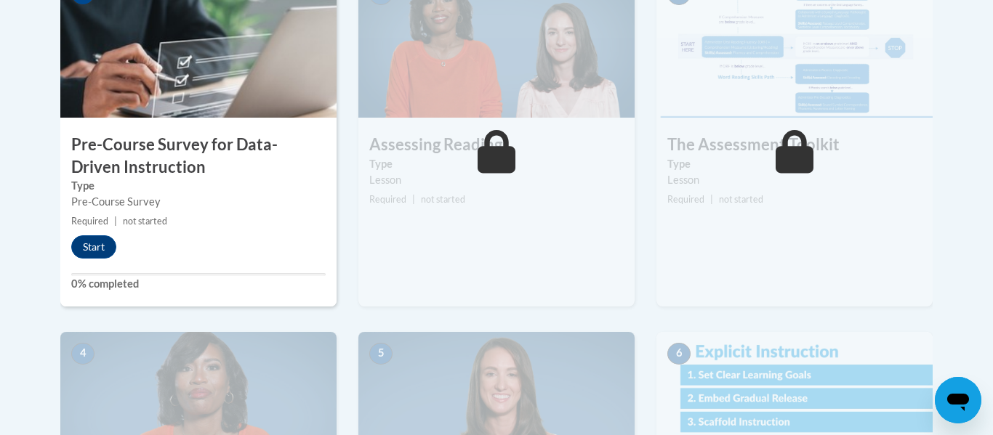
scroll to position [531, 0]
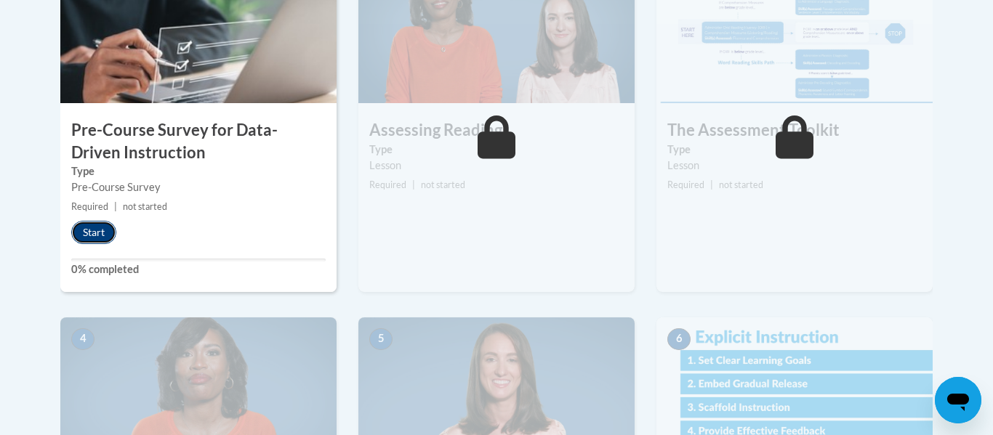
click at [108, 230] on button "Start" at bounding box center [93, 232] width 45 height 23
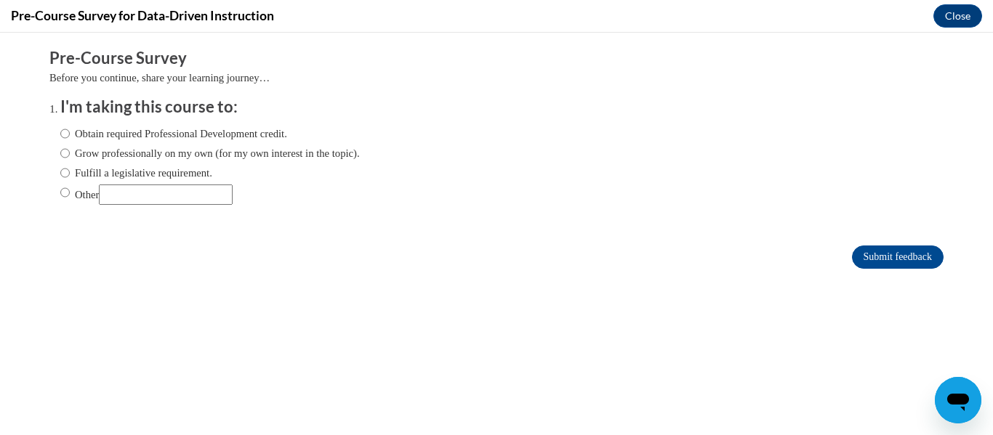
scroll to position [0, 0]
click at [66, 177] on input "Fulfill a legislative requirement." at bounding box center [64, 173] width 9 height 16
radio input "true"
click at [860, 254] on input "Submit feedback" at bounding box center [898, 257] width 92 height 23
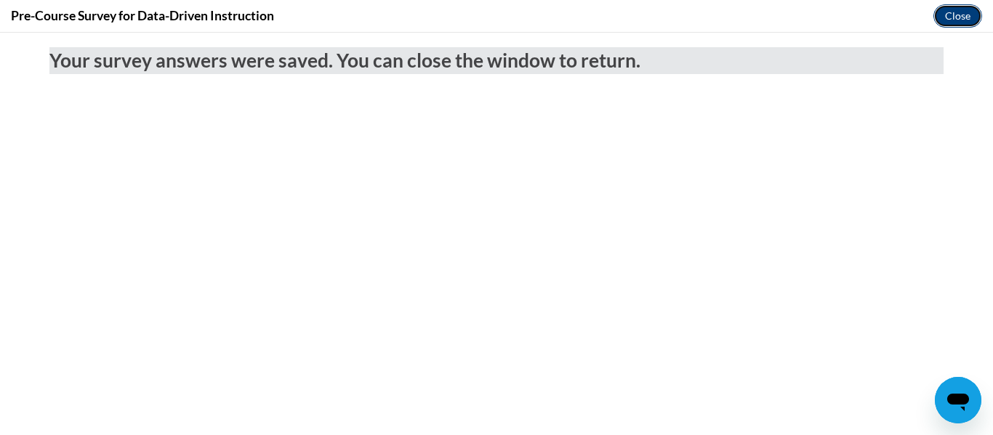
click at [965, 22] on button "Close" at bounding box center [957, 15] width 49 height 23
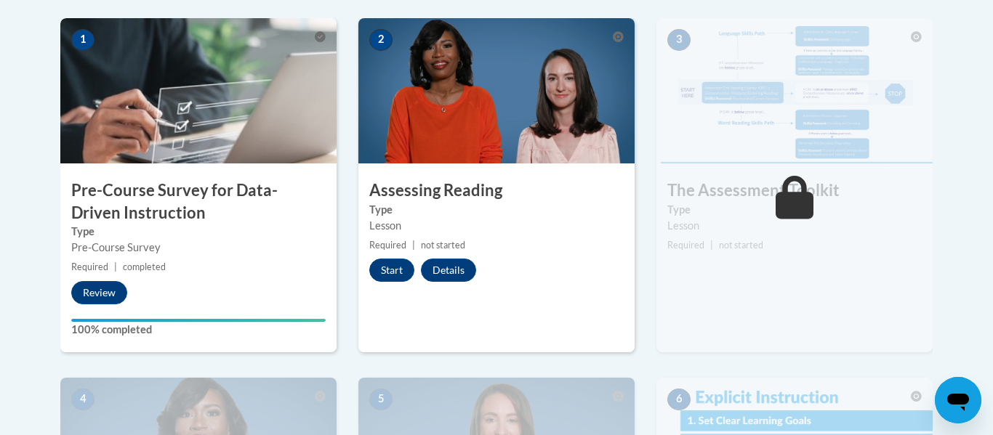
scroll to position [476, 0]
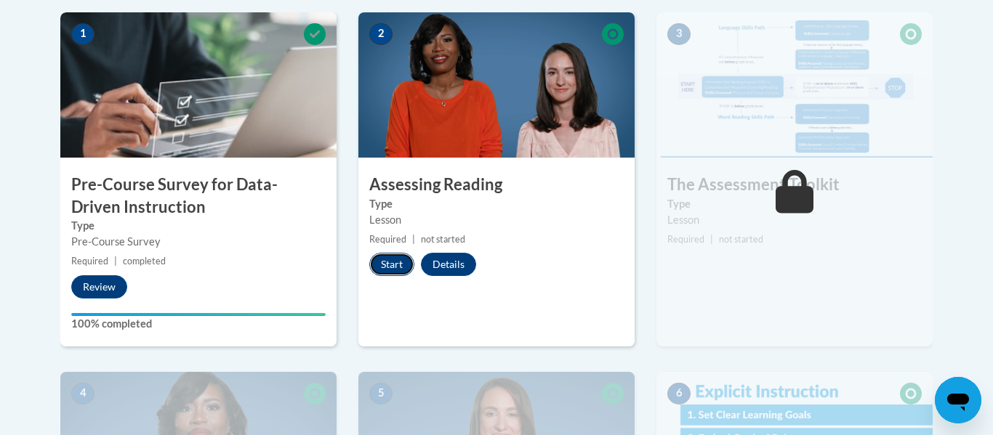
click at [399, 261] on button "Start" at bounding box center [391, 264] width 45 height 23
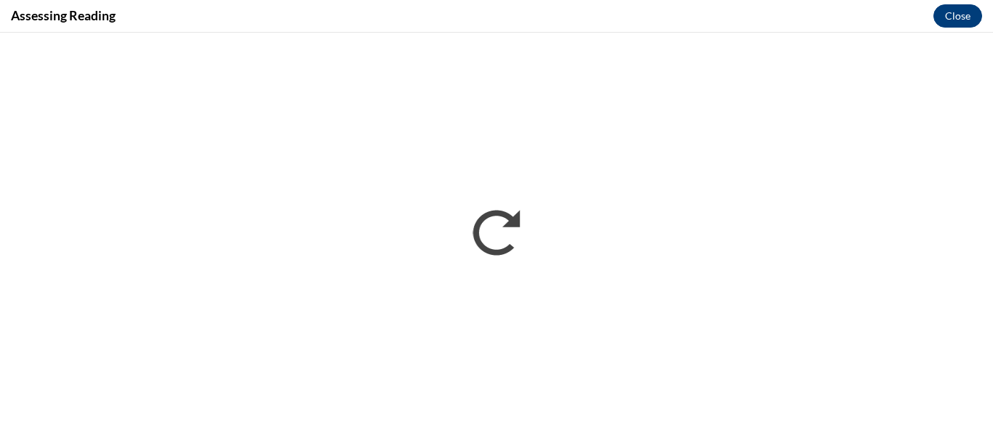
scroll to position [0, 0]
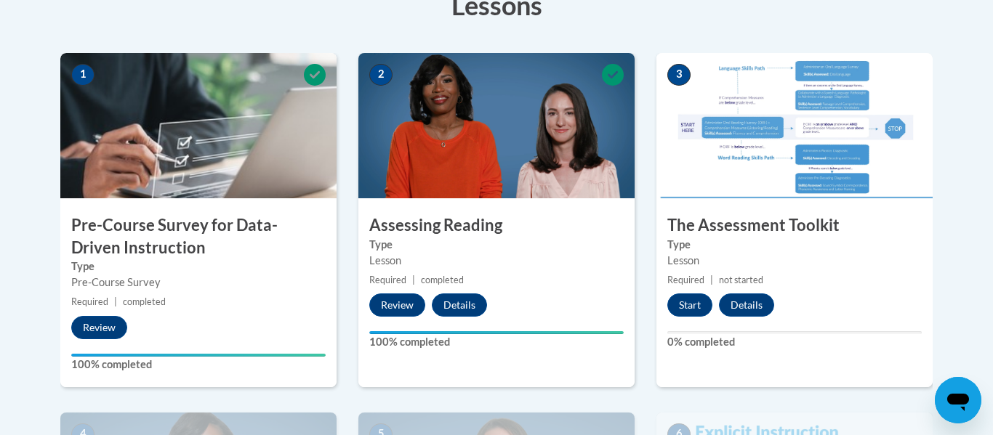
scroll to position [437, 0]
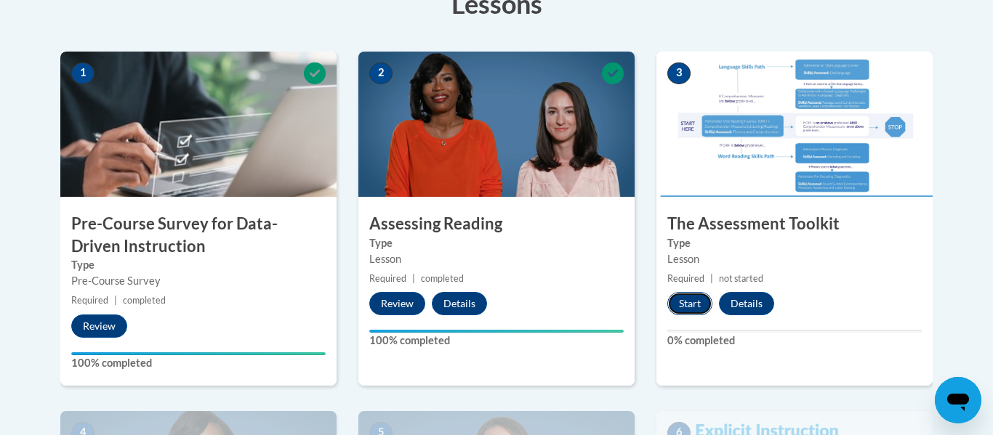
click at [693, 308] on button "Start" at bounding box center [689, 303] width 45 height 23
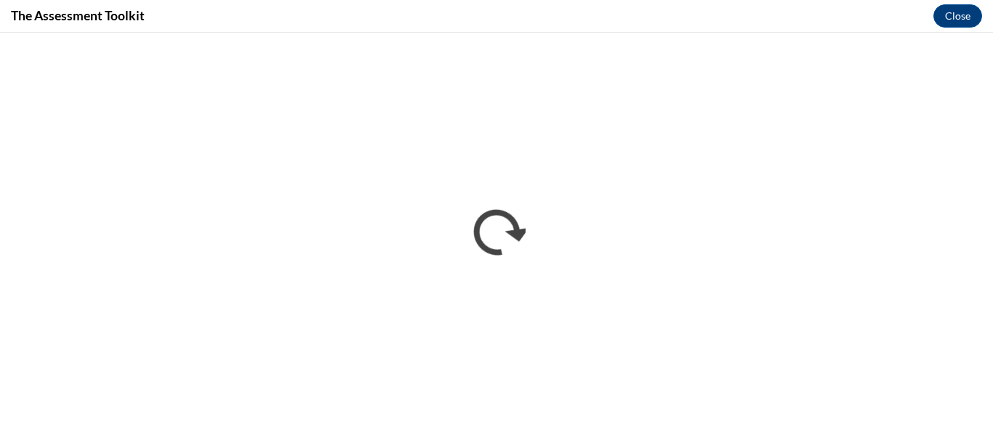
scroll to position [0, 0]
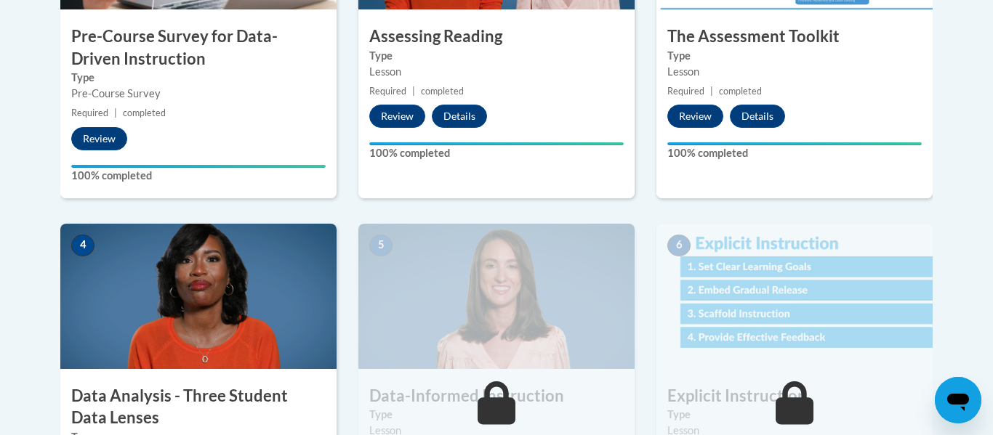
scroll to position [842, 0]
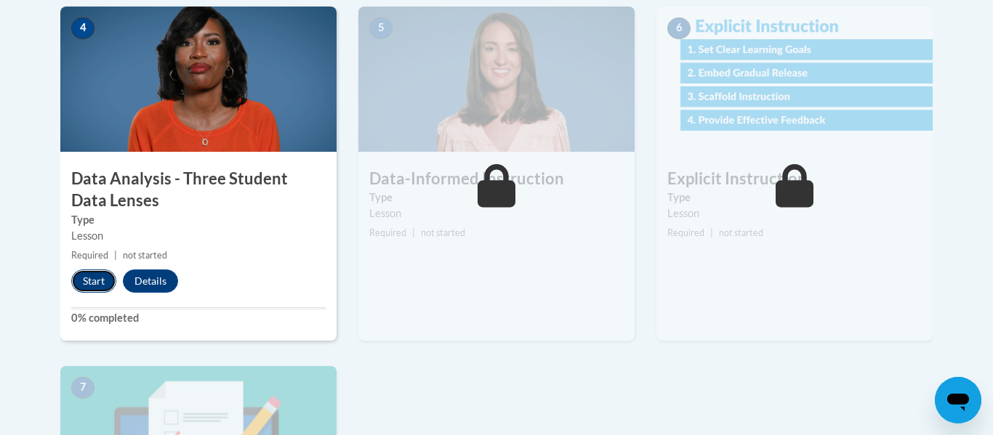
click at [102, 286] on button "Start" at bounding box center [93, 281] width 45 height 23
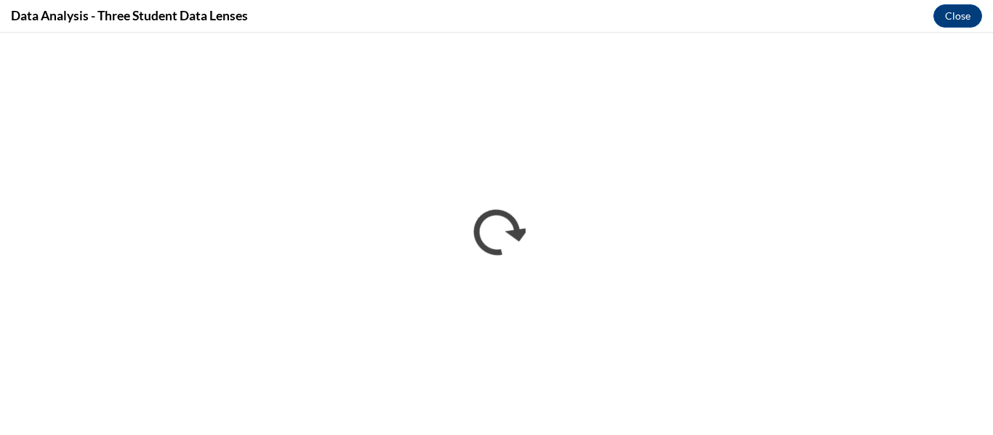
scroll to position [0, 0]
